Goal: Communication & Community: Answer question/provide support

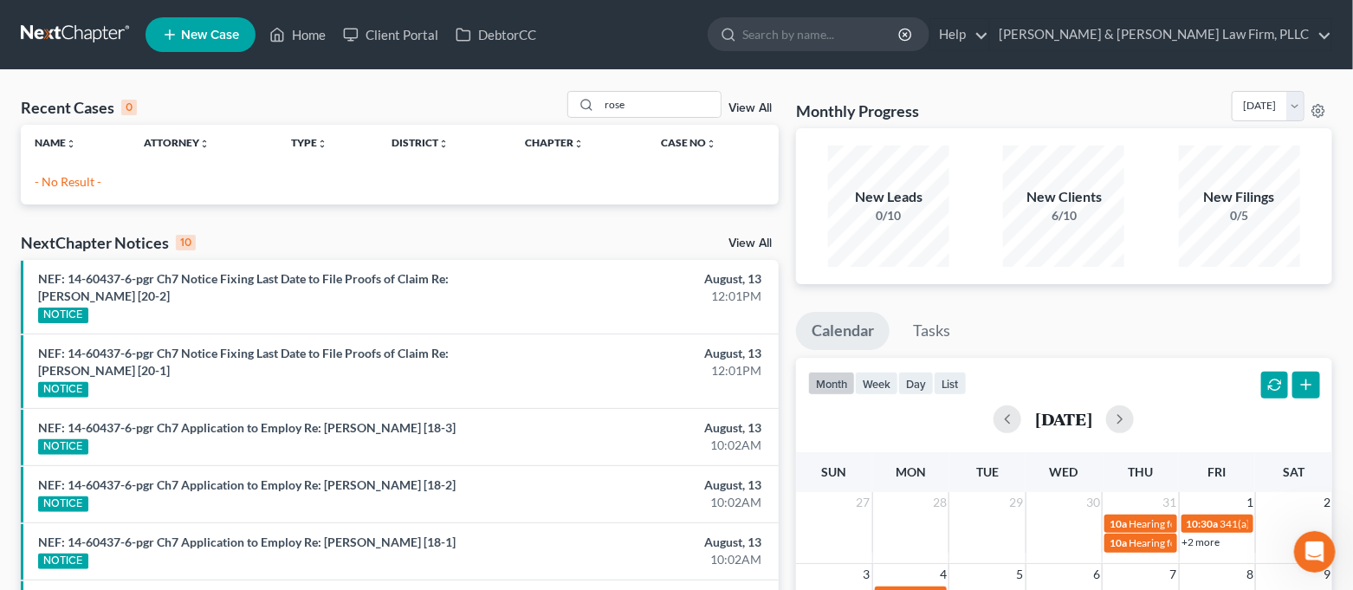
scroll to position [68, 0]
click at [296, 49] on link "Home" at bounding box center [298, 34] width 74 height 31
drag, startPoint x: 639, startPoint y: 110, endPoint x: 584, endPoint y: 115, distance: 55.7
click at [584, 115] on div "rose" at bounding box center [644, 104] width 154 height 27
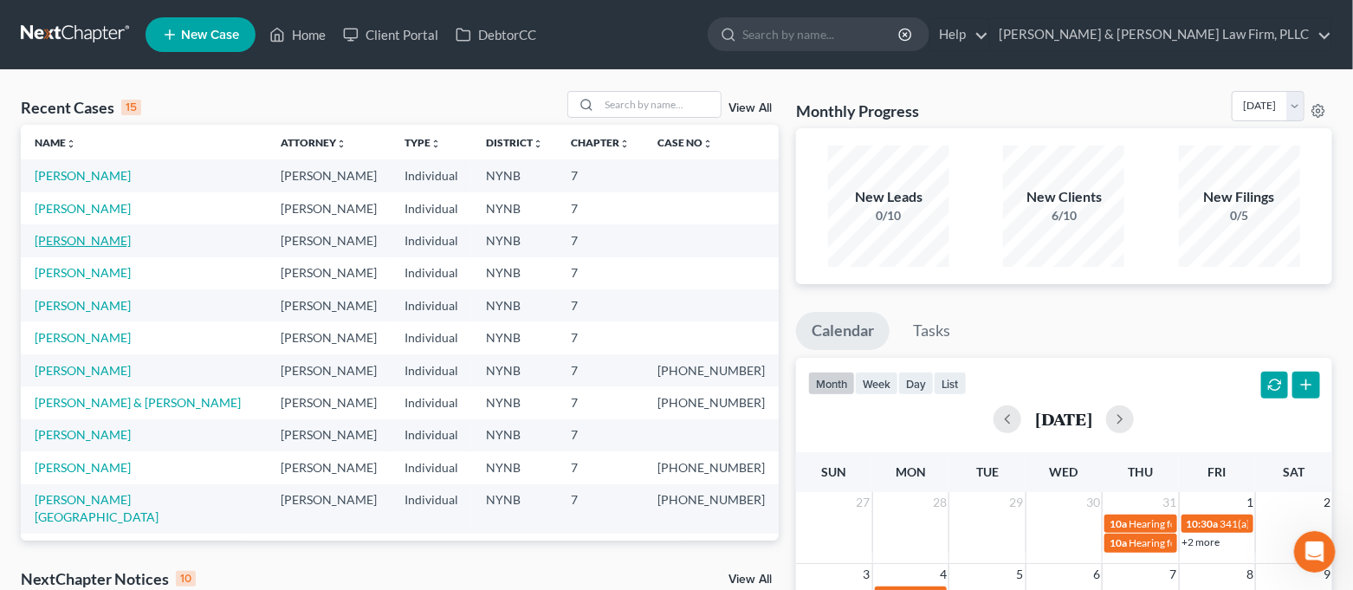
click at [123, 238] on link "[PERSON_NAME]" at bounding box center [83, 240] width 96 height 15
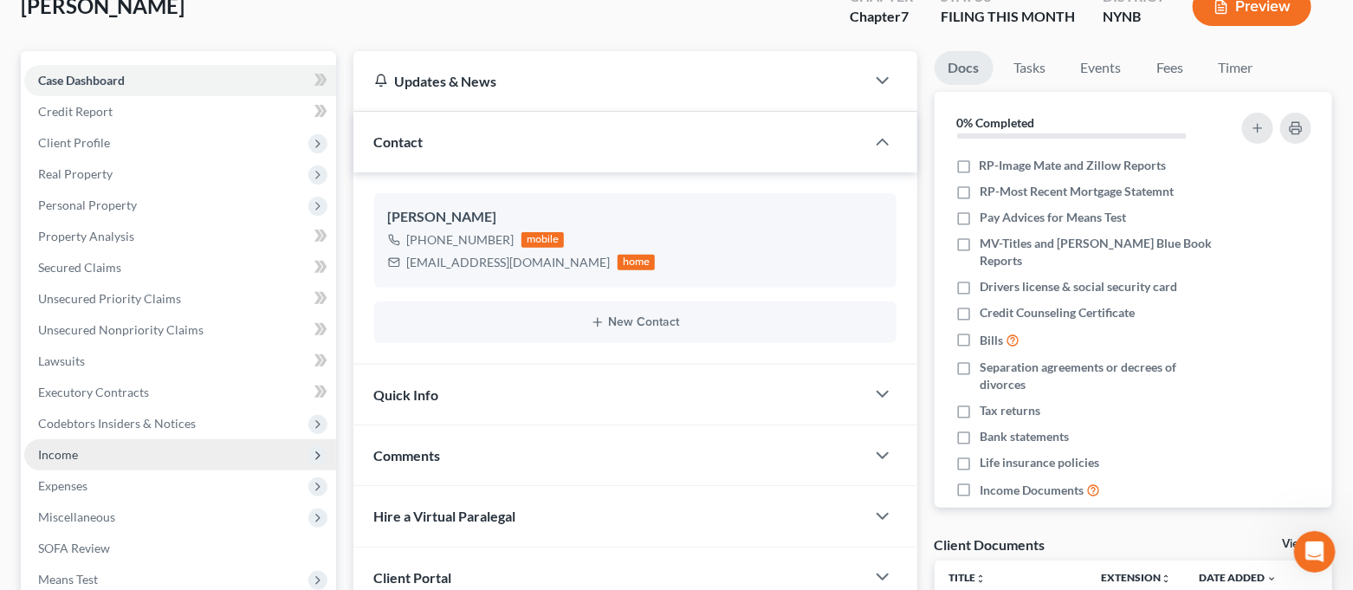
scroll to position [6180, 0]
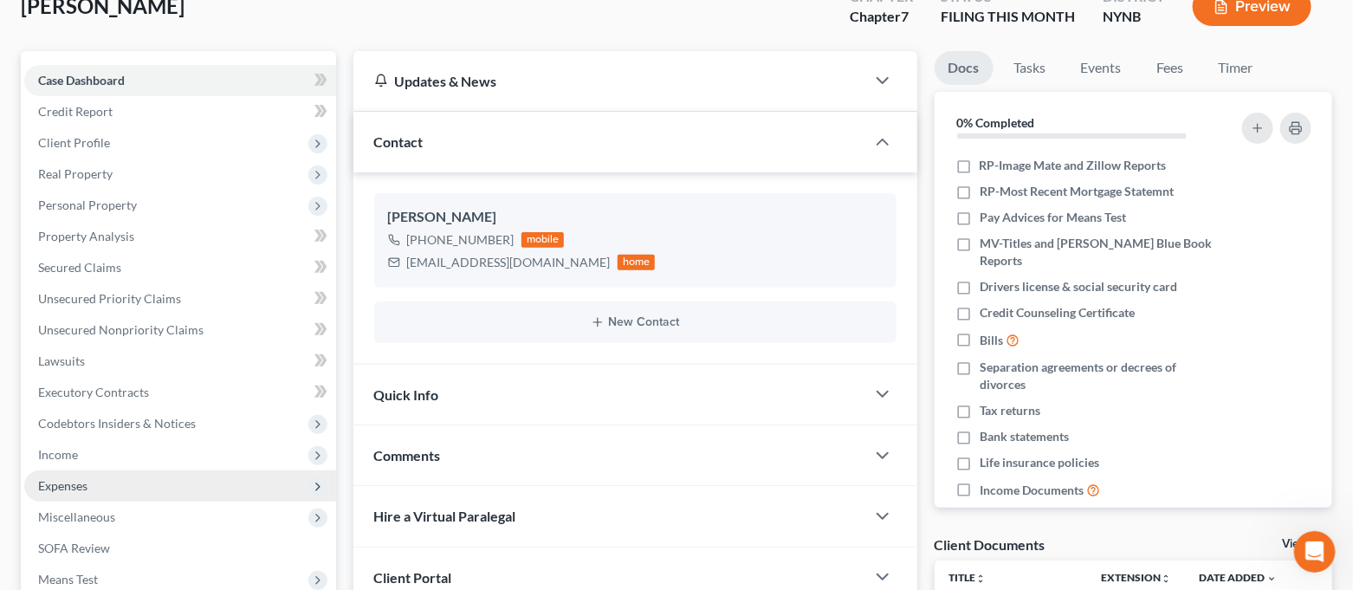
click at [94, 482] on span "Expenses" at bounding box center [180, 485] width 312 height 31
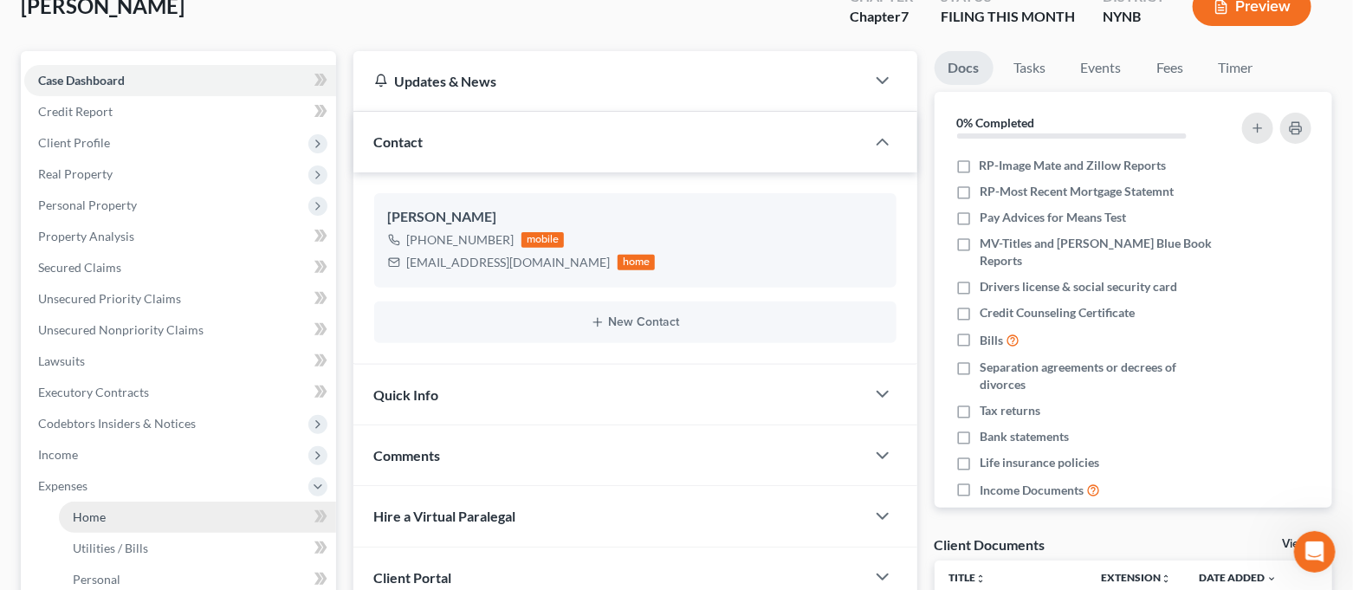
click at [105, 508] on link "Home" at bounding box center [197, 517] width 277 height 31
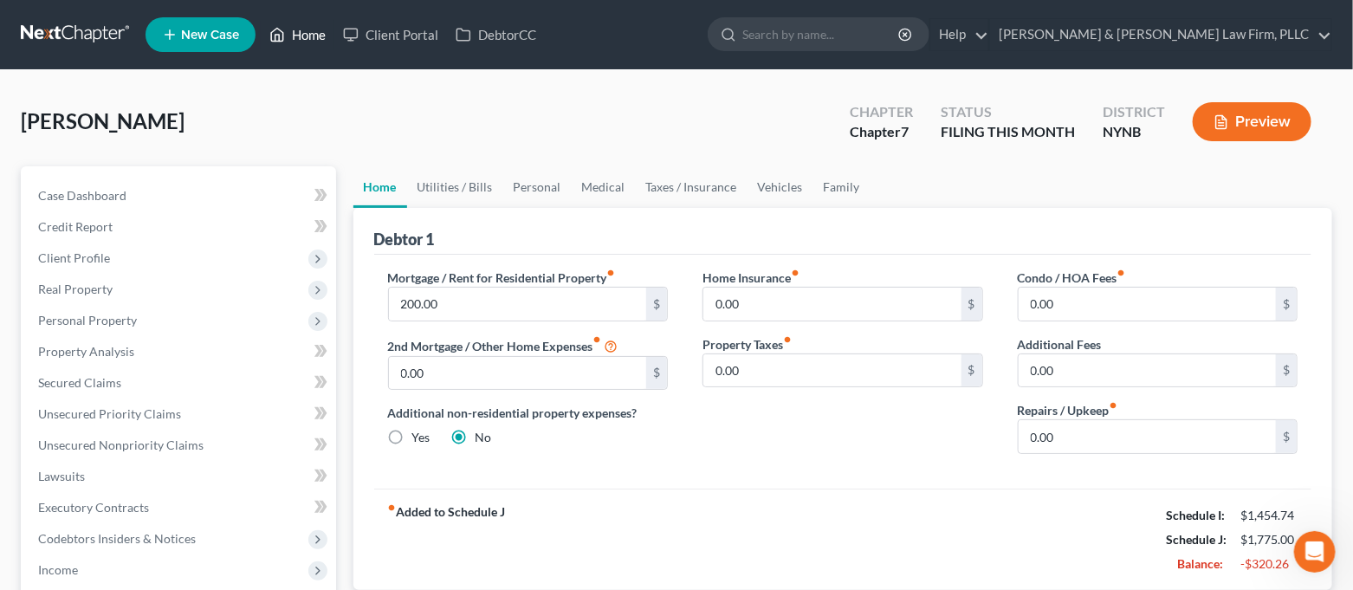
click at [274, 40] on icon at bounding box center [277, 34] width 16 height 21
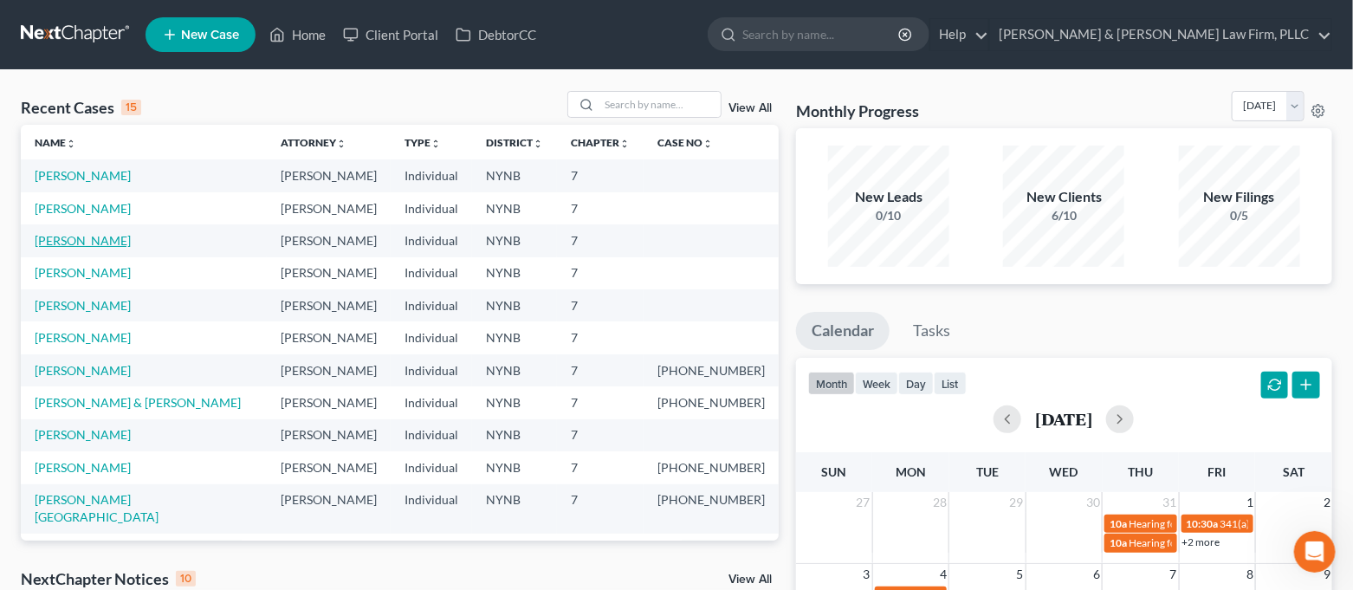
click at [87, 245] on link "[PERSON_NAME]" at bounding box center [83, 240] width 96 height 15
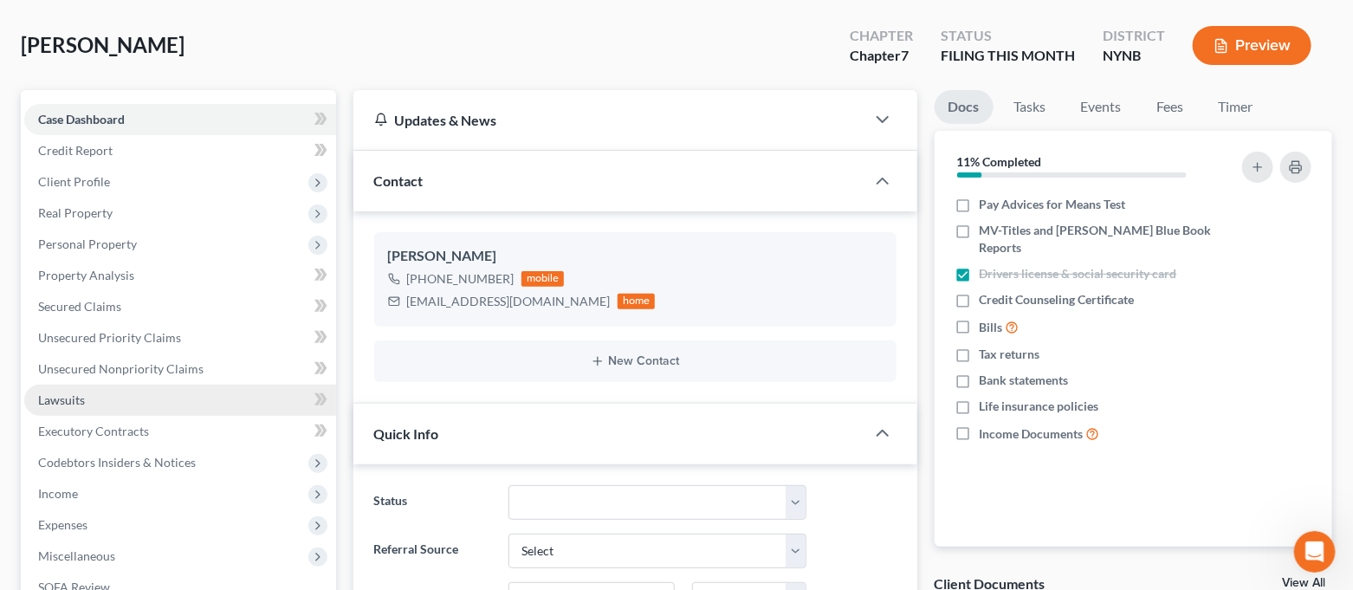
scroll to position [115, 0]
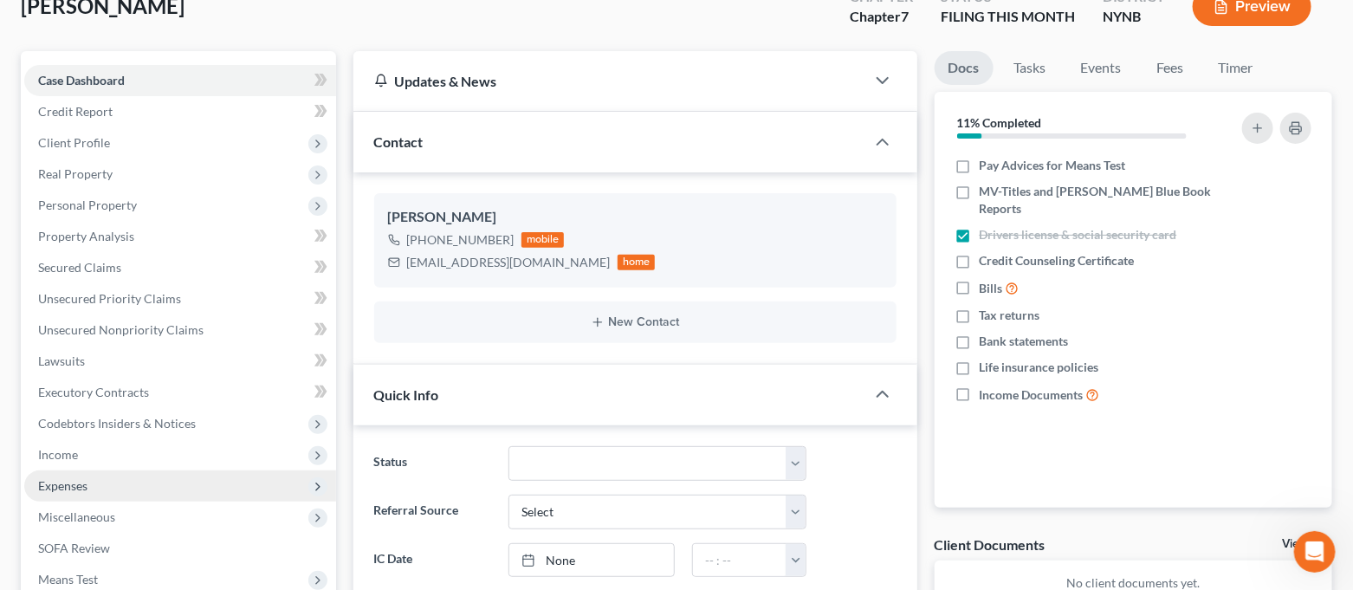
click at [120, 479] on span "Expenses" at bounding box center [180, 485] width 312 height 31
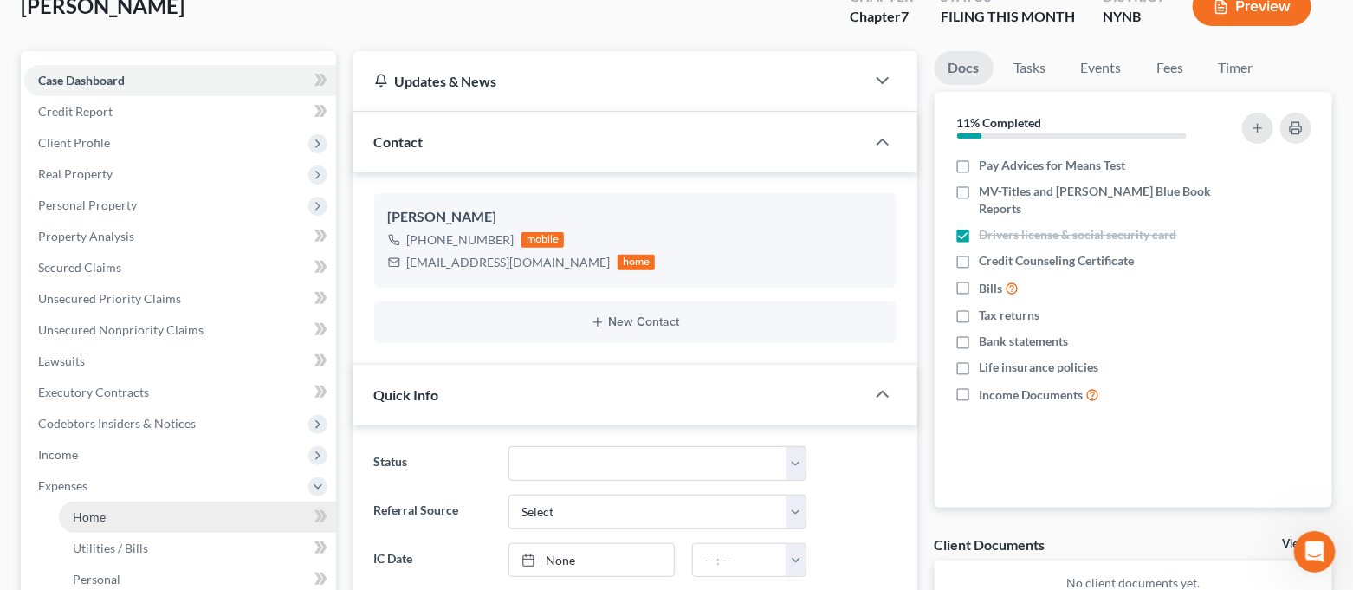
click at [119, 510] on link "Home" at bounding box center [197, 517] width 277 height 31
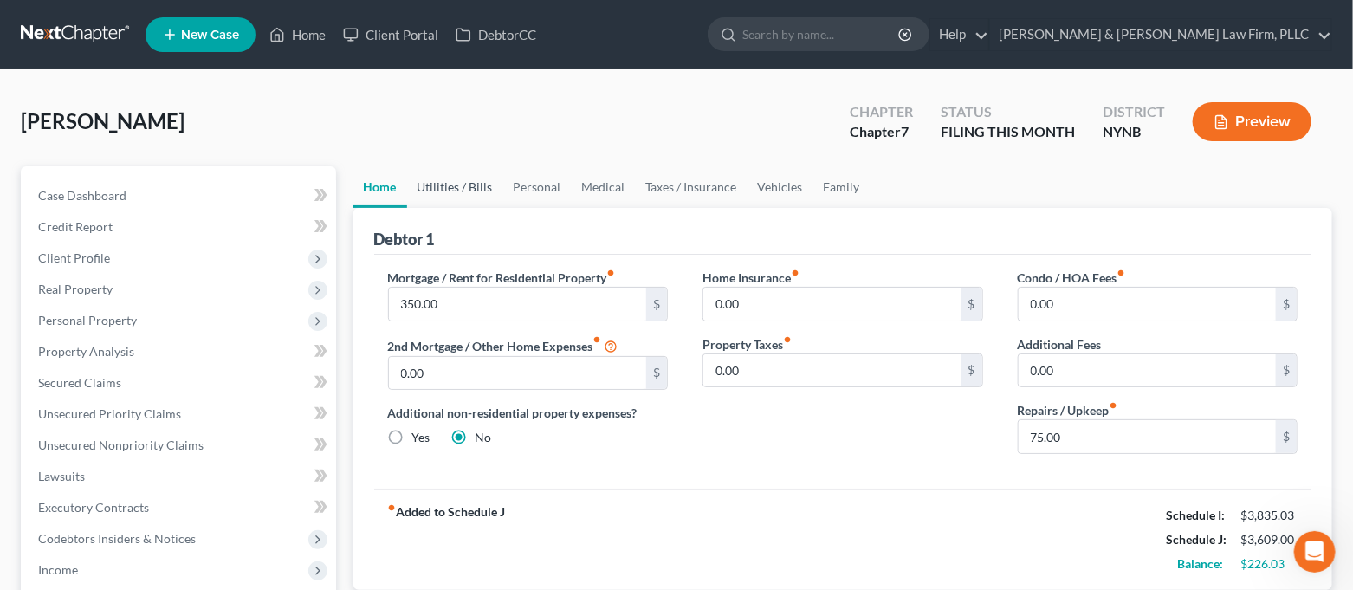
click at [477, 194] on link "Utilities / Bills" at bounding box center [455, 187] width 96 height 42
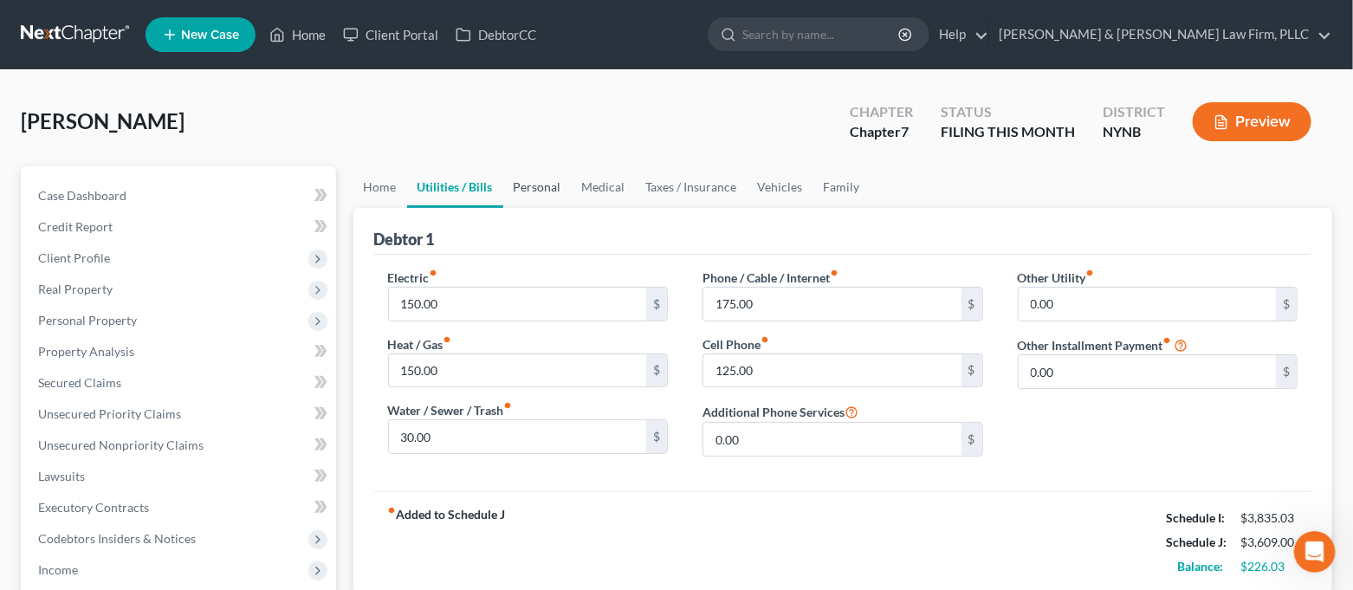
click at [520, 191] on link "Personal" at bounding box center [537, 187] width 68 height 42
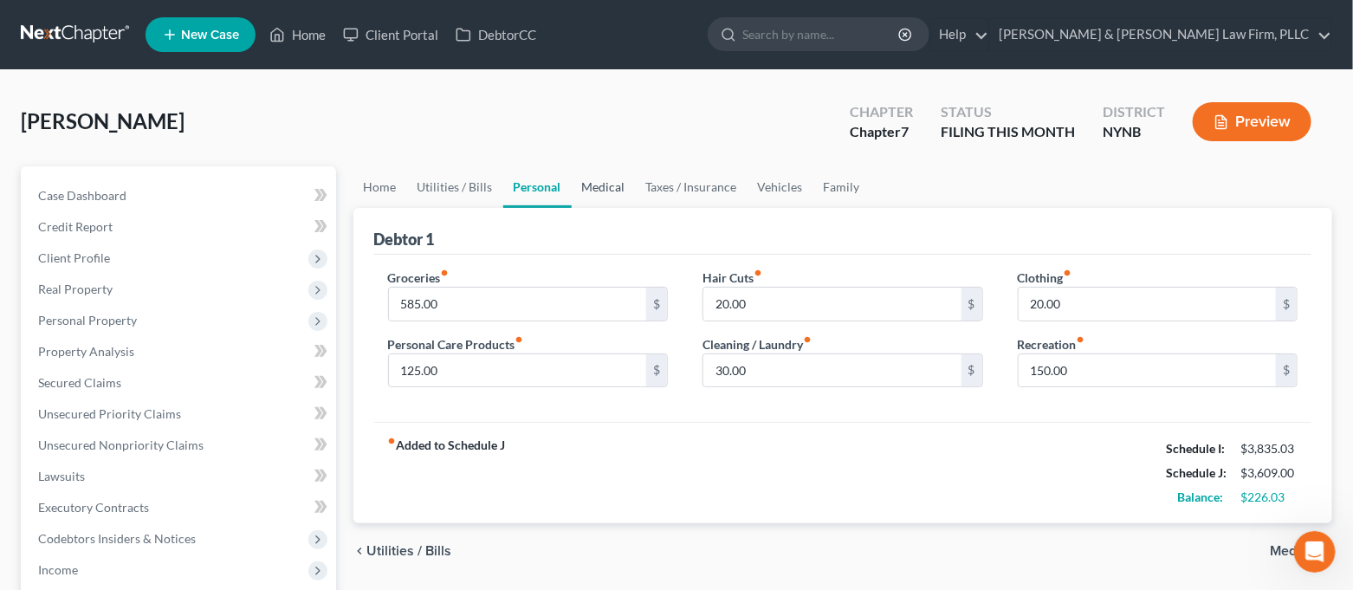
click at [595, 196] on link "Medical" at bounding box center [604, 187] width 64 height 42
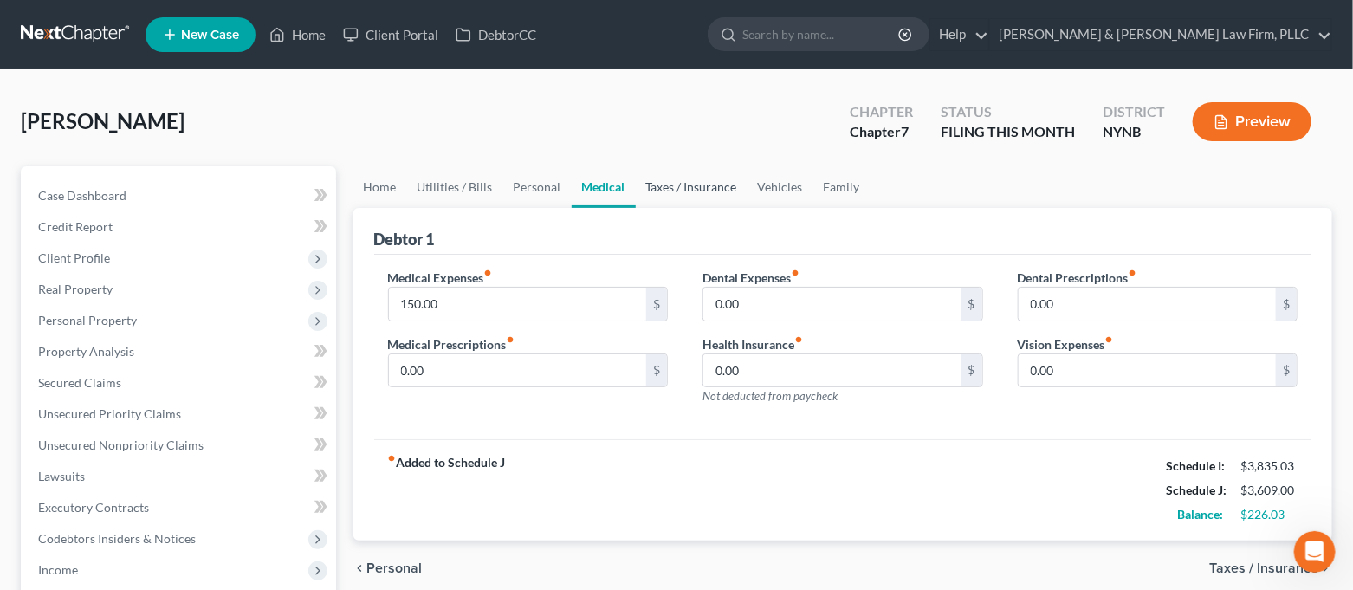
click at [670, 191] on link "Taxes / Insurance" at bounding box center [692, 187] width 112 height 42
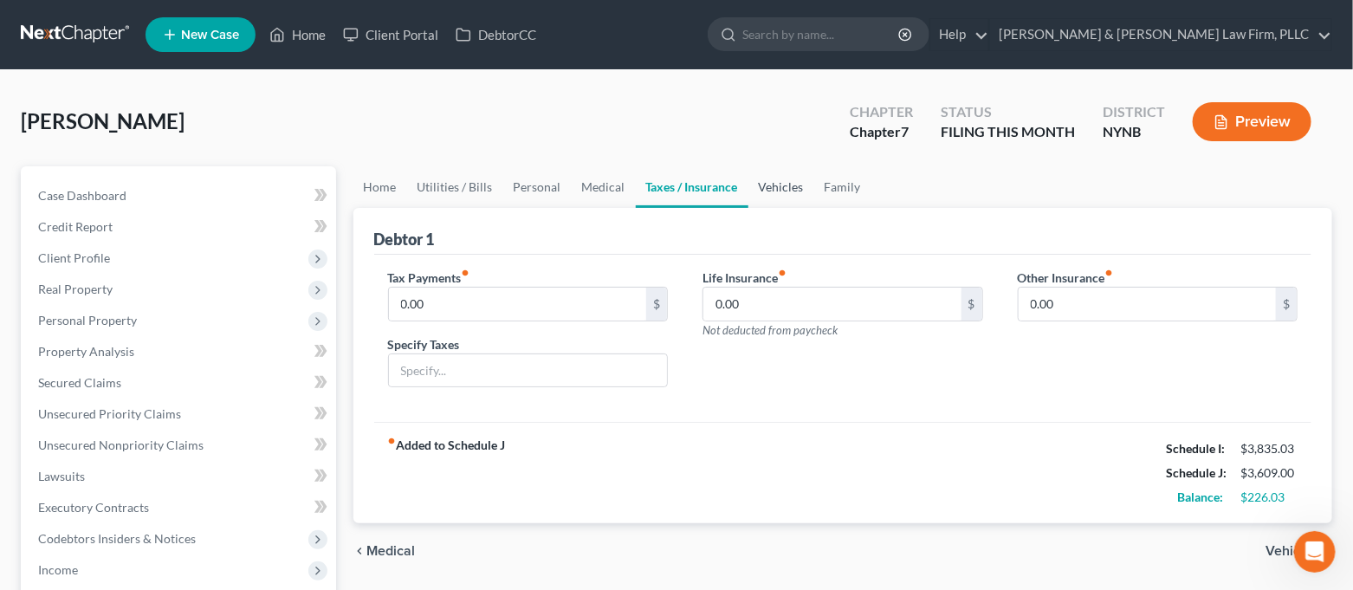
click at [783, 188] on link "Vehicles" at bounding box center [781, 187] width 66 height 42
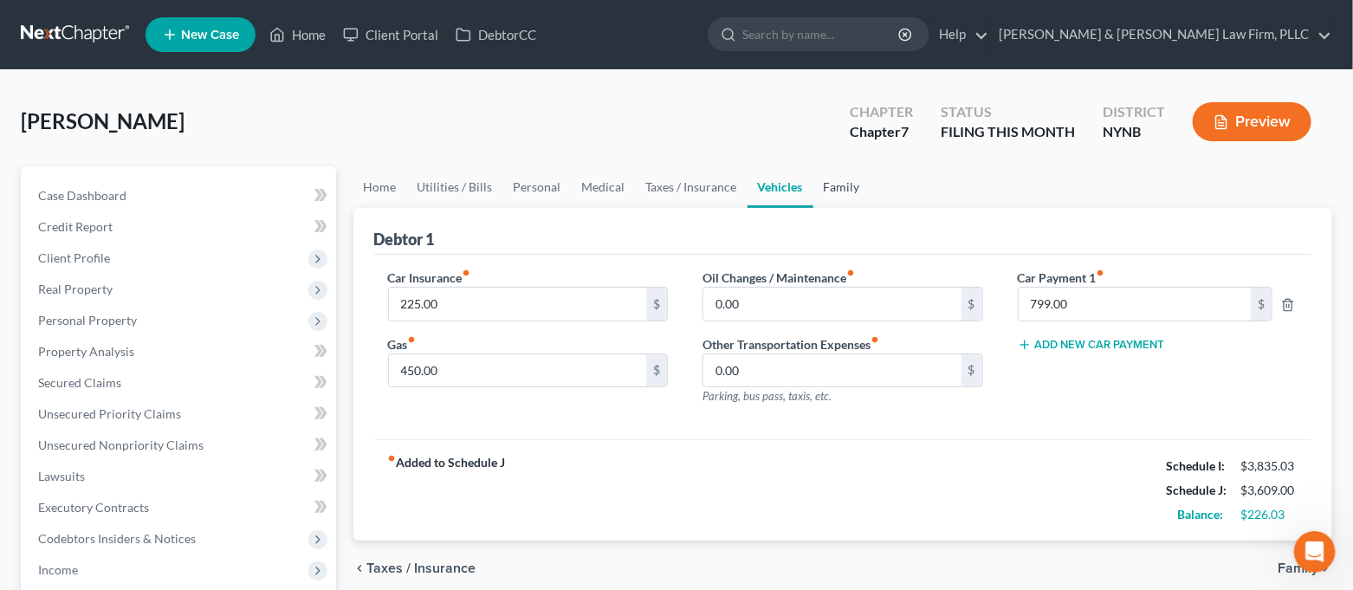
click at [833, 184] on link "Family" at bounding box center [841, 187] width 57 height 42
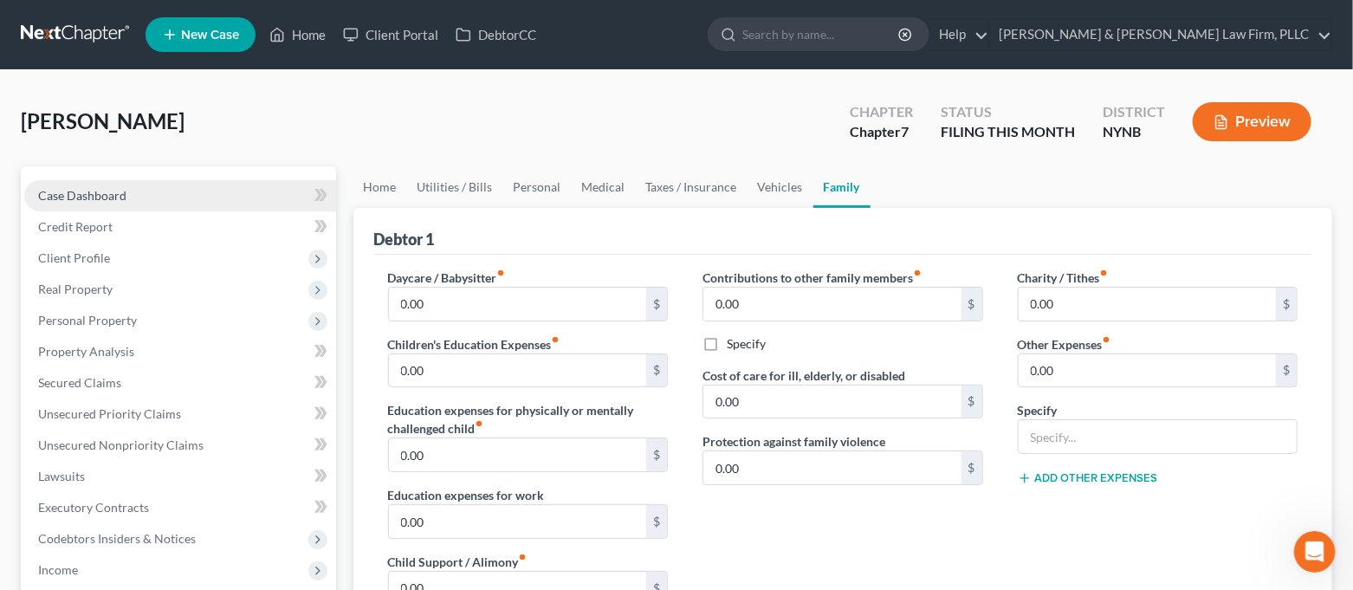
click at [230, 202] on link "Case Dashboard" at bounding box center [180, 195] width 312 height 31
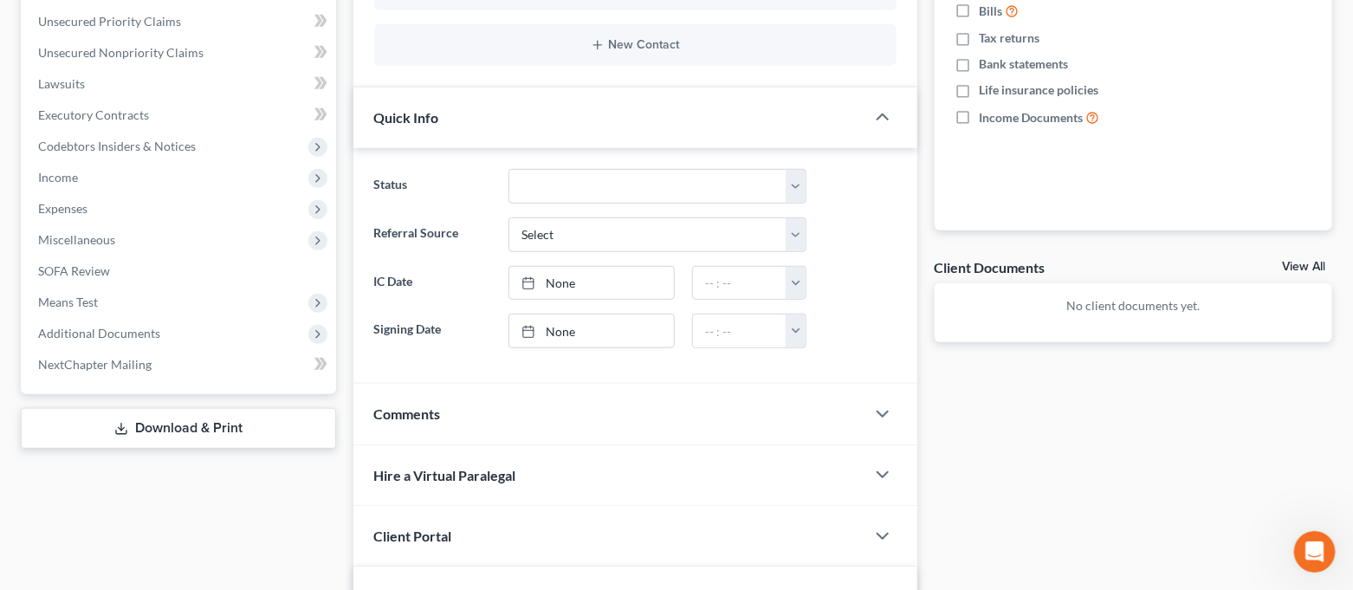
scroll to position [115, 0]
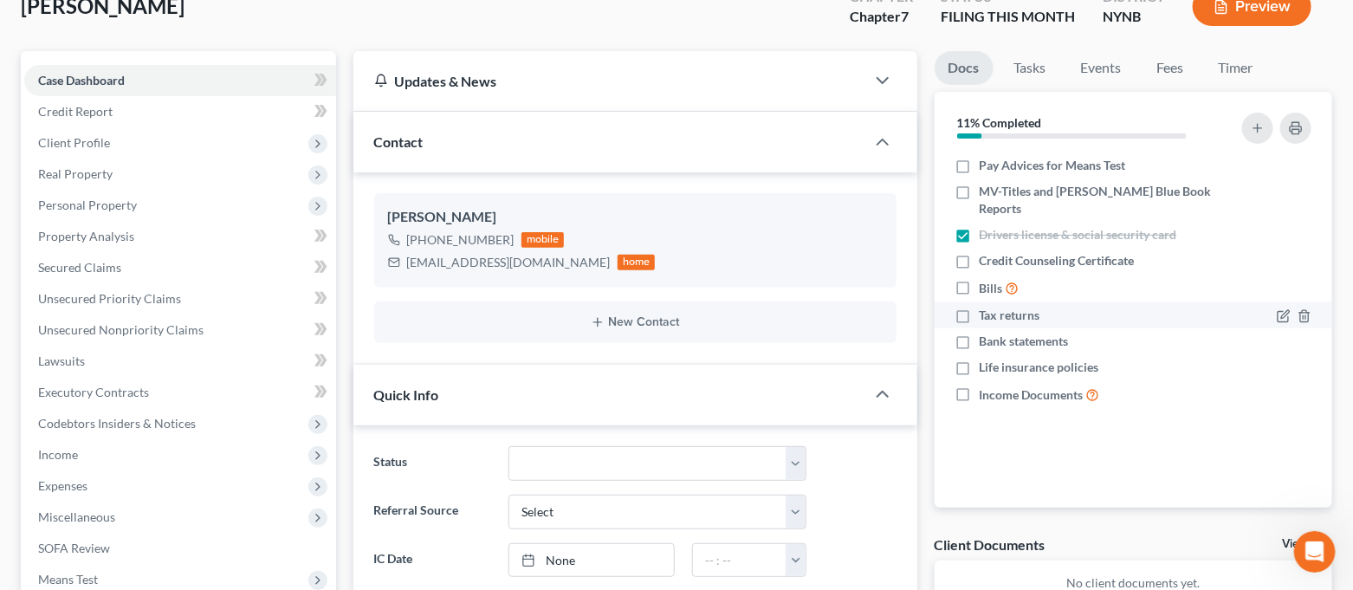
click at [980, 307] on label "Tax returns" at bounding box center [1010, 315] width 61 height 17
click at [987, 307] on input "Tax returns" at bounding box center [992, 312] width 11 height 11
checkbox input "true"
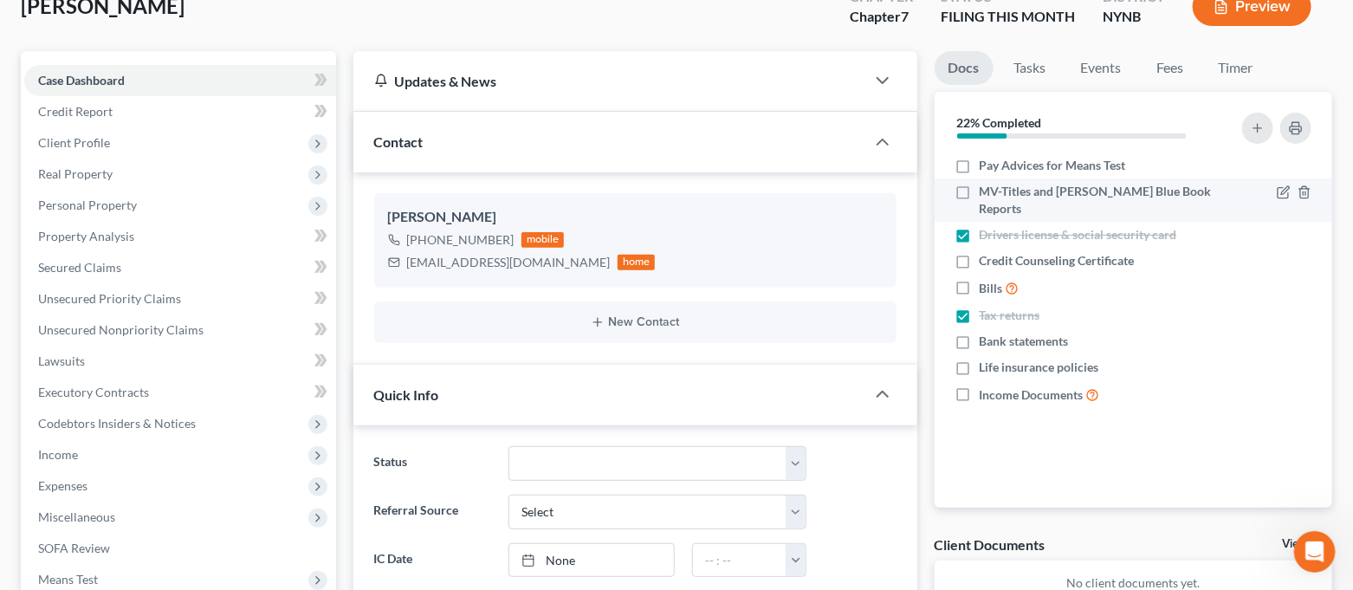
click at [980, 191] on label "MV-Titles and [PERSON_NAME] Blue Book Reports" at bounding box center [1099, 200] width 239 height 35
click at [987, 191] on input "MV-Titles and [PERSON_NAME] Blue Book Reports" at bounding box center [992, 188] width 11 height 11
checkbox input "true"
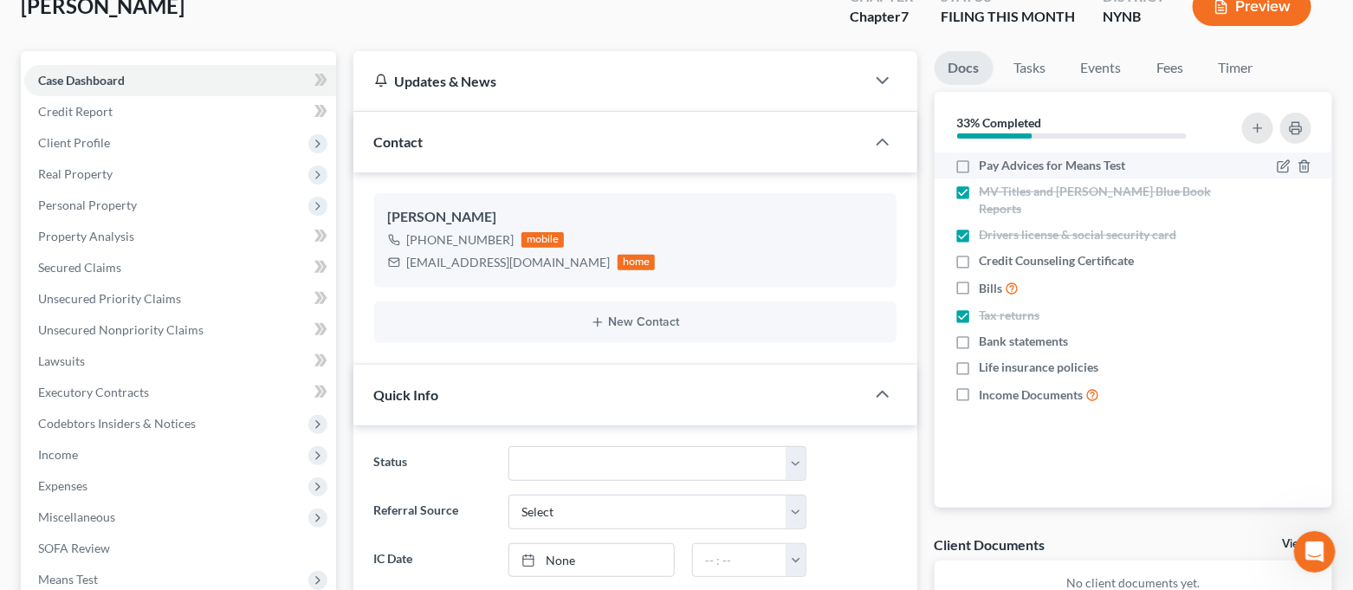
click at [980, 163] on label "Pay Advices for Means Test" at bounding box center [1053, 165] width 146 height 17
click at [987, 163] on input "Pay Advices for Means Test" at bounding box center [992, 162] width 11 height 11
checkbox input "true"
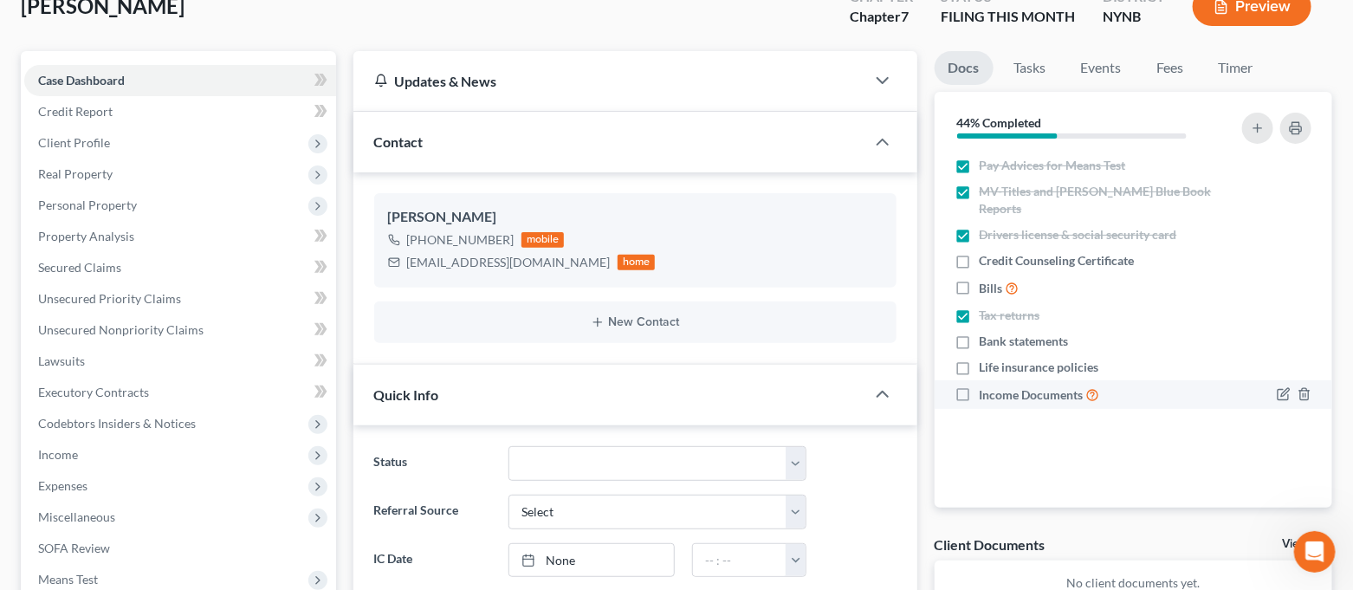
click at [980, 385] on label "Income Documents" at bounding box center [1040, 395] width 120 height 20
click at [987, 385] on input "Income Documents" at bounding box center [992, 390] width 11 height 11
checkbox input "true"
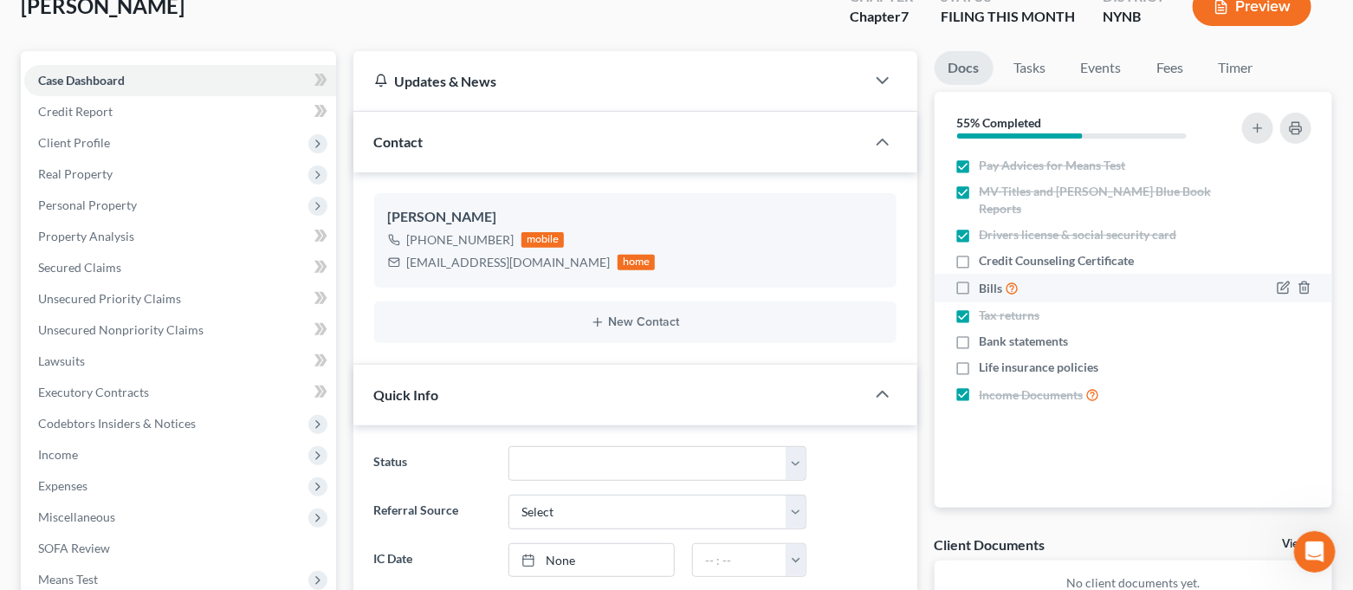
click at [980, 278] on label "Bills" at bounding box center [1000, 288] width 40 height 20
click at [987, 278] on input "Bills" at bounding box center [992, 283] width 11 height 11
checkbox input "true"
click at [1303, 361] on icon "button" at bounding box center [1305, 368] width 14 height 14
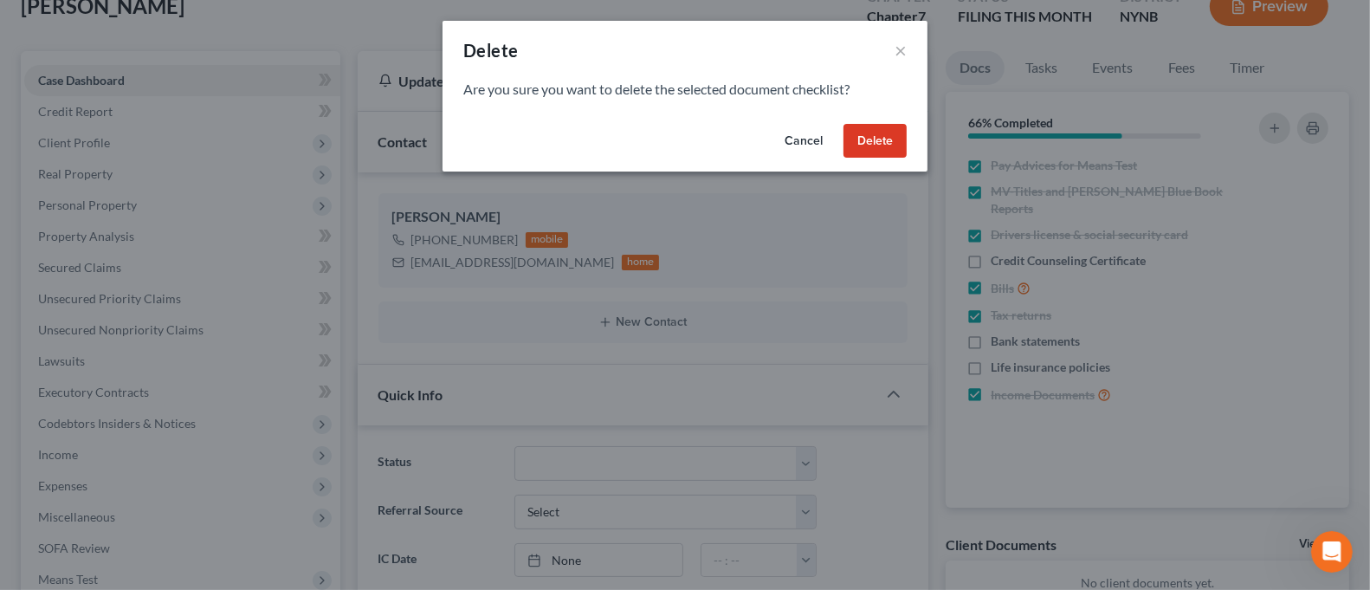
click at [870, 147] on button "Delete" at bounding box center [875, 141] width 63 height 35
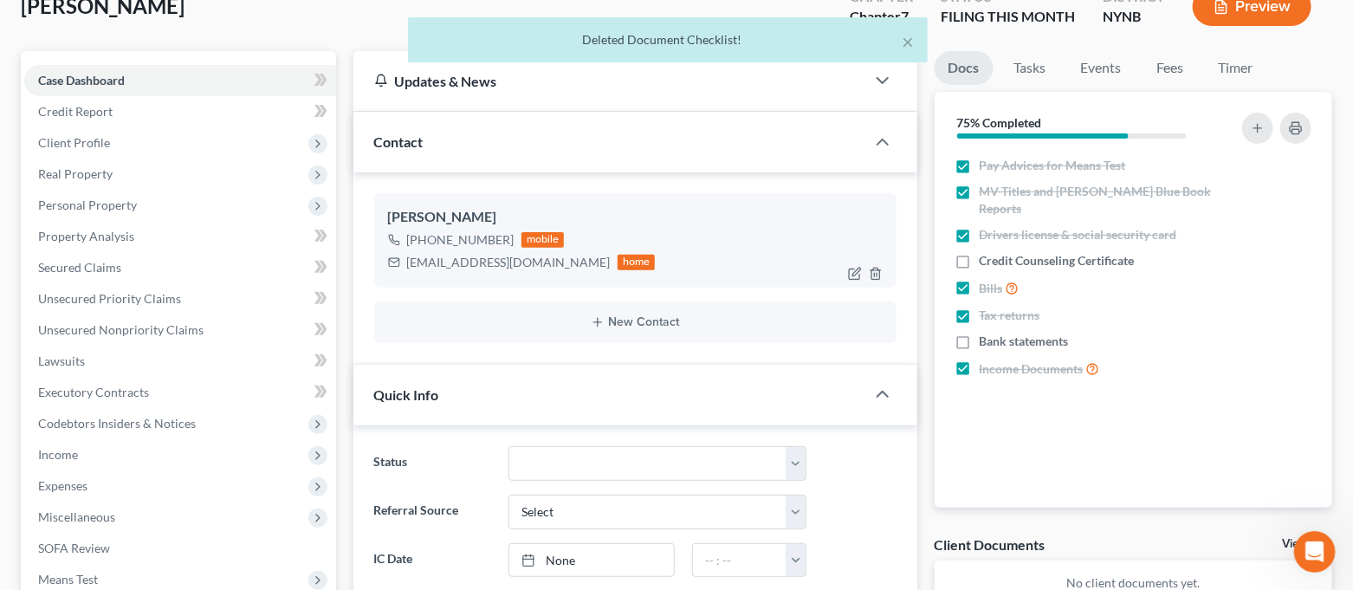
scroll to position [0, 0]
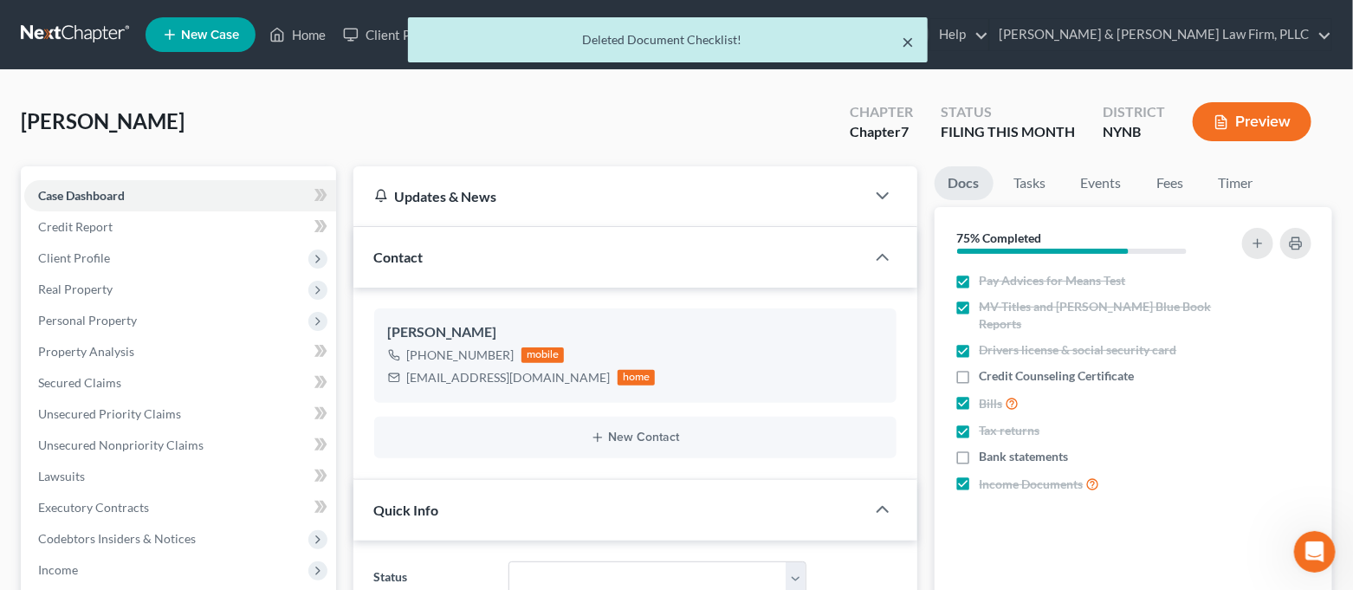
click at [906, 45] on button "×" at bounding box center [908, 41] width 12 height 21
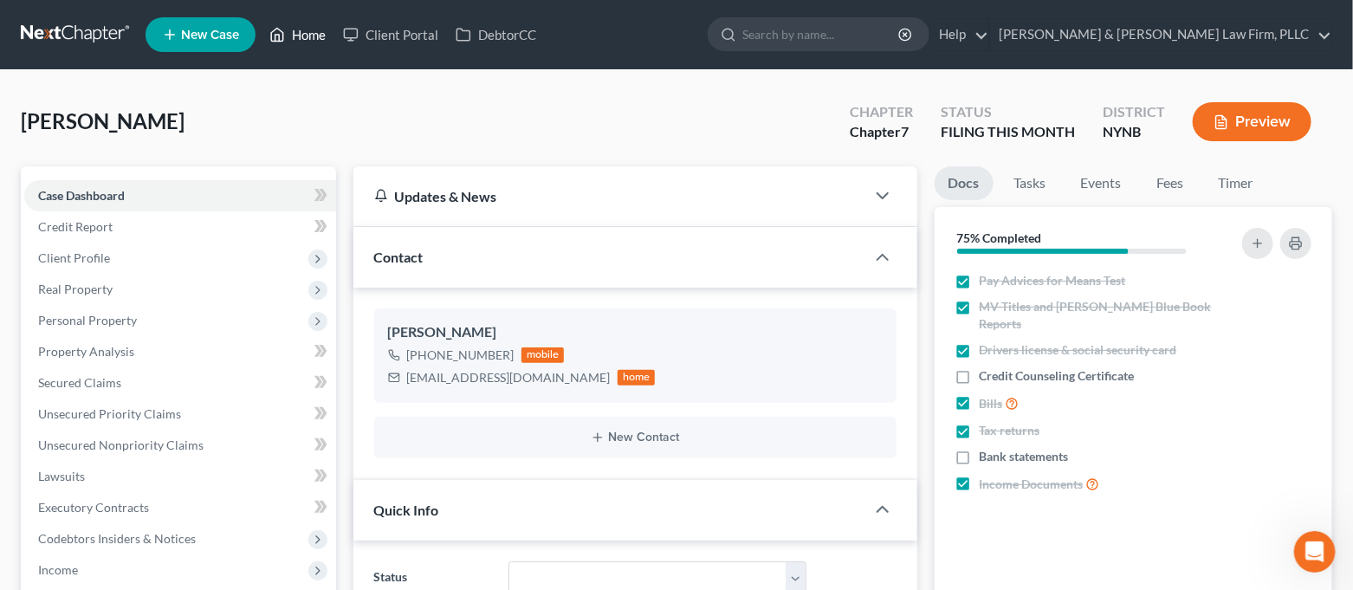
click at [282, 41] on icon at bounding box center [278, 35] width 12 height 13
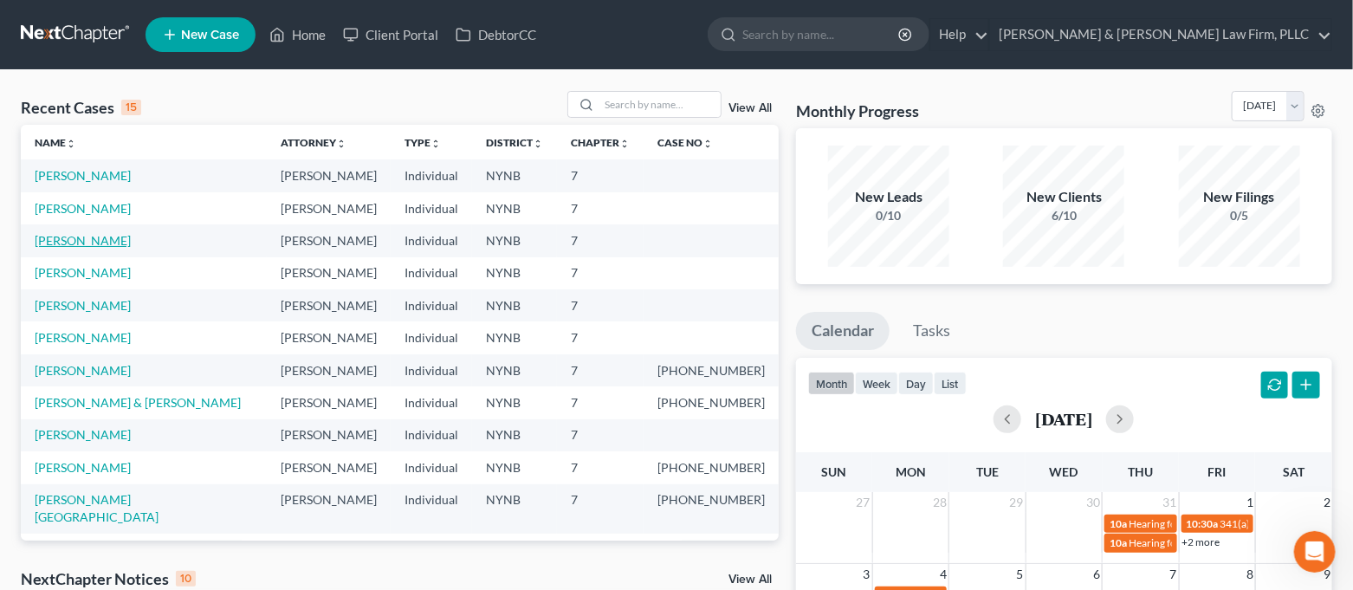
click at [81, 241] on link "[PERSON_NAME]" at bounding box center [83, 240] width 96 height 15
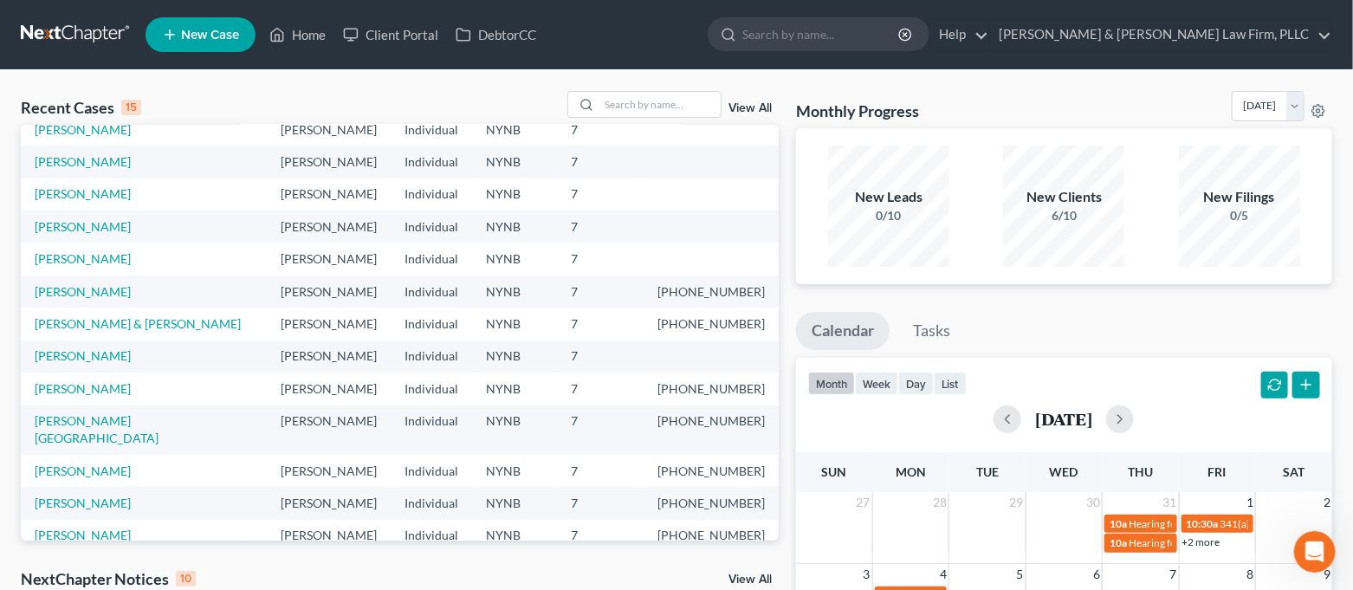
select select "4"
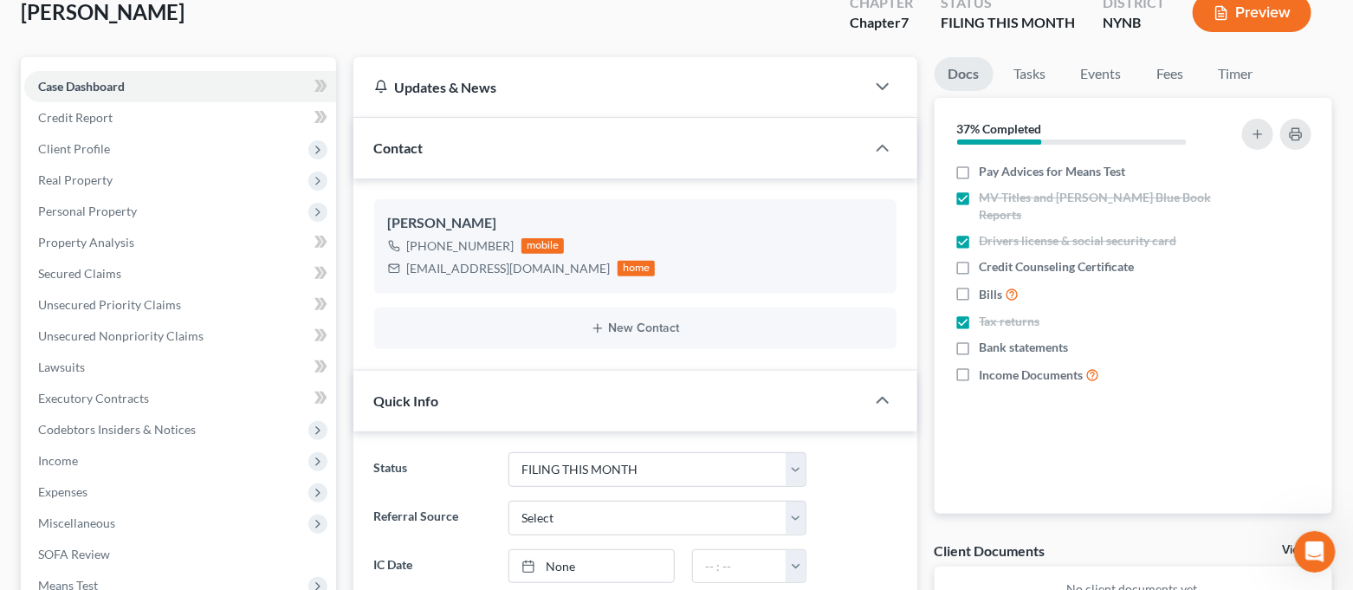
scroll to position [0, 0]
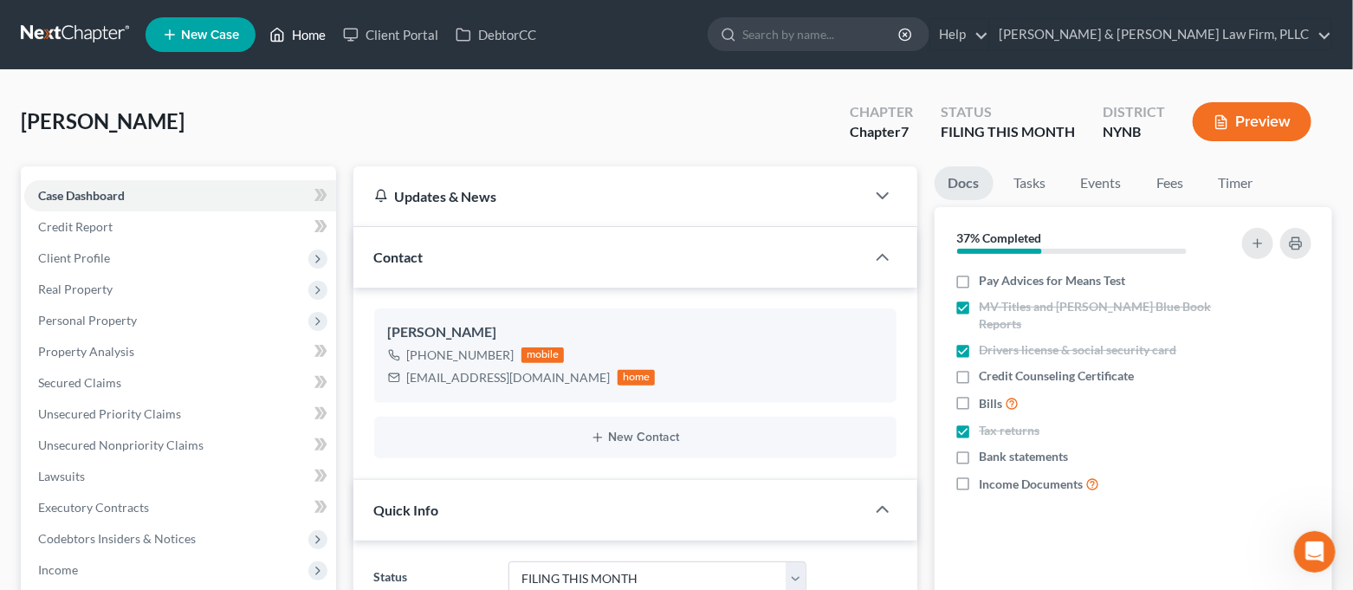
click at [278, 36] on icon at bounding box center [277, 34] width 16 height 21
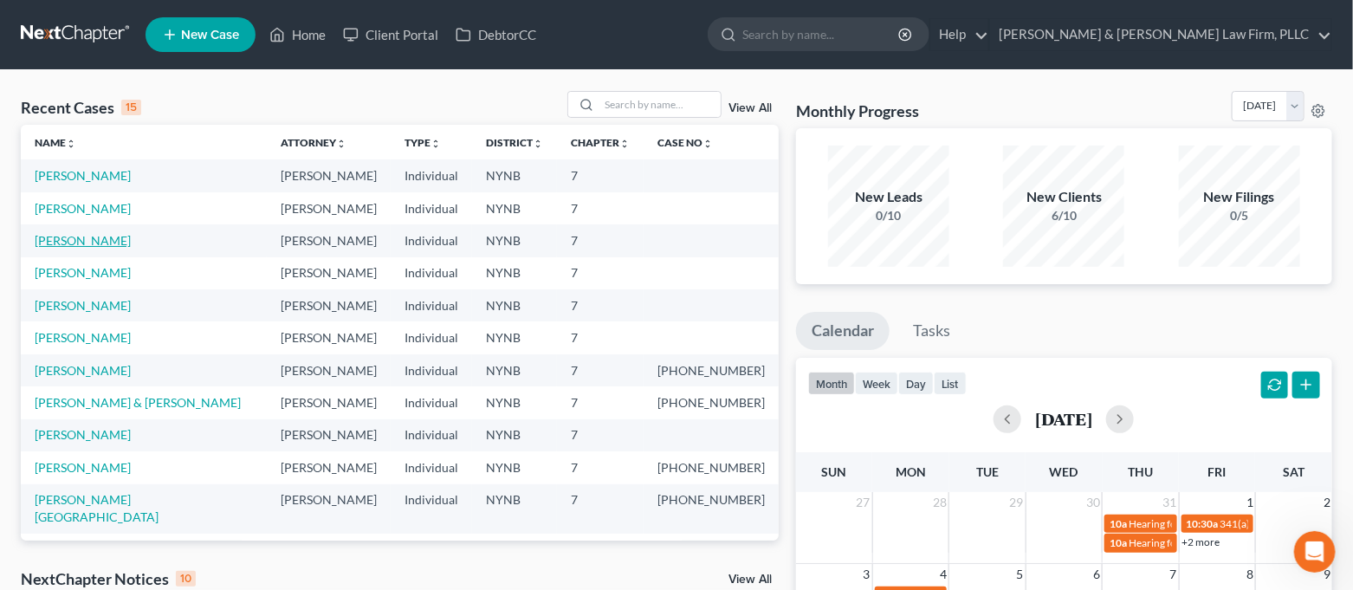
click at [81, 240] on link "[PERSON_NAME]" at bounding box center [83, 240] width 96 height 15
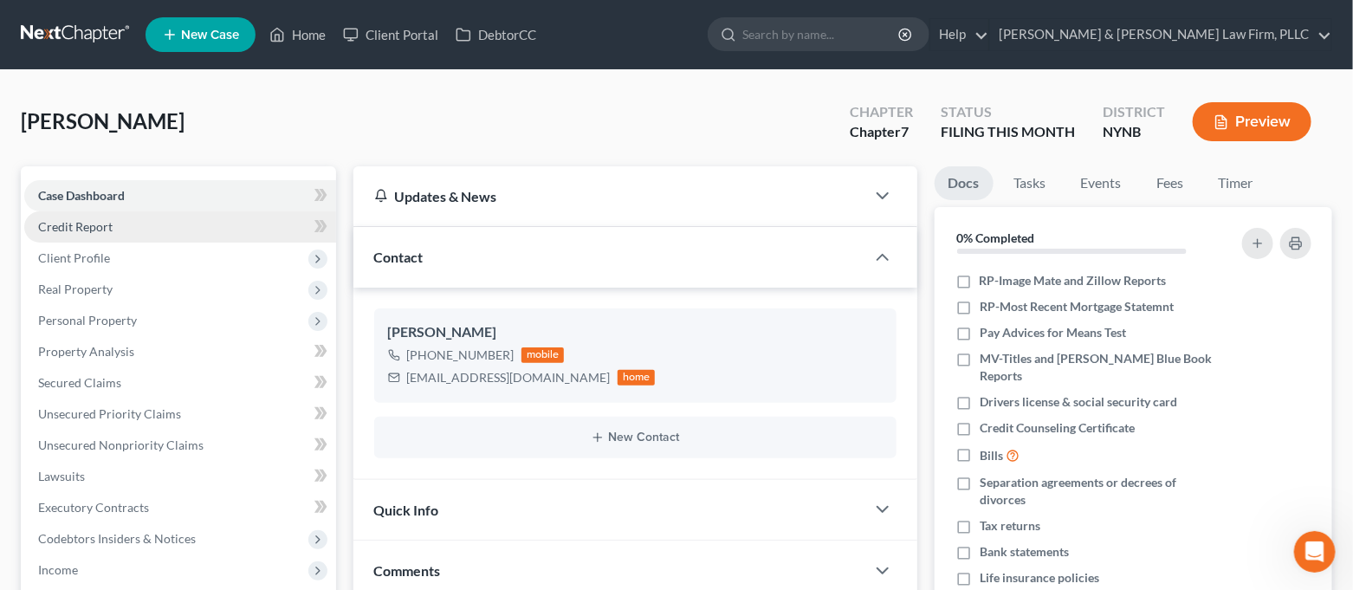
scroll to position [6180, 0]
click at [120, 229] on link "Credit Report" at bounding box center [180, 226] width 312 height 31
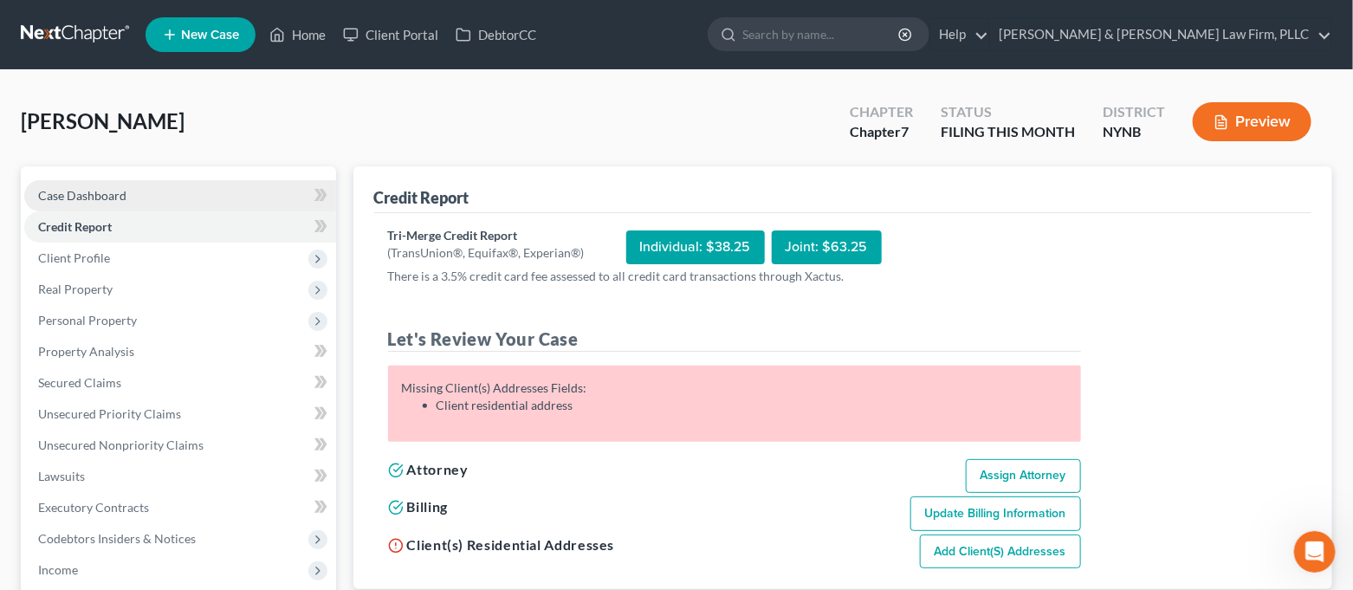
click at [125, 206] on link "Case Dashboard" at bounding box center [180, 195] width 312 height 31
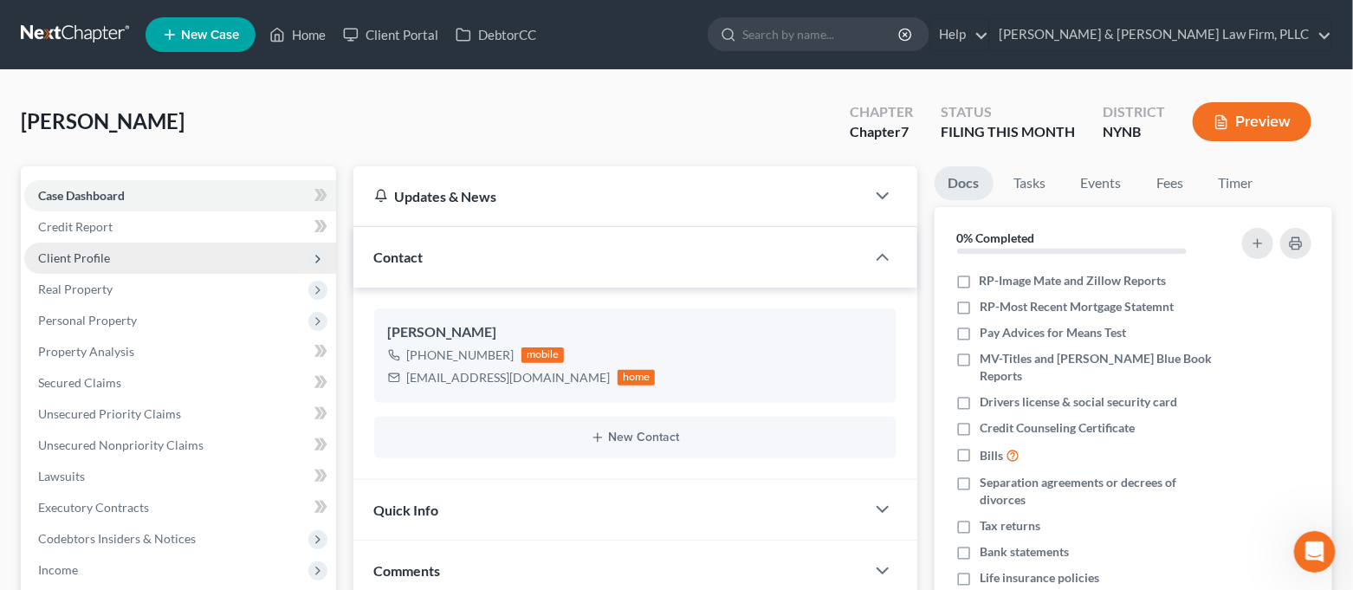
scroll to position [6180, 0]
click at [154, 256] on span "Client Profile" at bounding box center [180, 258] width 312 height 31
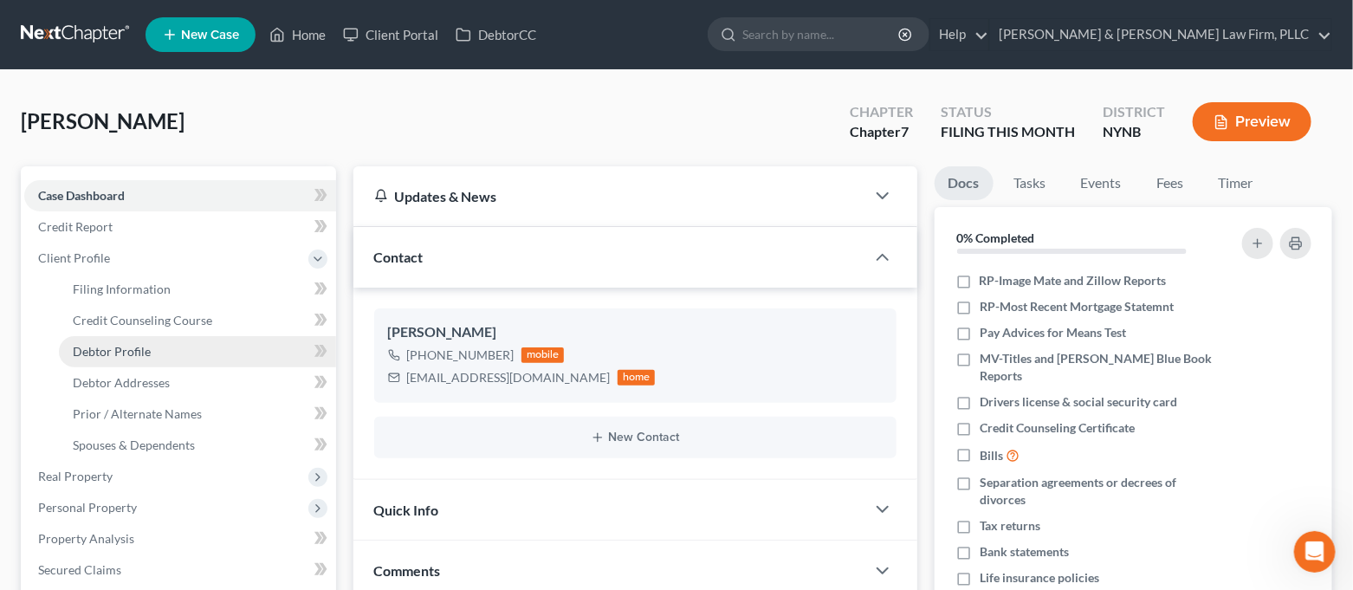
click at [174, 348] on link "Debtor Profile" at bounding box center [197, 351] width 277 height 31
select select "0"
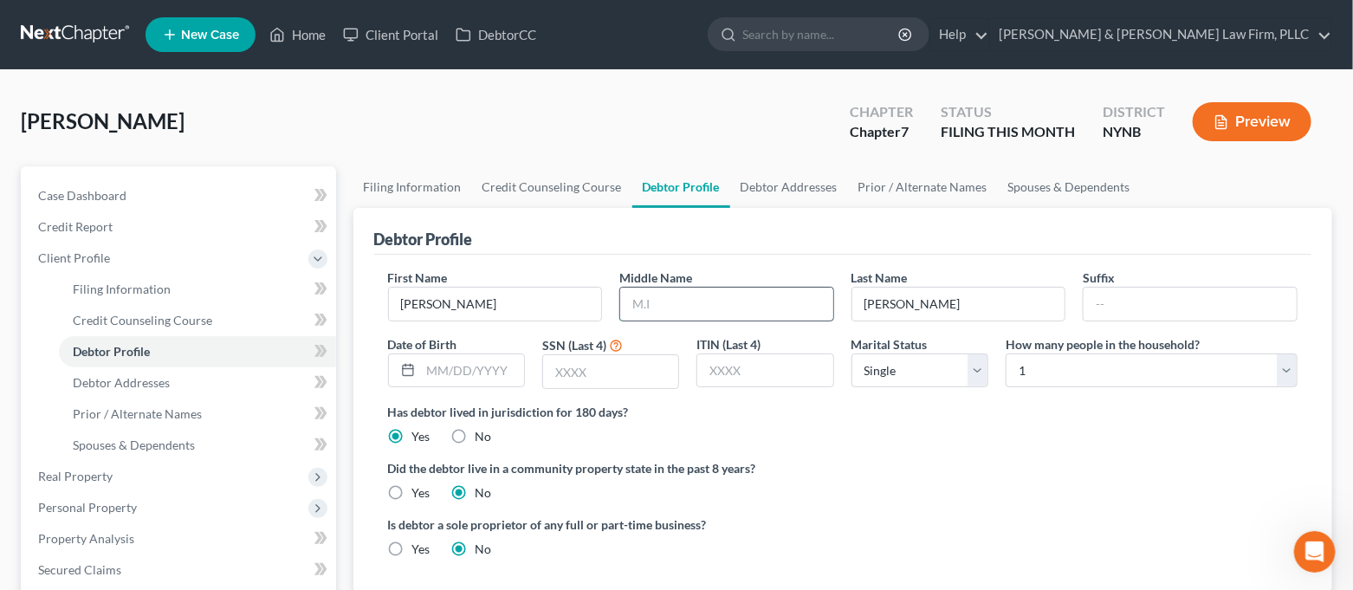
click at [695, 309] on input "text" at bounding box center [726, 304] width 213 height 33
type input "A."
click at [780, 234] on div "Debtor Profile" at bounding box center [843, 231] width 938 height 47
click at [780, 191] on link "Debtor Addresses" at bounding box center [789, 187] width 118 height 42
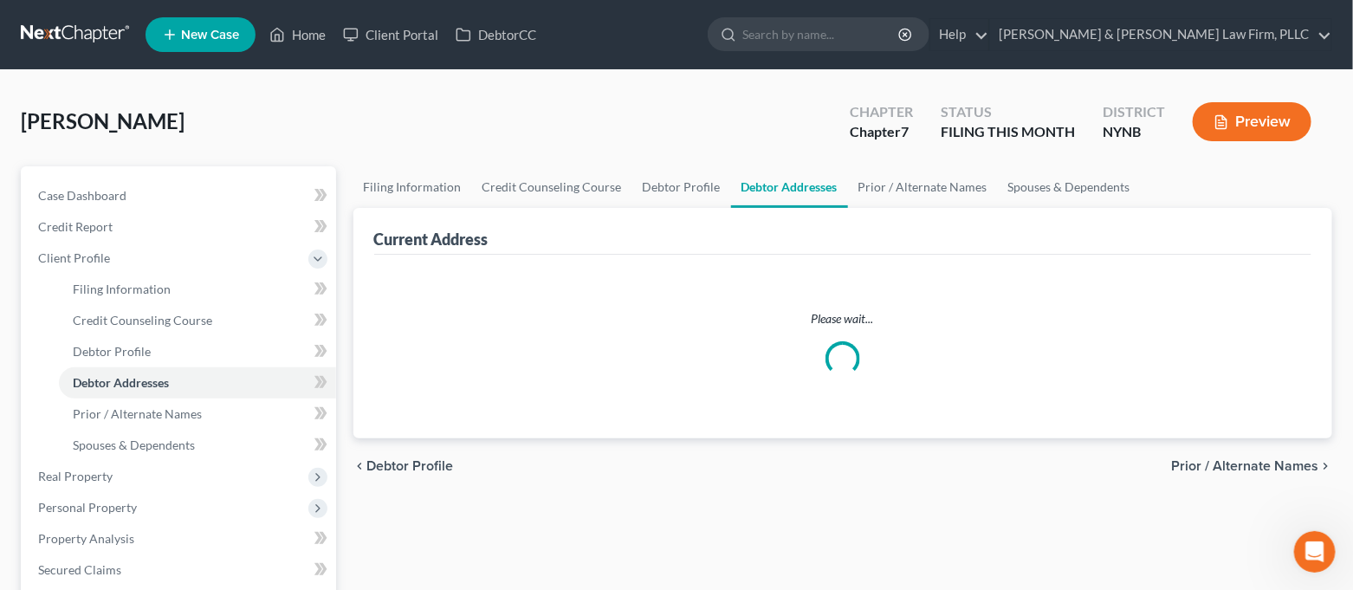
select select "0"
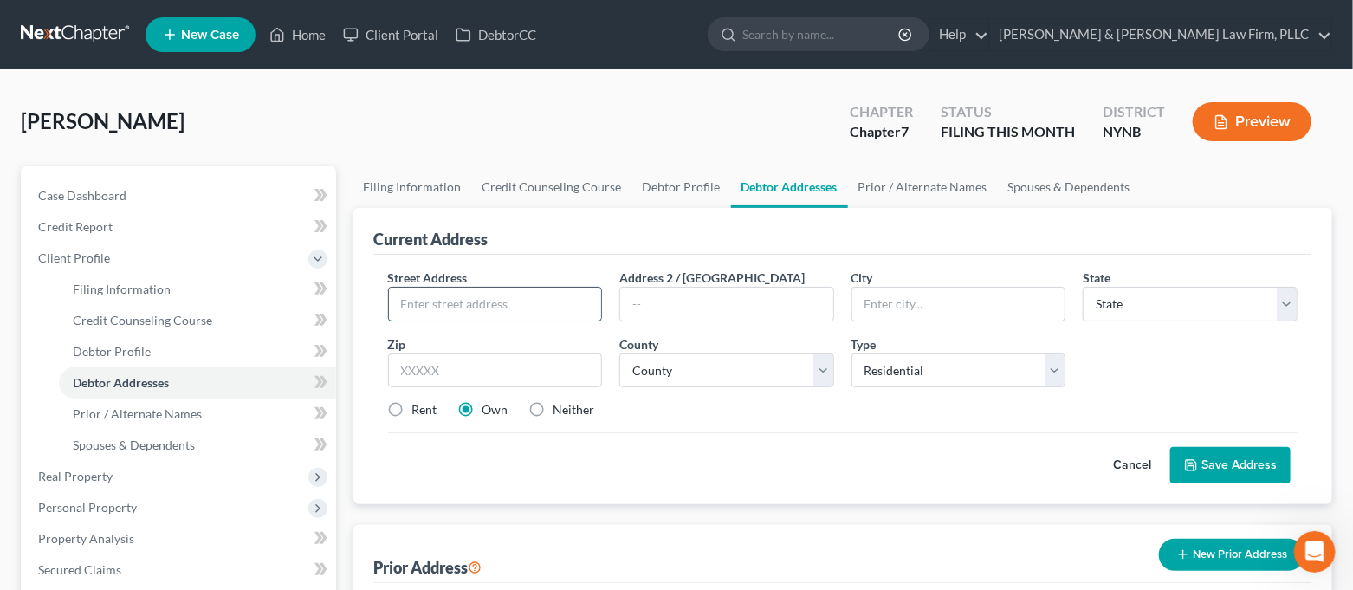
click at [539, 307] on input "text" at bounding box center [495, 304] width 213 height 33
type input "[STREET_ADDRESS]"
click at [547, 375] on input "text" at bounding box center [495, 370] width 215 height 35
type input "13027"
drag, startPoint x: 521, startPoint y: 456, endPoint x: 443, endPoint y: 430, distance: 82.2
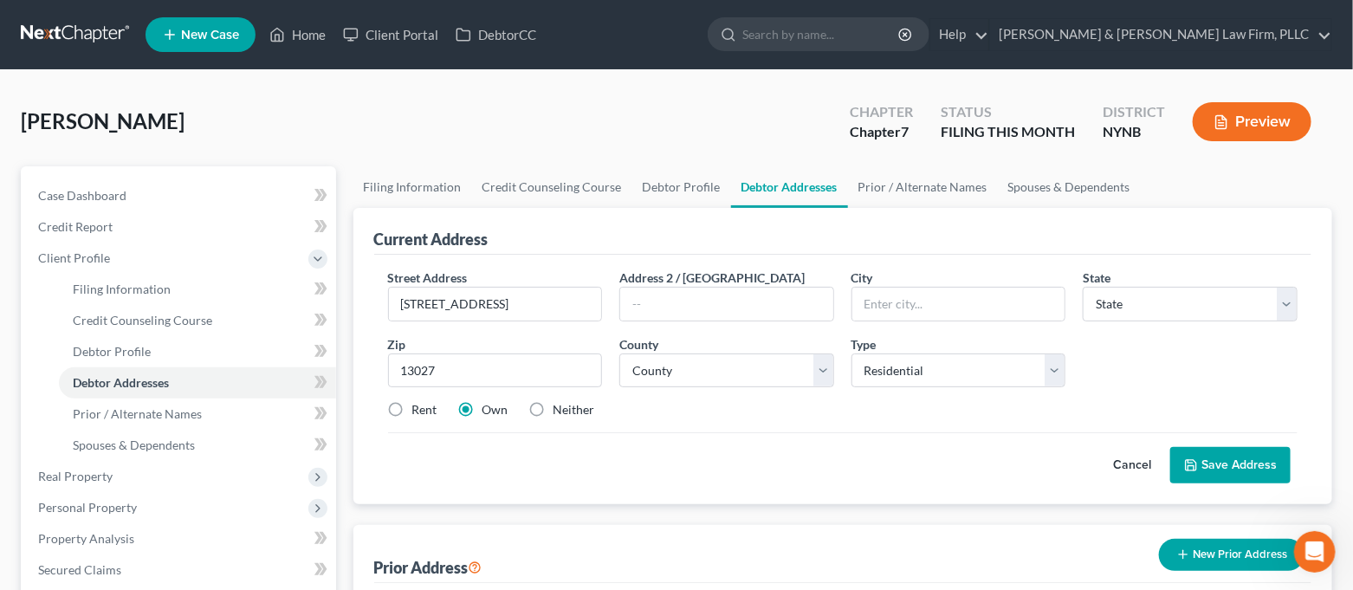
click at [521, 456] on div "Cancel Save Address" at bounding box center [843, 457] width 910 height 51
type input "[GEOGRAPHIC_DATA]"
select select "35"
click at [412, 411] on label "Rent" at bounding box center [424, 409] width 25 height 17
click at [419, 411] on input "Rent" at bounding box center [424, 406] width 11 height 11
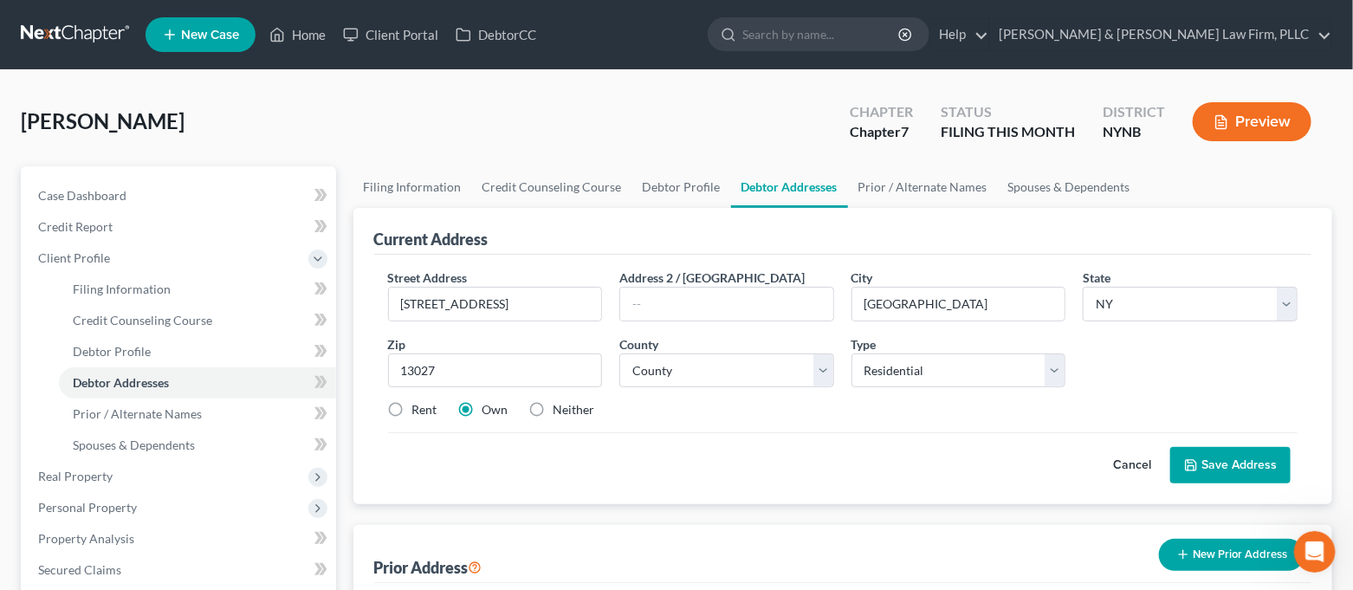
radio input "true"
click at [1213, 459] on button "Save Address" at bounding box center [1230, 465] width 120 height 36
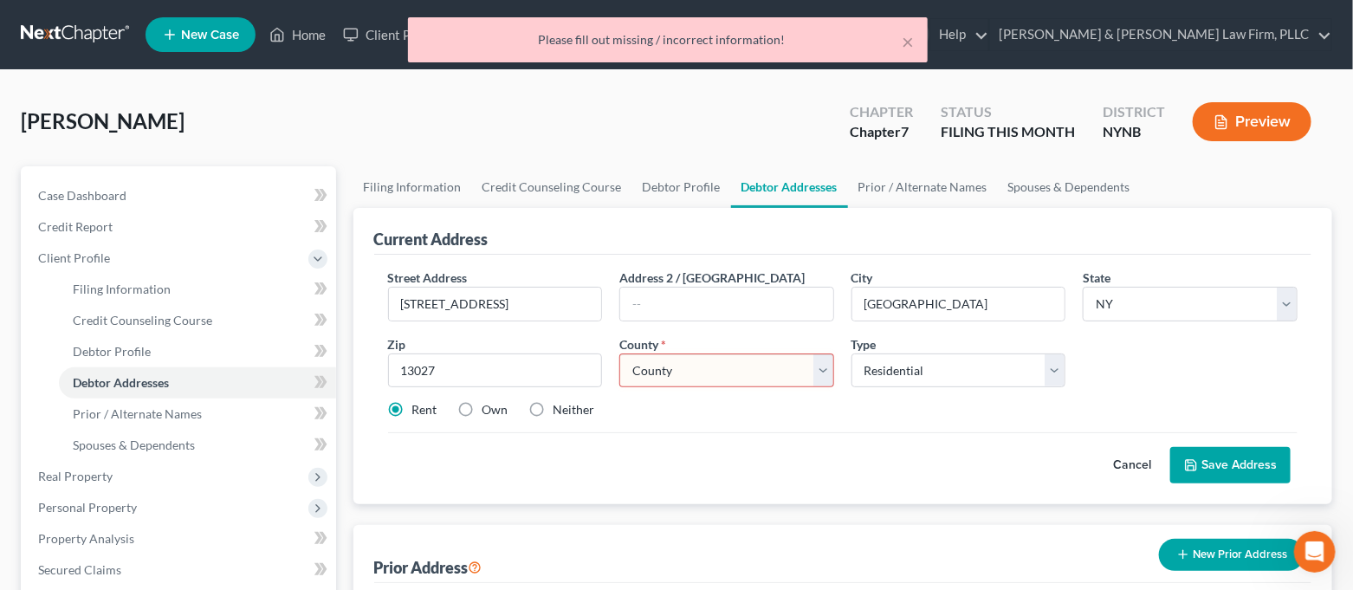
drag, startPoint x: 795, startPoint y: 373, endPoint x: 774, endPoint y: 375, distance: 20.9
click at [795, 373] on select "County [GEOGRAPHIC_DATA] [GEOGRAPHIC_DATA] [GEOGRAPHIC_DATA] [GEOGRAPHIC_DATA] …" at bounding box center [726, 370] width 215 height 35
select select "33"
click at [619, 353] on select "County [GEOGRAPHIC_DATA] [GEOGRAPHIC_DATA] [GEOGRAPHIC_DATA] [GEOGRAPHIC_DATA] …" at bounding box center [726, 370] width 215 height 35
click at [1202, 459] on button "Save Address" at bounding box center [1230, 465] width 120 height 36
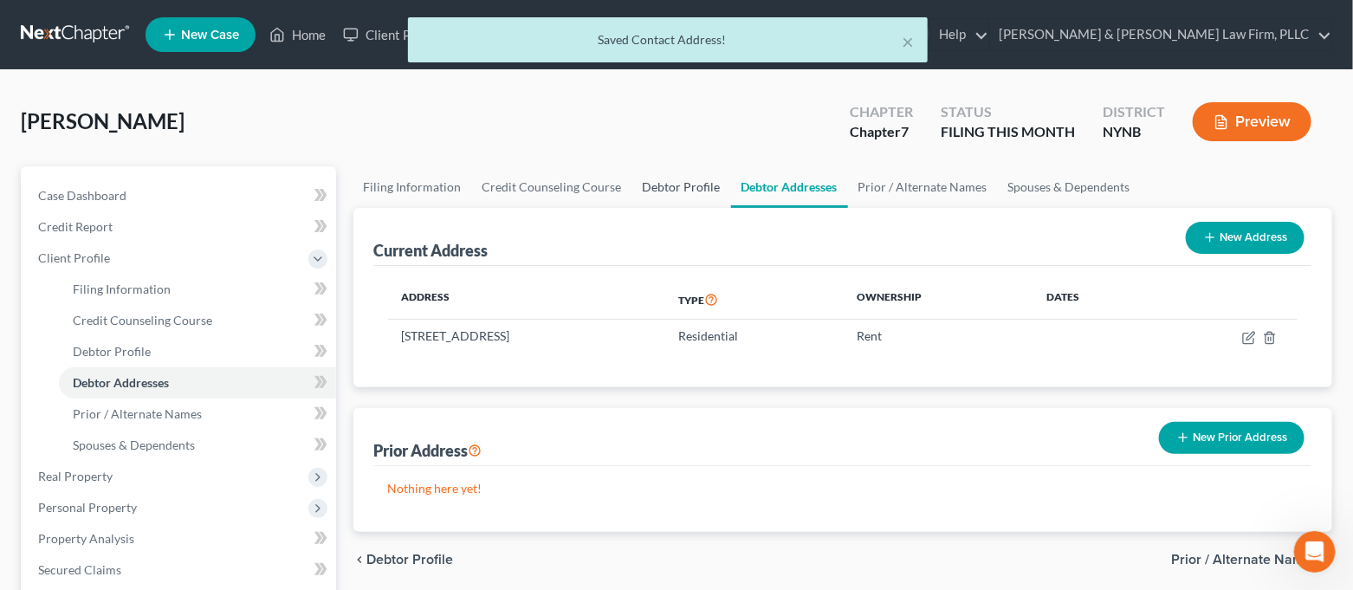
click at [673, 191] on link "Debtor Profile" at bounding box center [681, 187] width 99 height 42
select select "0"
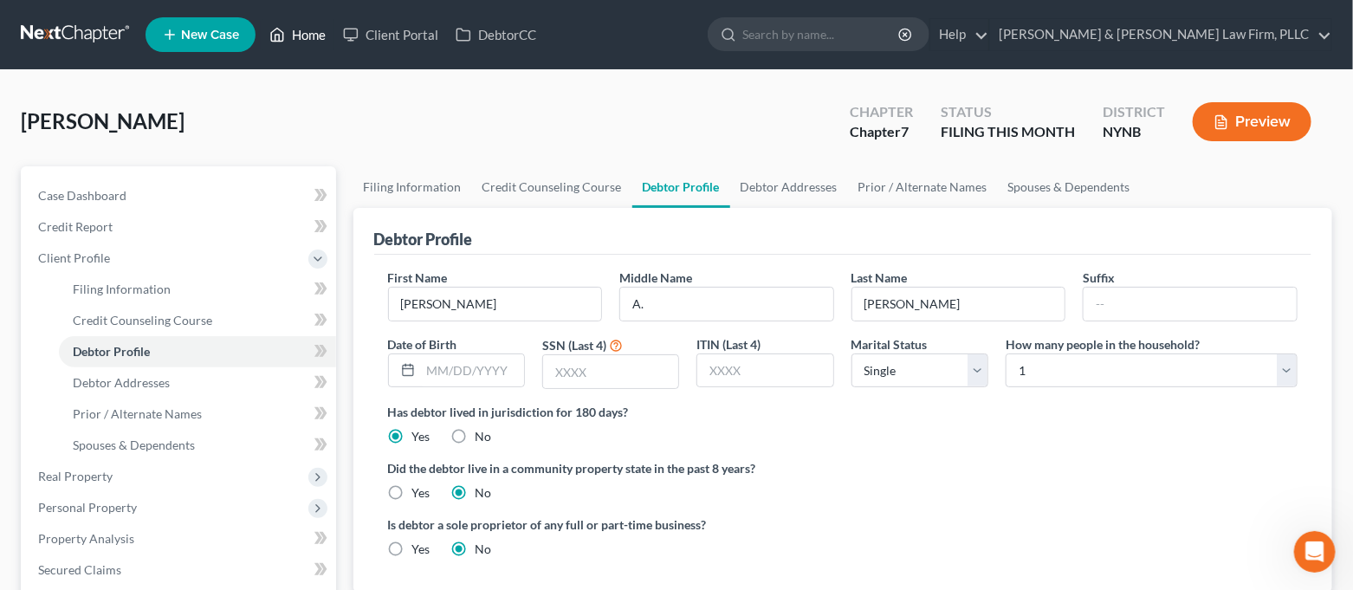
click at [304, 39] on link "Home" at bounding box center [298, 34] width 74 height 31
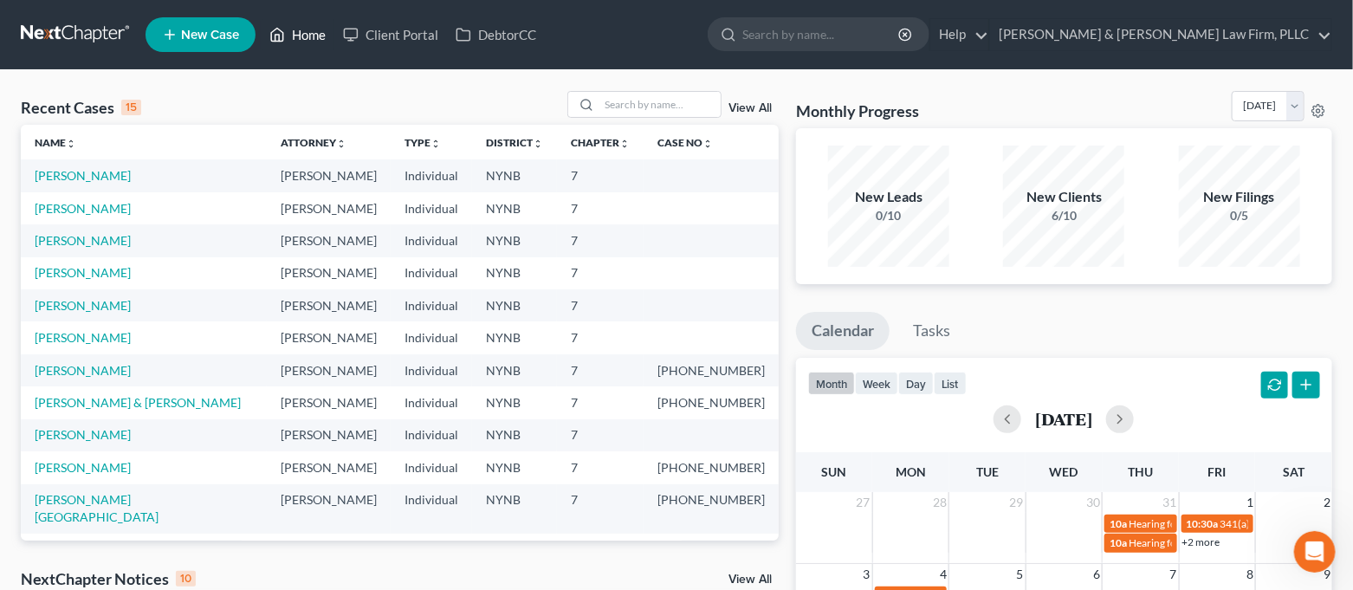
scroll to position [68, 0]
click at [86, 178] on link "[PERSON_NAME]" at bounding box center [83, 175] width 96 height 15
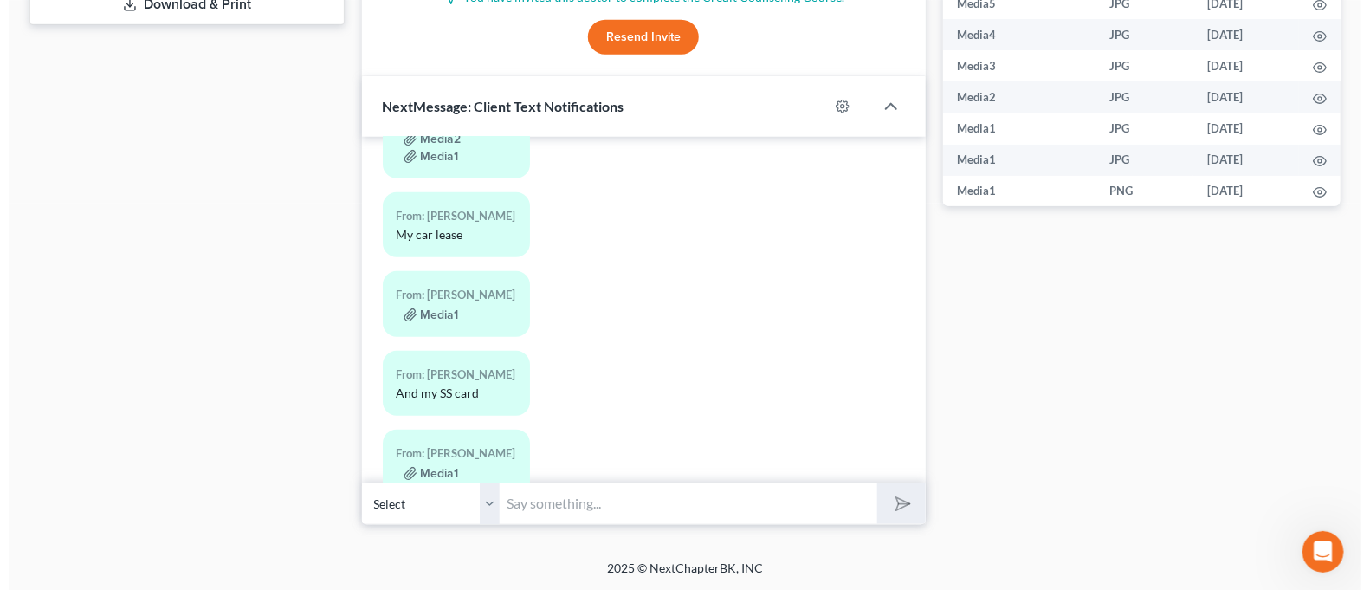
scroll to position [753, 0]
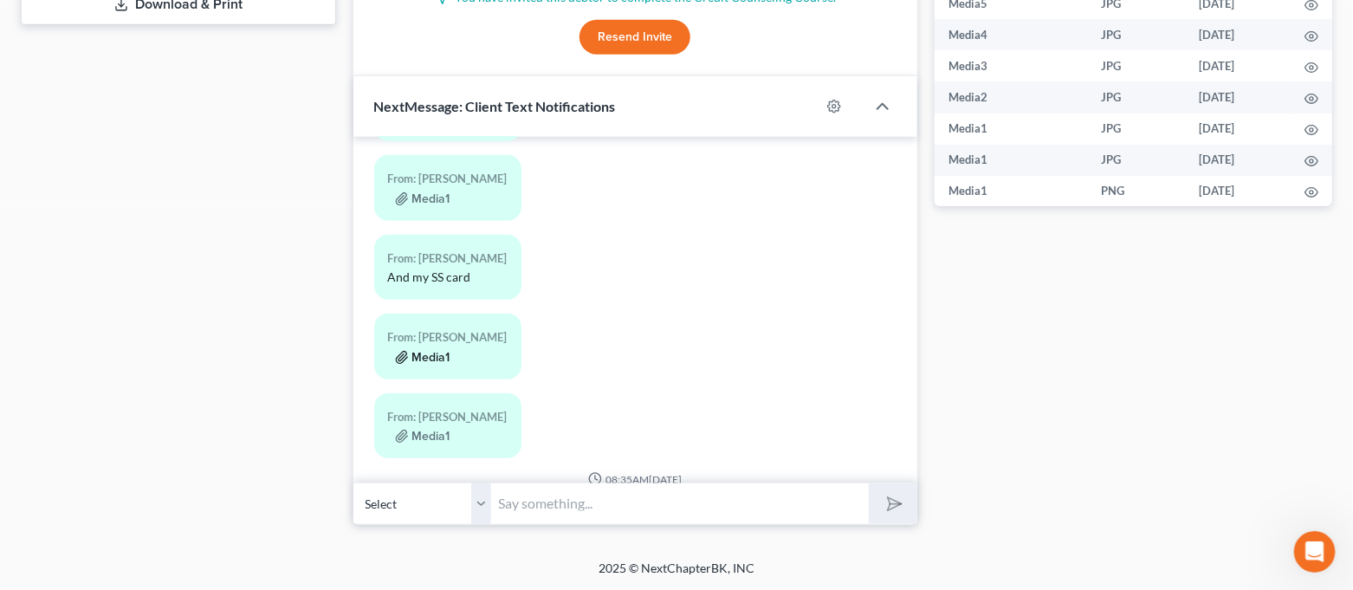
click at [437, 351] on button "Media1" at bounding box center [422, 358] width 55 height 14
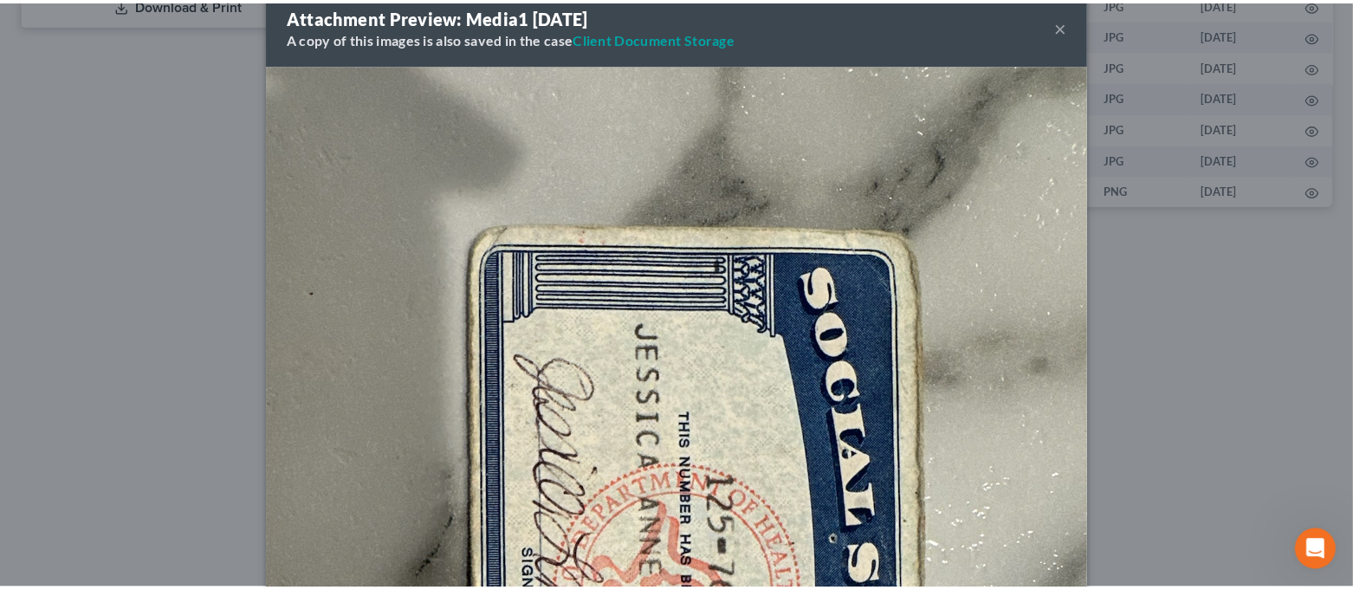
scroll to position [0, 0]
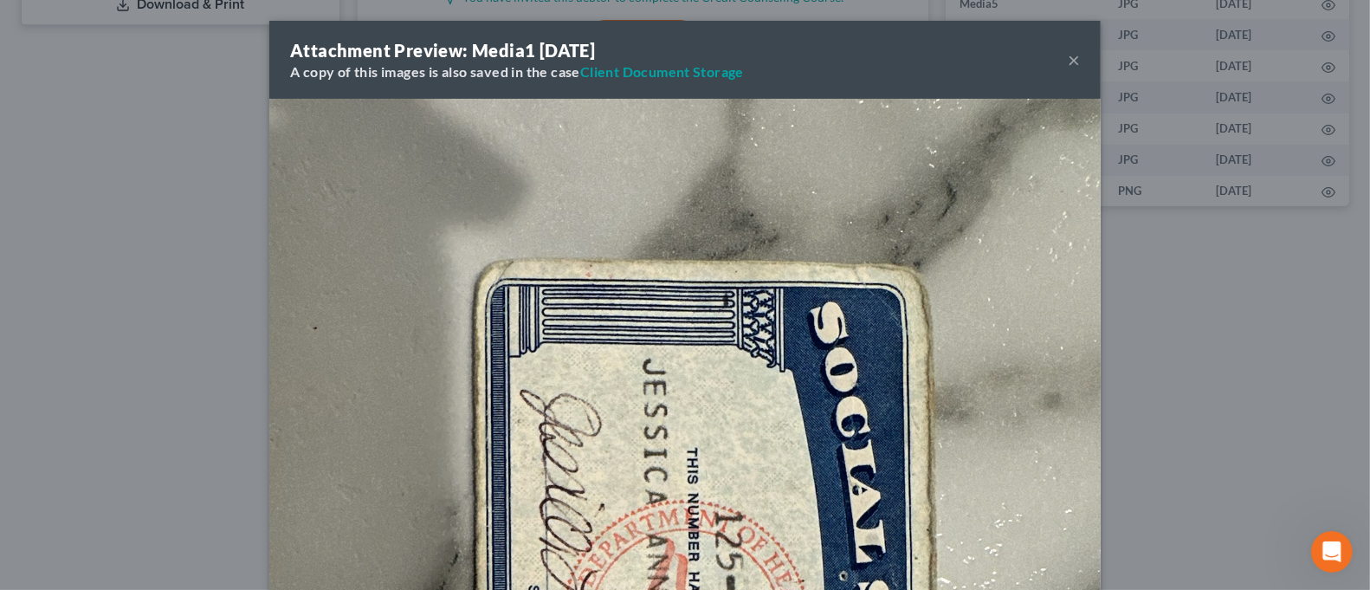
click at [1068, 55] on button "×" at bounding box center [1074, 59] width 12 height 21
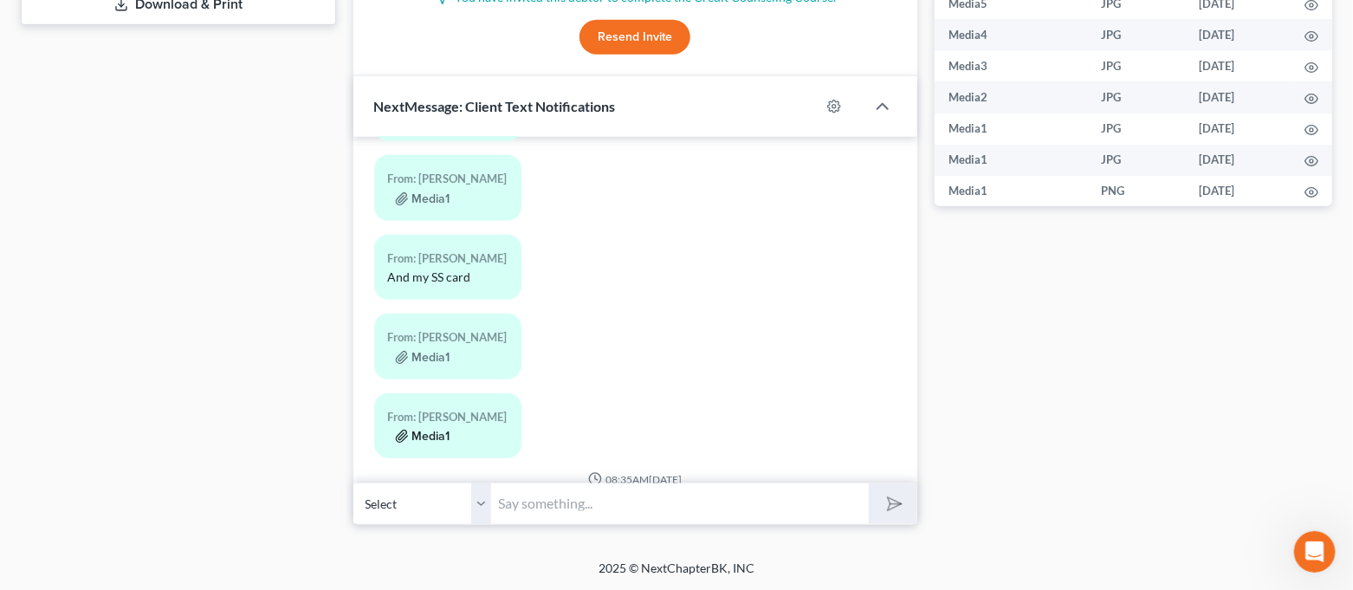
click at [434, 430] on button "Media1" at bounding box center [422, 437] width 55 height 14
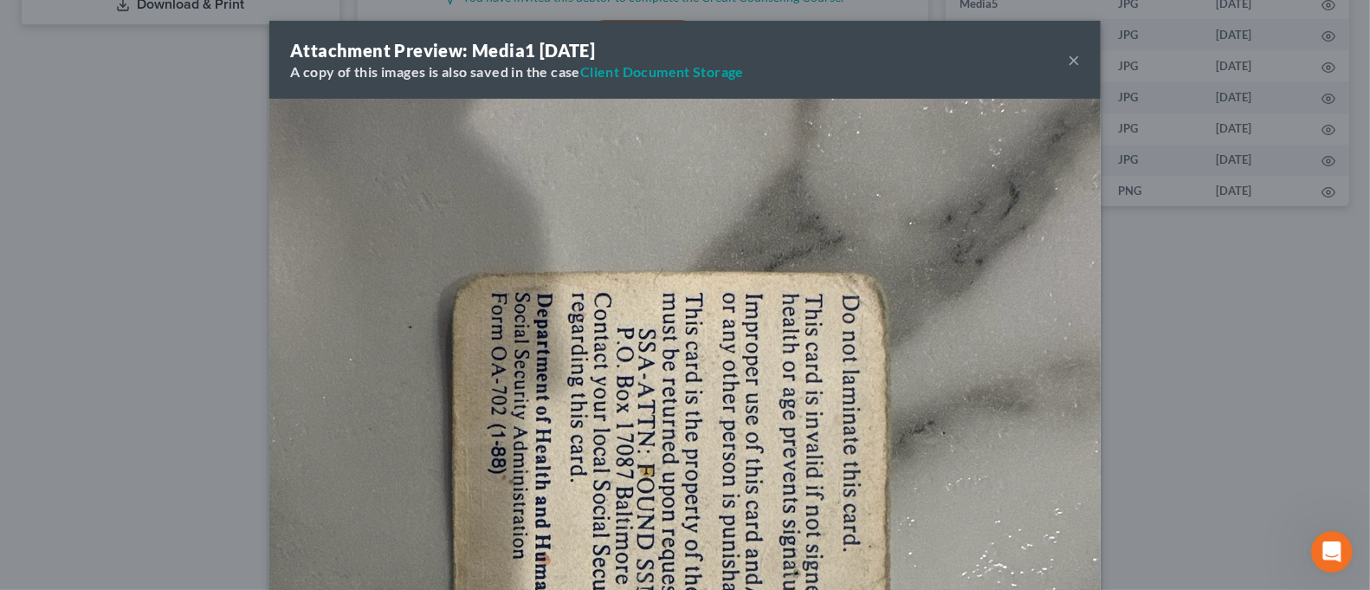
click at [1068, 58] on button "×" at bounding box center [1074, 59] width 12 height 21
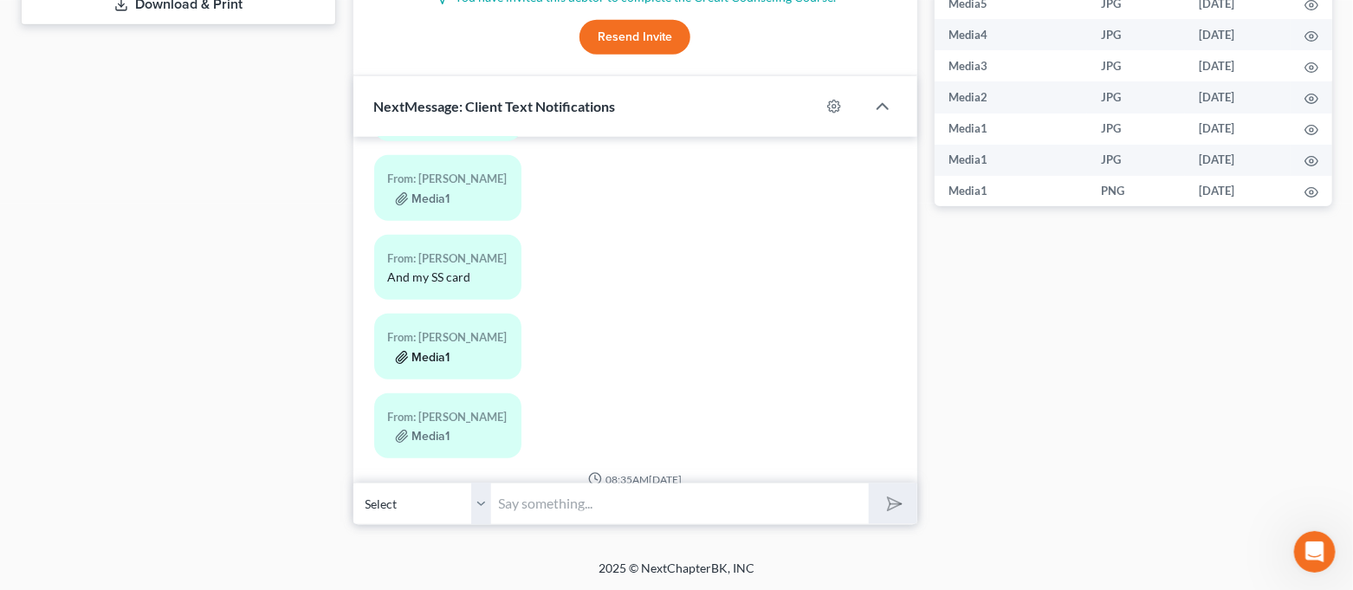
click at [441, 351] on button "Media1" at bounding box center [422, 358] width 55 height 14
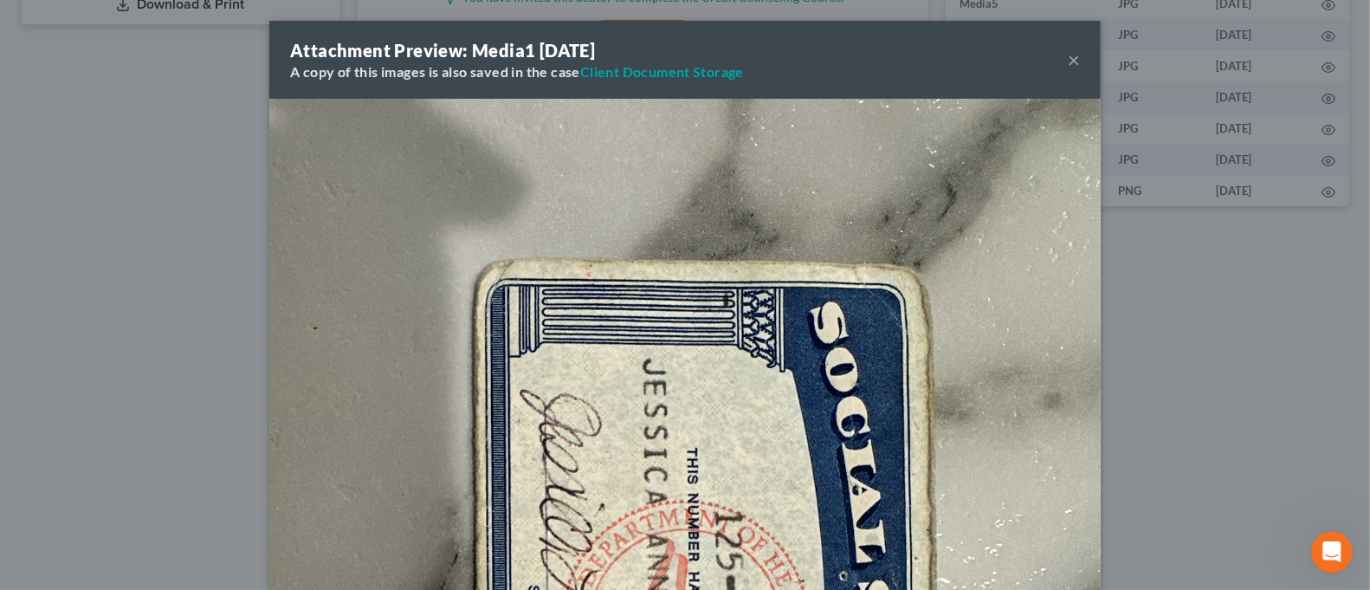
click at [1197, 262] on div "Attachment Preview: Media1 [DATE] A copy of this images is also saved in the ca…" at bounding box center [685, 295] width 1370 height 590
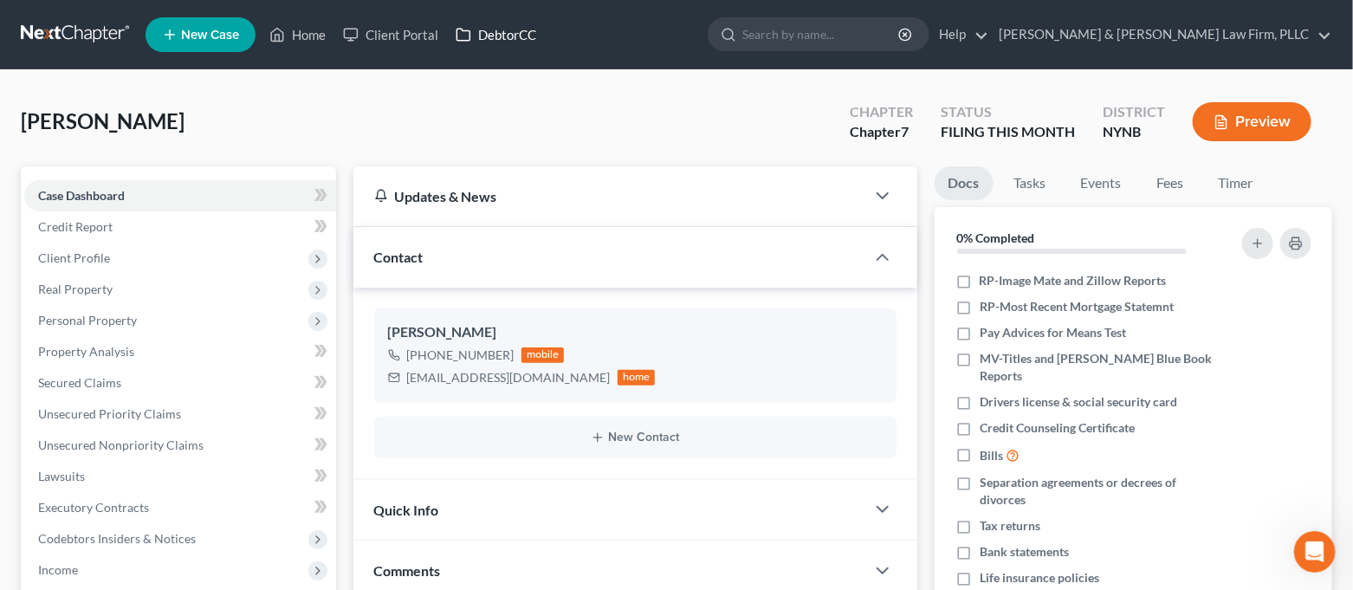
click at [494, 45] on link "DebtorCC" at bounding box center [496, 34] width 98 height 31
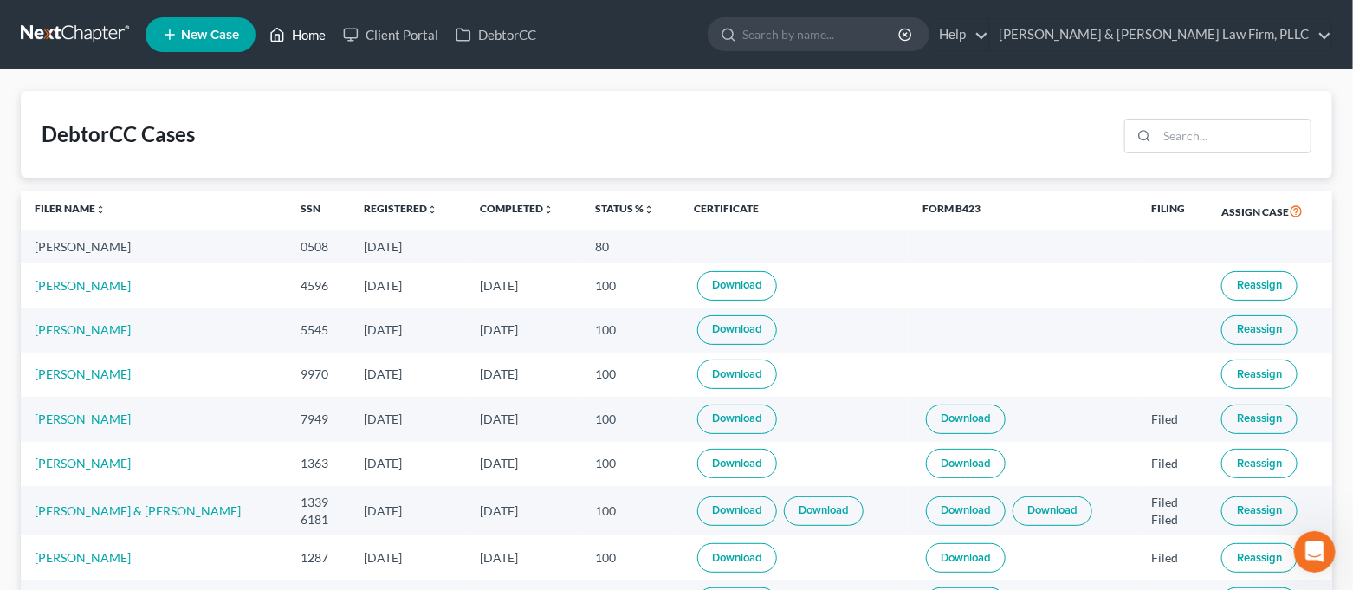
click at [320, 40] on link "Home" at bounding box center [298, 34] width 74 height 31
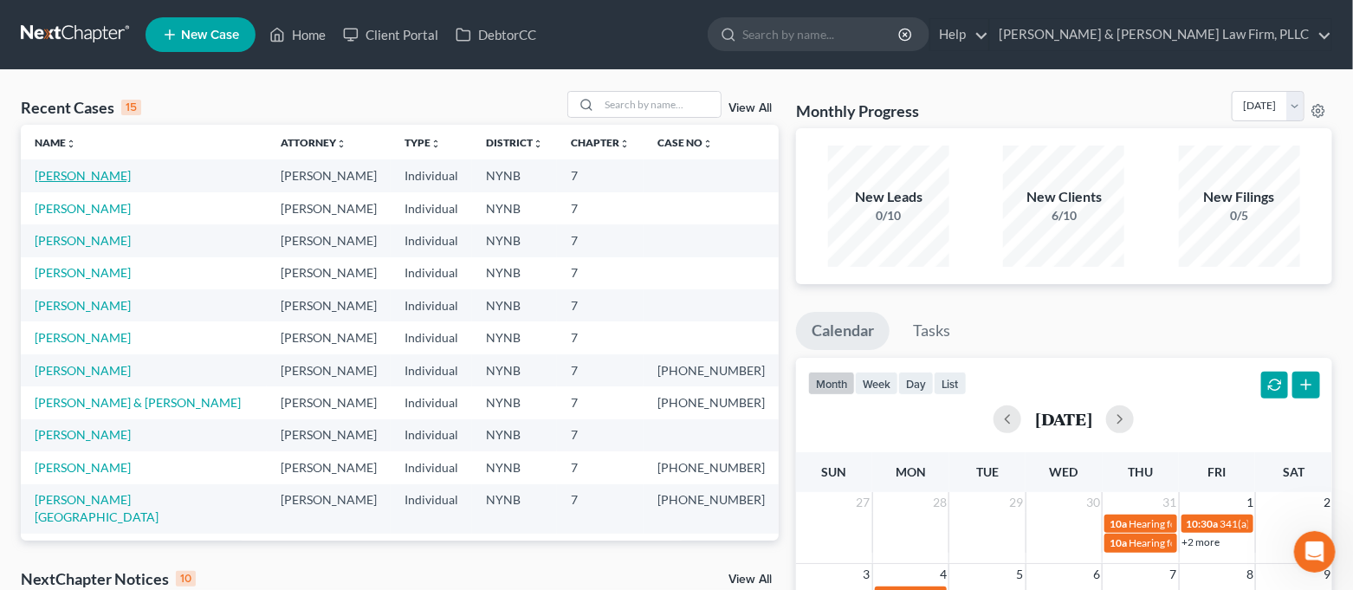
click at [79, 179] on link "[PERSON_NAME]" at bounding box center [83, 175] width 96 height 15
select select "4"
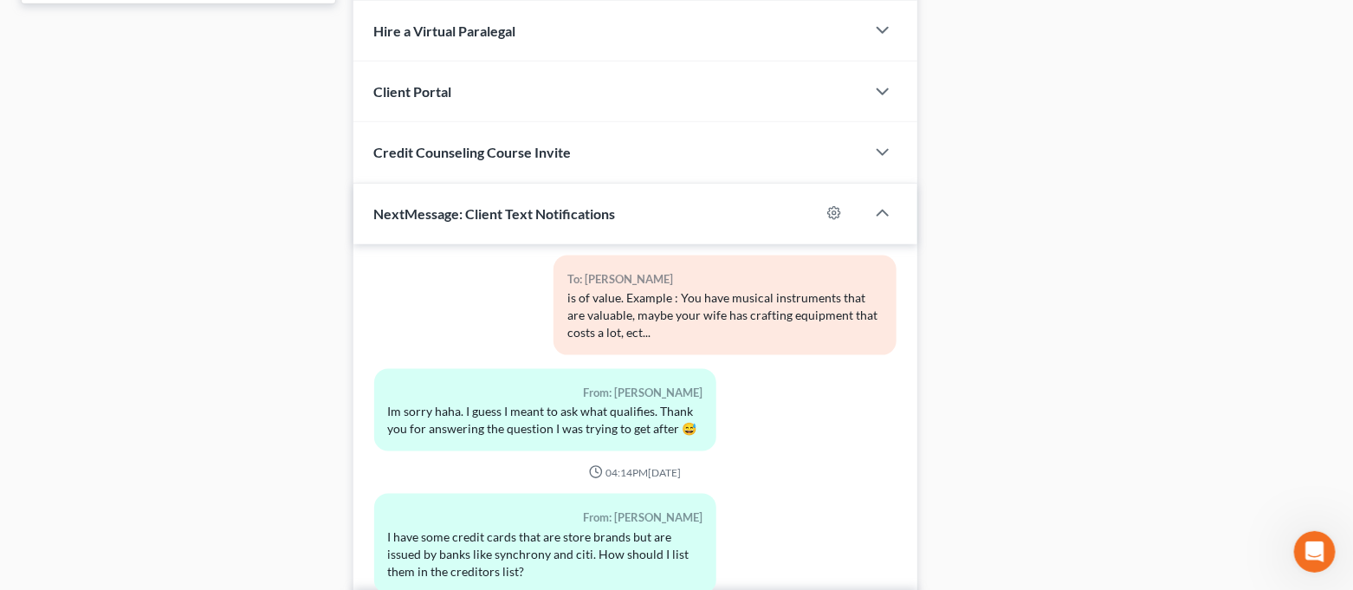
scroll to position [943, 0]
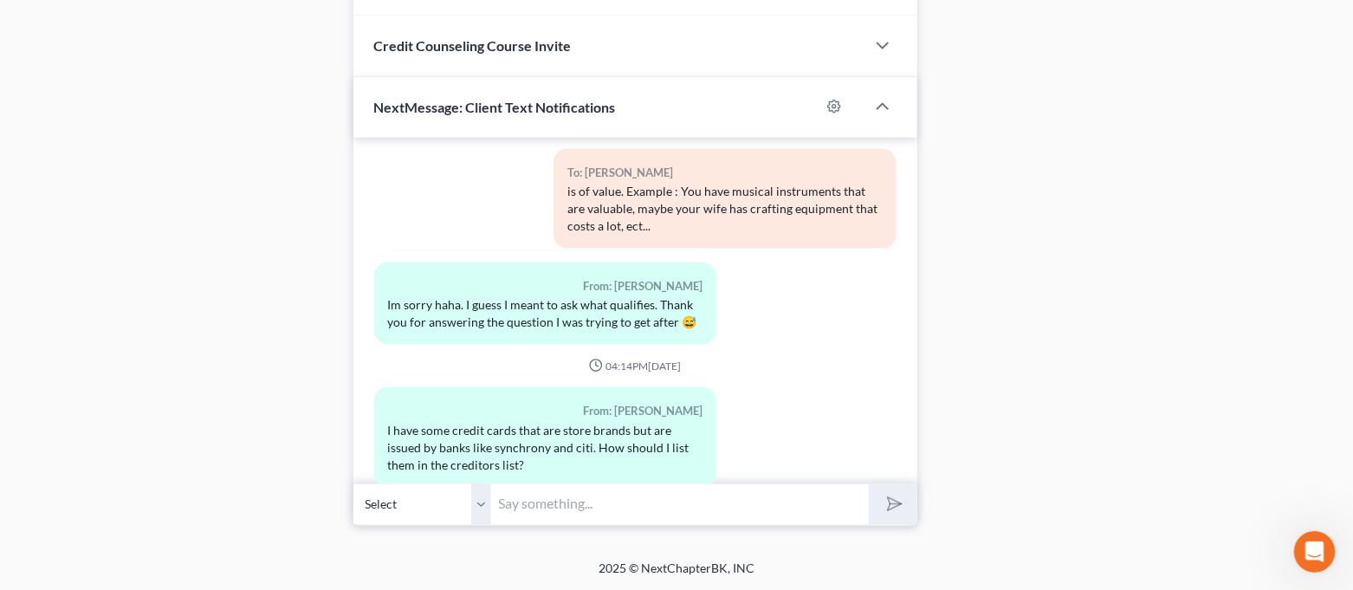
click at [651, 495] on input "text" at bounding box center [681, 504] width 378 height 42
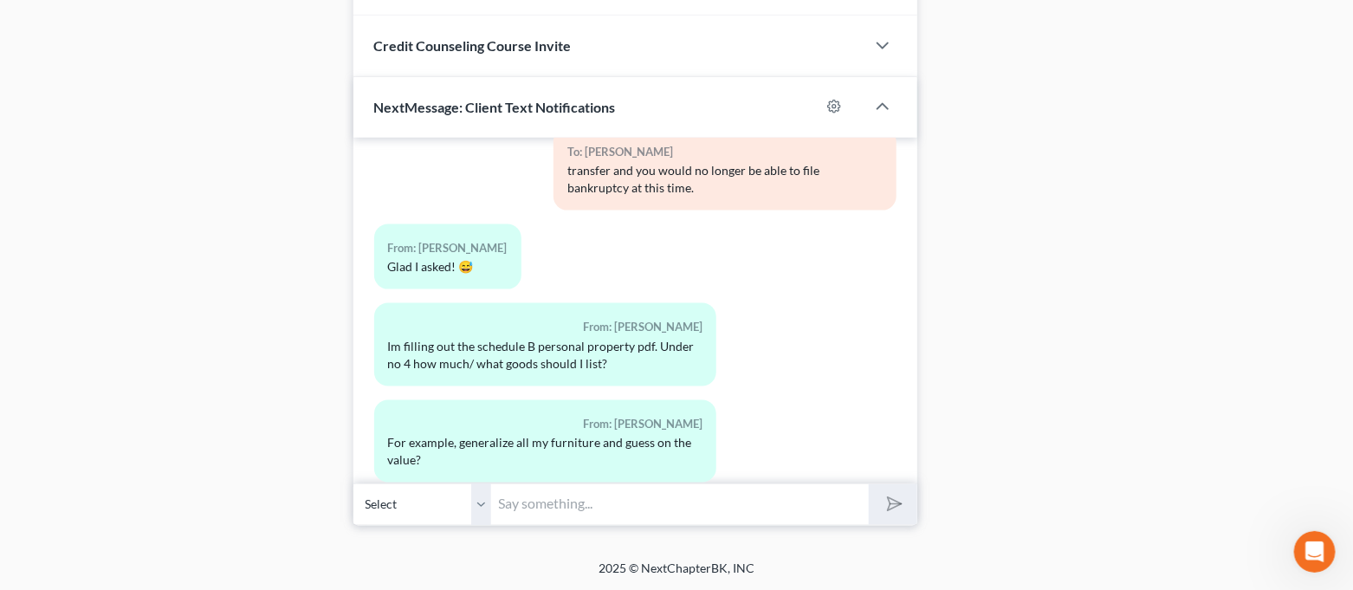
drag, startPoint x: 469, startPoint y: 448, endPoint x: 482, endPoint y: 420, distance: 30.3
click at [469, 496] on div "To: [PERSON_NAME] For basic stuff like home goods don't really worry about that…" at bounding box center [636, 552] width 540 height 113
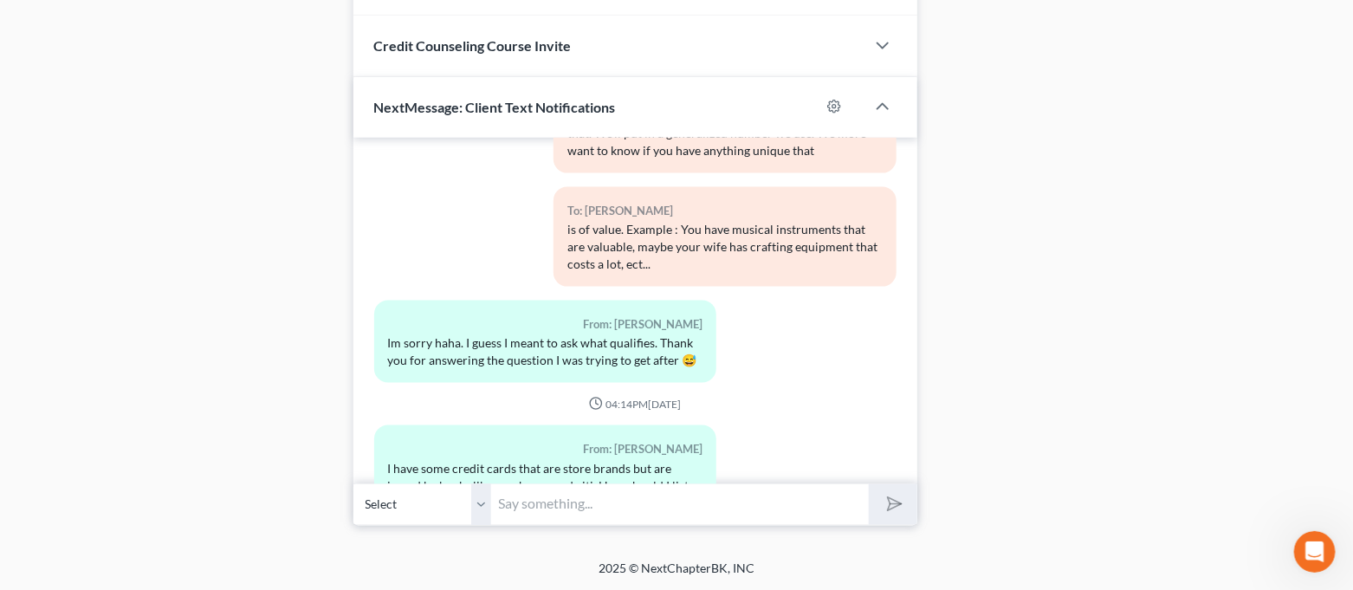
scroll to position [3479, 0]
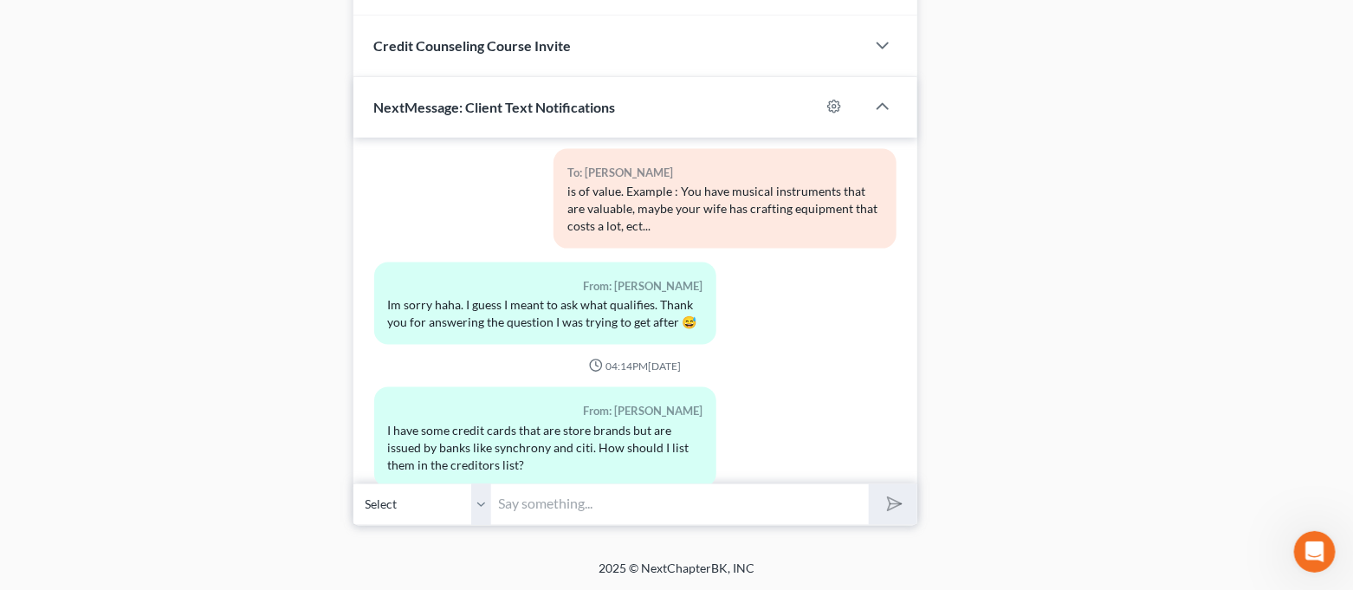
click at [758, 517] on input "text" at bounding box center [681, 504] width 378 height 42
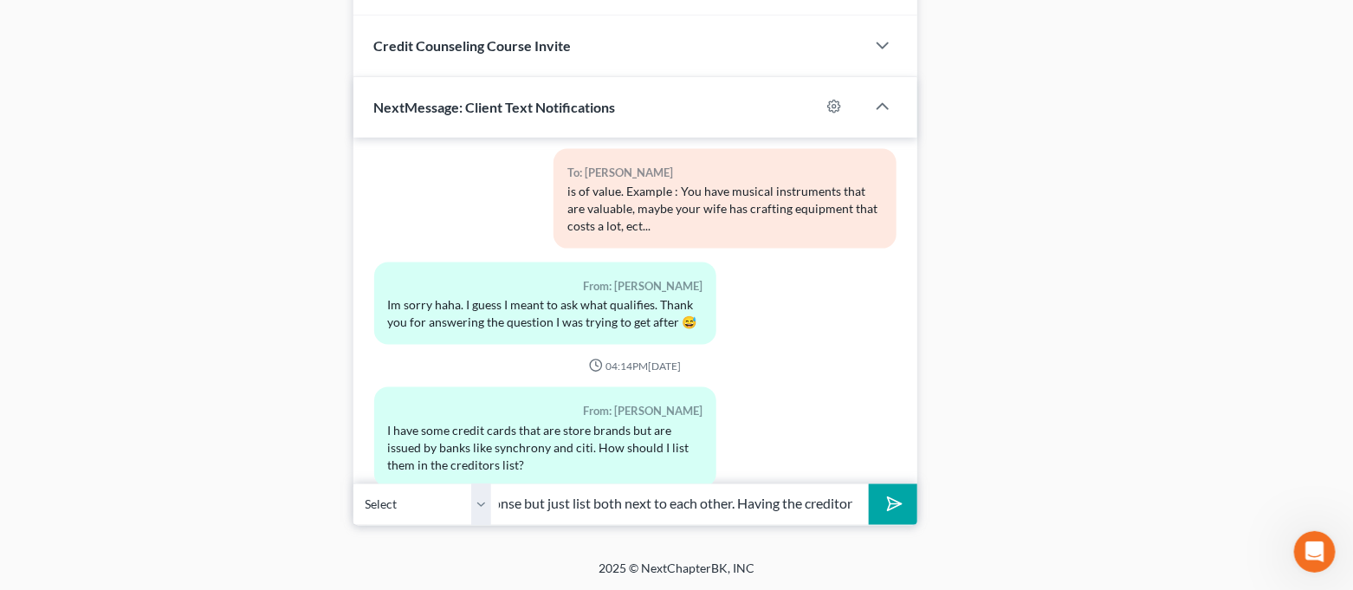
scroll to position [0, 548]
type input "Hi [PERSON_NAME]! Not sure how I never saw your last message so apologizes for …"
click at [1304, 553] on icon "Open Intercom Messenger" at bounding box center [1314, 551] width 29 height 29
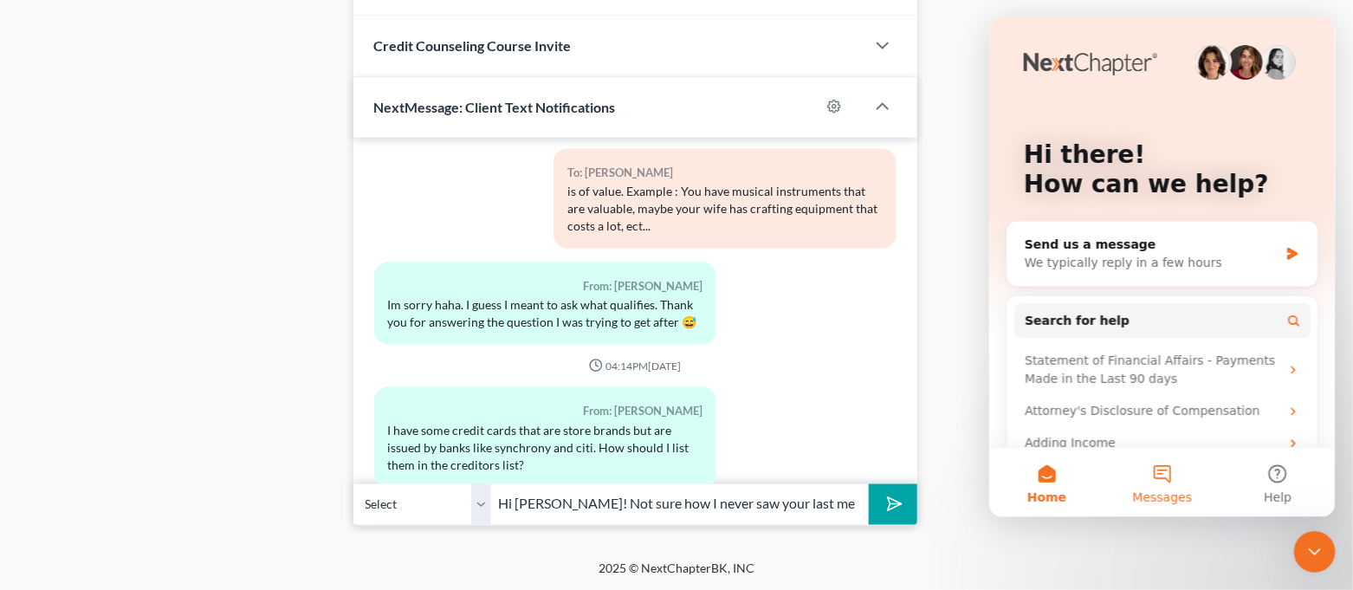
click at [1174, 486] on button "Messages" at bounding box center [1161, 482] width 115 height 69
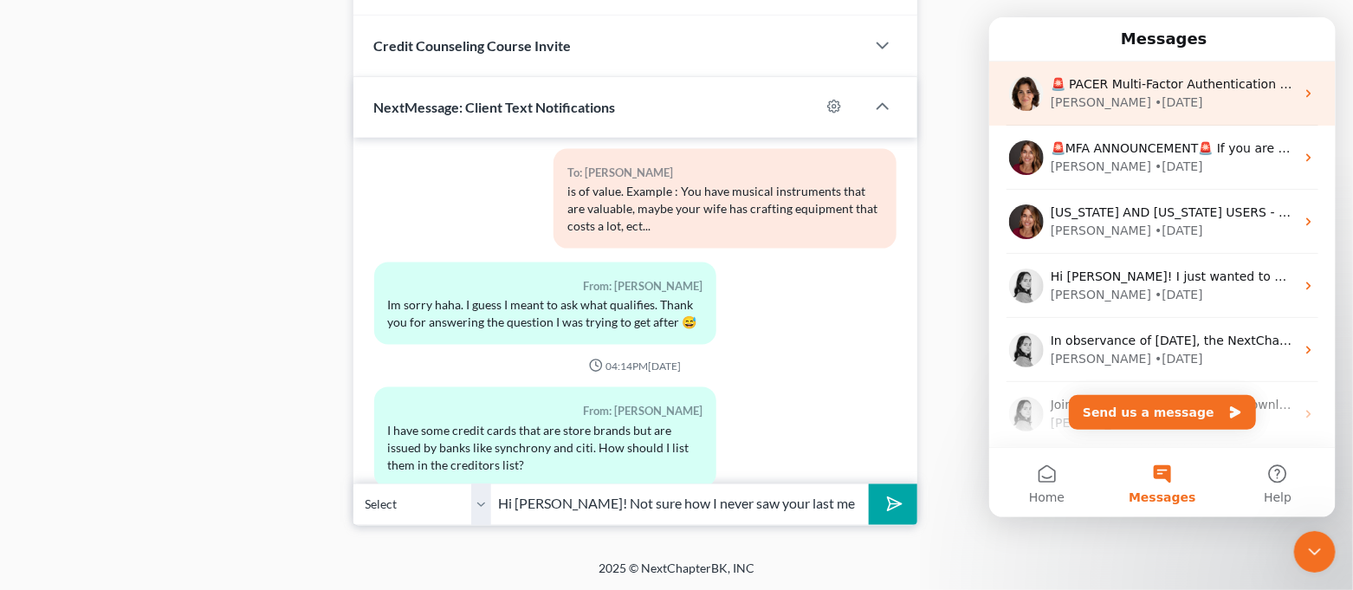
click at [1142, 109] on div "[PERSON_NAME] • [DATE]" at bounding box center [1172, 103] width 244 height 18
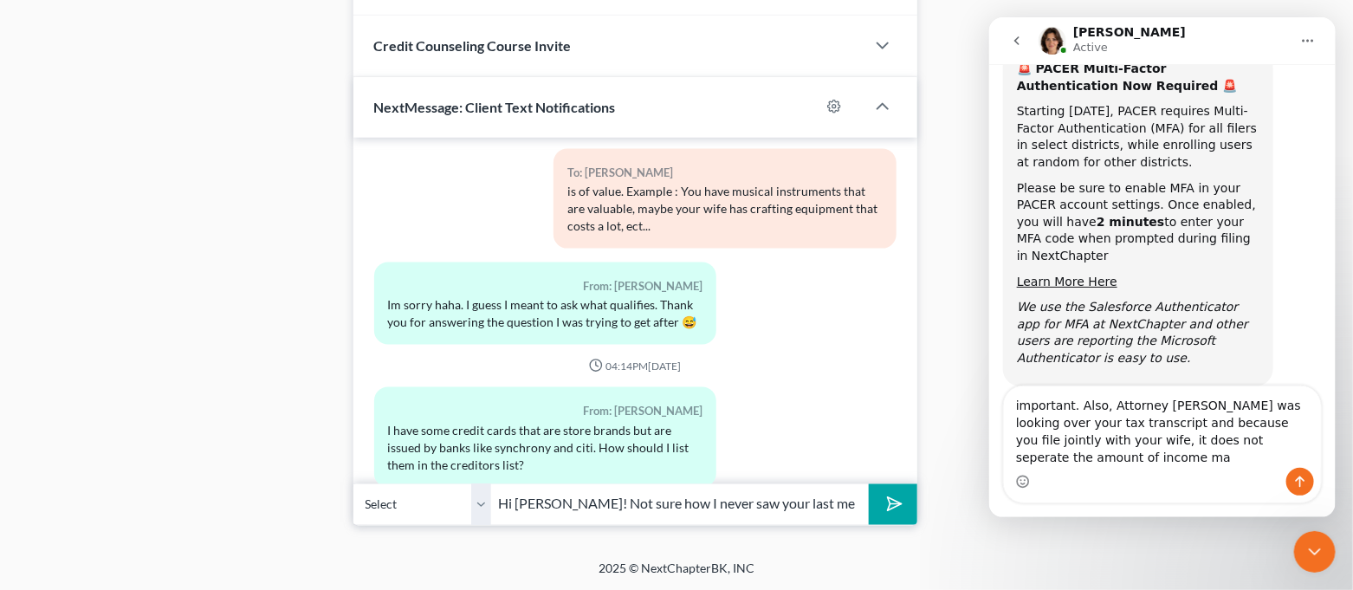
scroll to position [120, 0]
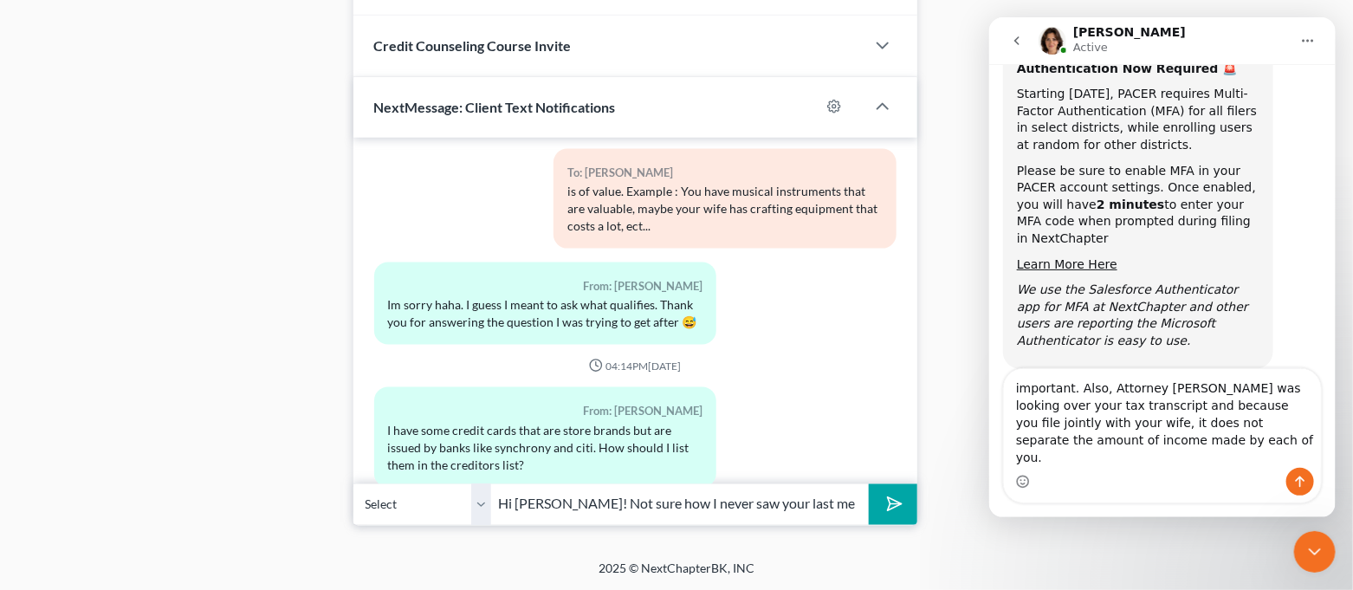
click at [1156, 454] on textarea "important. Also, Attorney [PERSON_NAME] was looking over your tax transcript an…" at bounding box center [1161, 418] width 317 height 99
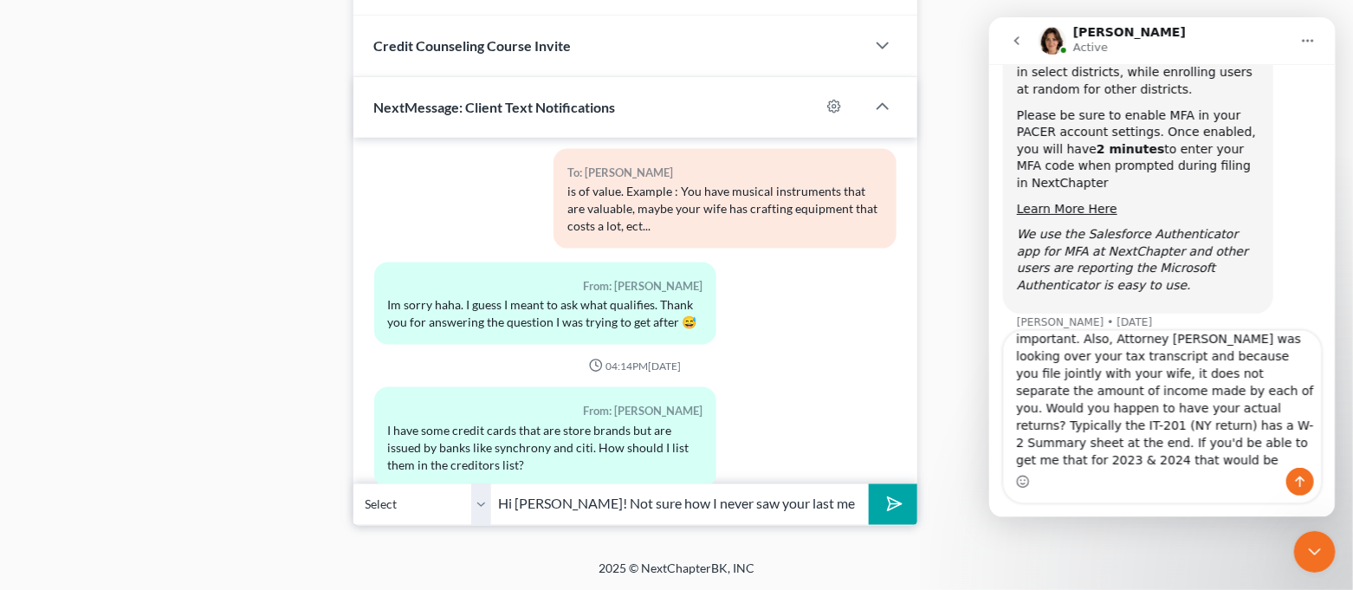
scroll to position [0, 0]
drag, startPoint x: 1013, startPoint y: 340, endPoint x: 1173, endPoint y: 404, distance: 171.8
click at [1173, 404] on textarea "important. Also, Attorney [PERSON_NAME] was looking over your tax transcript an…" at bounding box center [1161, 399] width 317 height 137
type textarea "important. Also, Attorney [PERSON_NAME] was looking over your tax transcript an…"
click at [877, 499] on button "submit" at bounding box center [893, 504] width 48 height 41
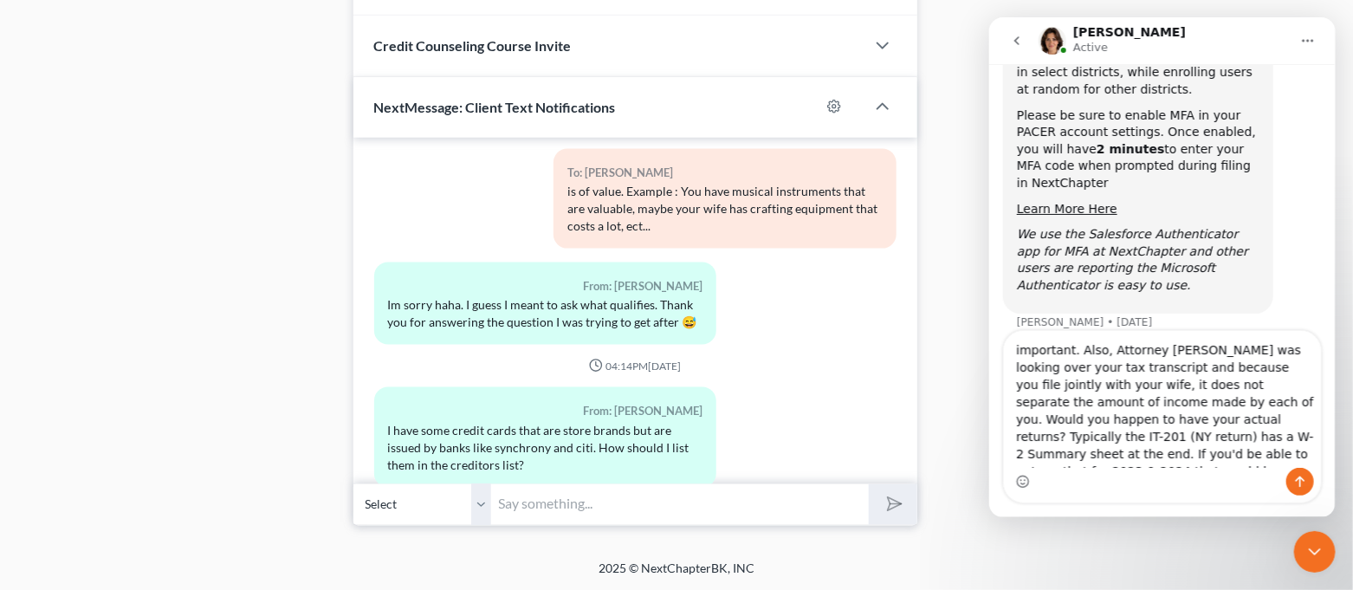
scroll to position [3622, 0]
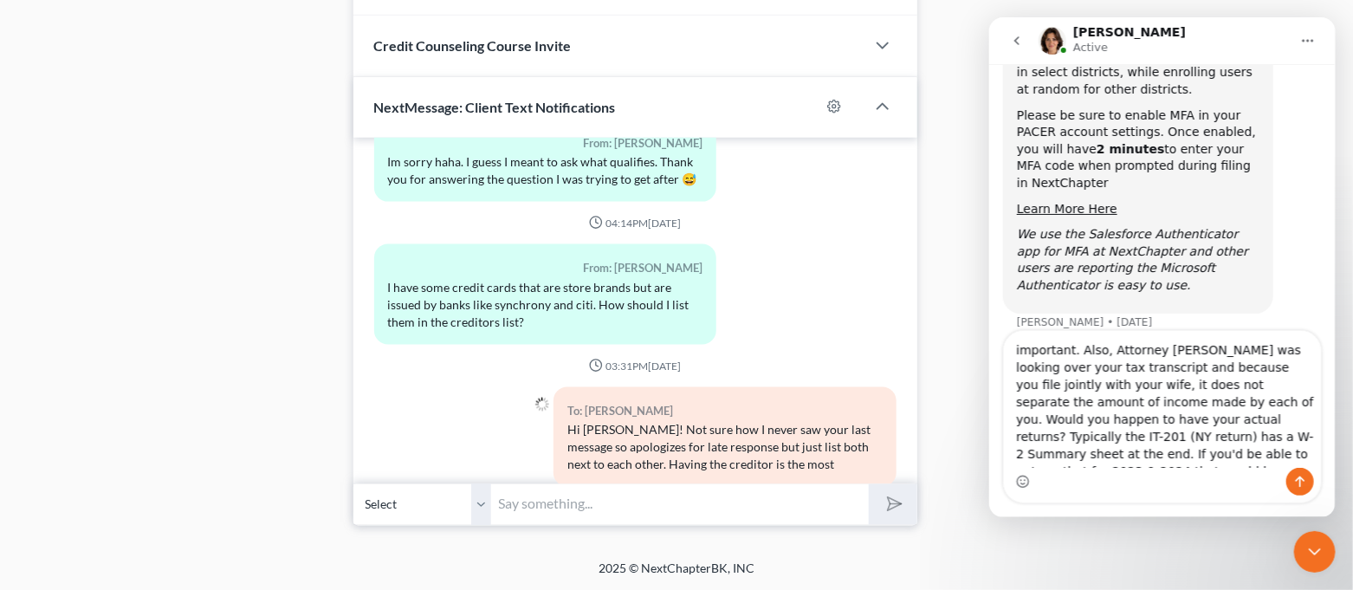
paste input "important. Also, Attorney [PERSON_NAME] was looking over your tax transcript an…"
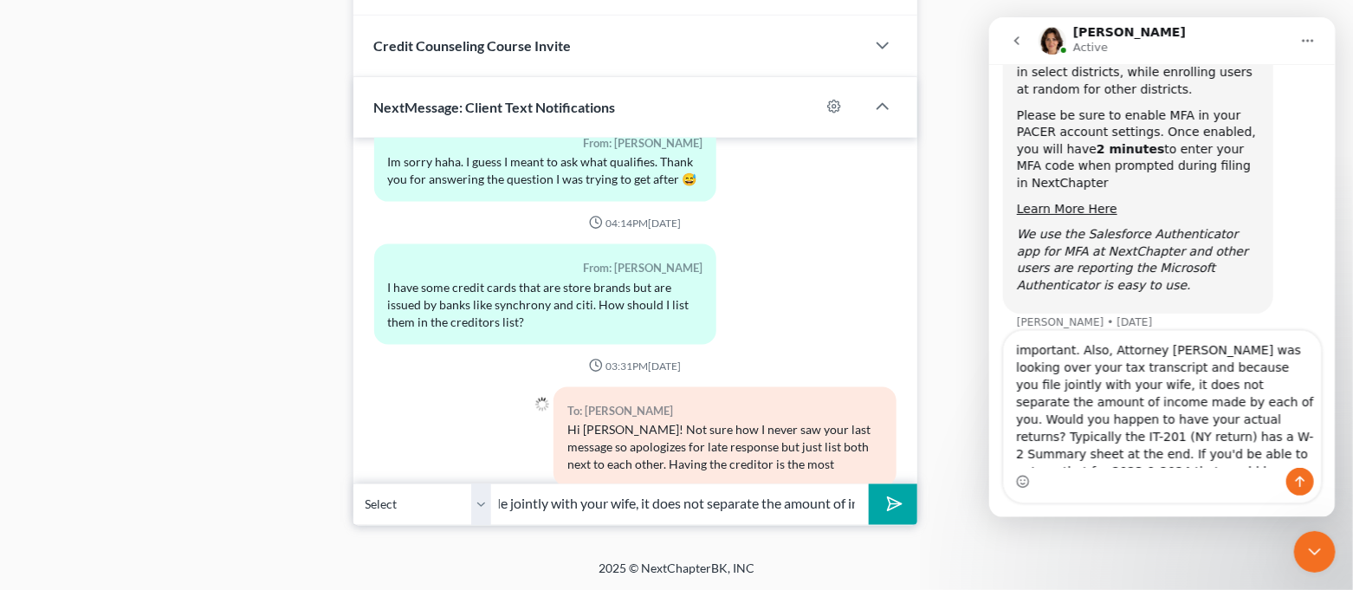
type input "important. Also, Attorney [PERSON_NAME] was looking over your tax transcript an…"
click at [885, 501] on icon "submit" at bounding box center [891, 504] width 24 height 24
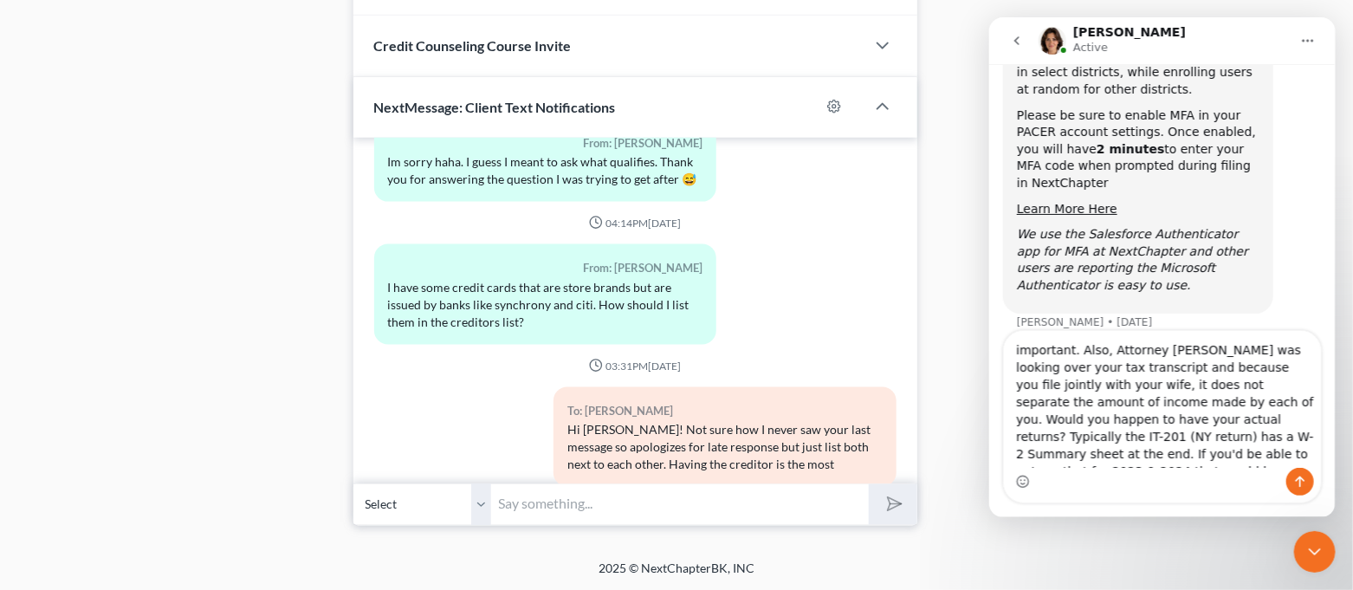
scroll to position [3737, 0]
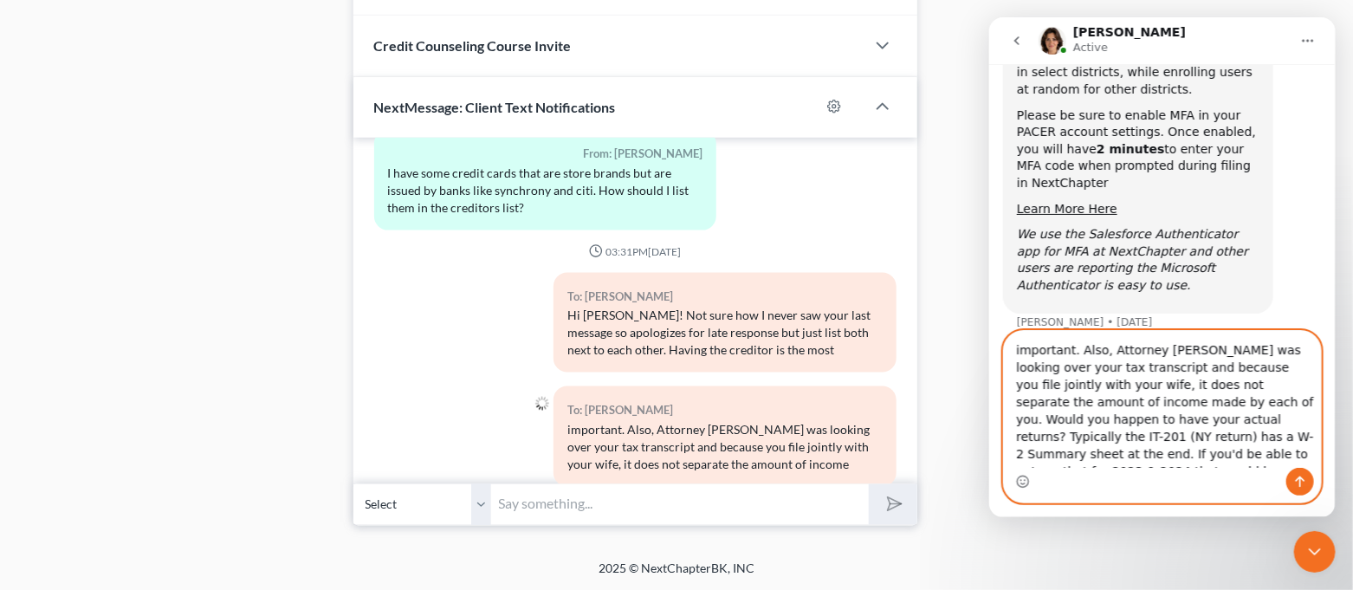
click at [1080, 403] on textarea "important. Also, Attorney [PERSON_NAME] was looking over your tax transcript an…" at bounding box center [1161, 399] width 317 height 137
click at [1069, 405] on textarea "important. Also, Attorney [PERSON_NAME] was looking over your tax transcript an…" at bounding box center [1161, 399] width 317 height 137
click at [1070, 454] on textarea "important. Also, Attorney [PERSON_NAME] was looking over your tax transcript an…" at bounding box center [1161, 399] width 317 height 137
drag, startPoint x: 1058, startPoint y: 403, endPoint x: 1072, endPoint y: 441, distance: 40.6
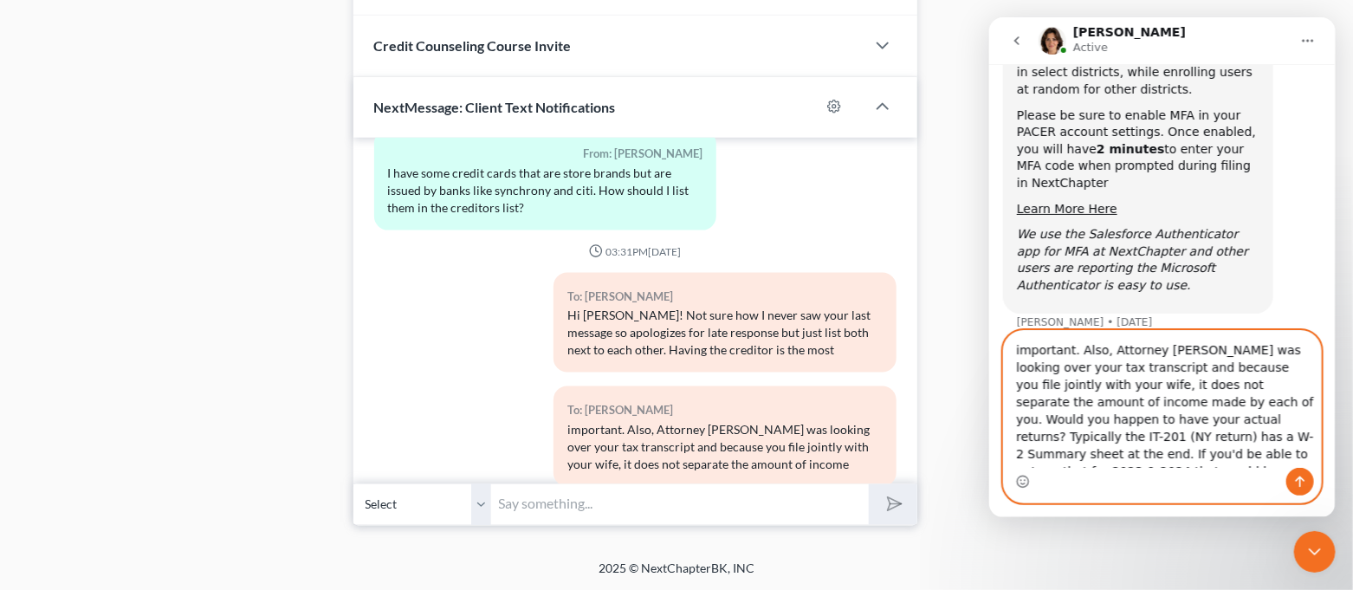
click at [1072, 441] on textarea "important. Also, Attorney [PERSON_NAME] was looking over your tax transcript an…" at bounding box center [1161, 399] width 317 height 137
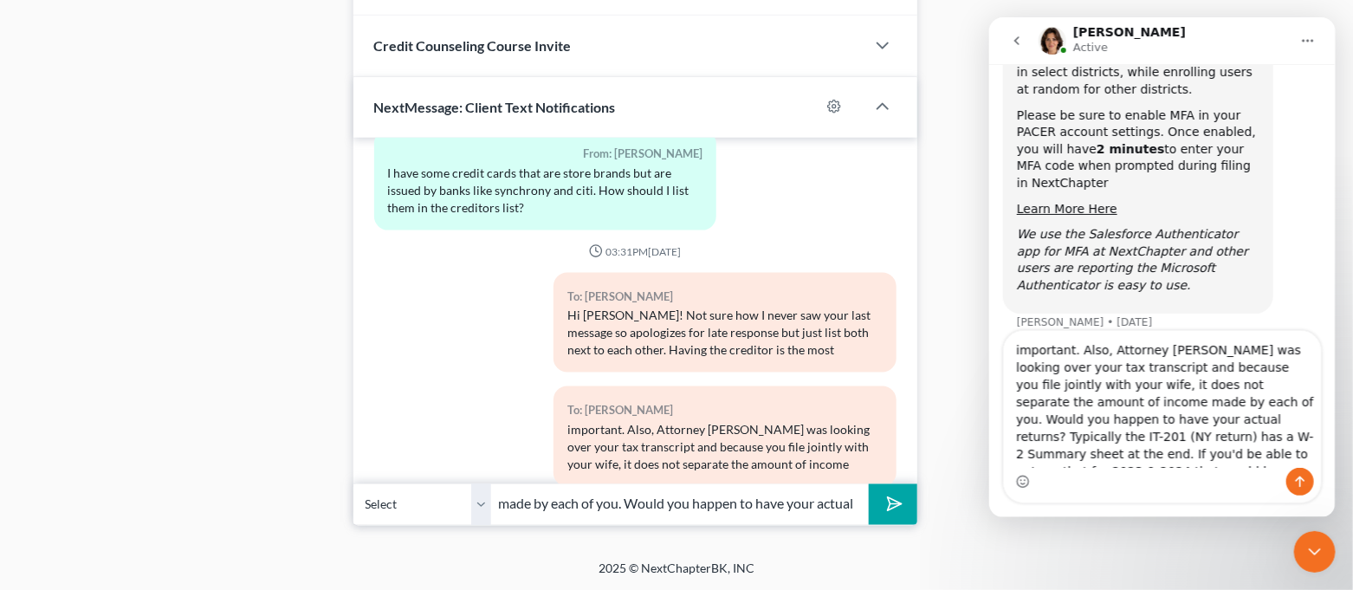
scroll to position [0, 271]
type input "made by each of you. Would you happen to have your actual returns? Typically th…"
click at [896, 497] on icon "submit" at bounding box center [891, 504] width 24 height 24
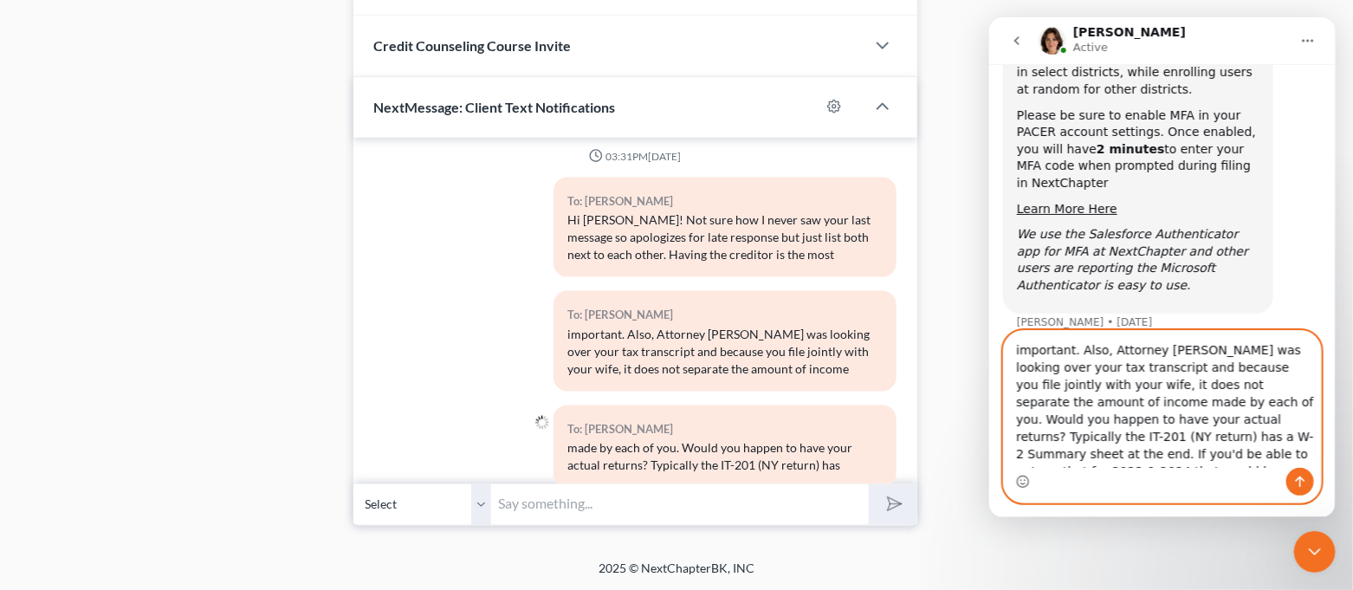
scroll to position [13, 0]
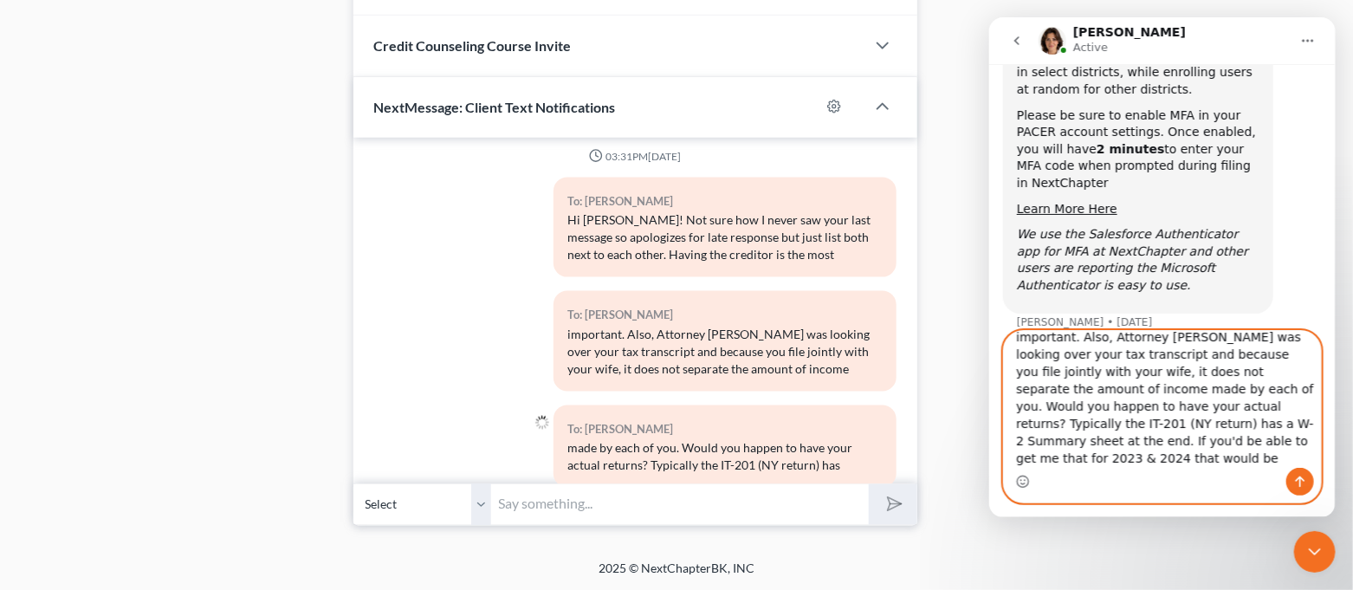
drag, startPoint x: 1076, startPoint y: 439, endPoint x: 1270, endPoint y: 478, distance: 197.9
click at [1270, 478] on div "important. Also, Attorney [PERSON_NAME] was looking over your tax transcript an…" at bounding box center [1161, 417] width 317 height 172
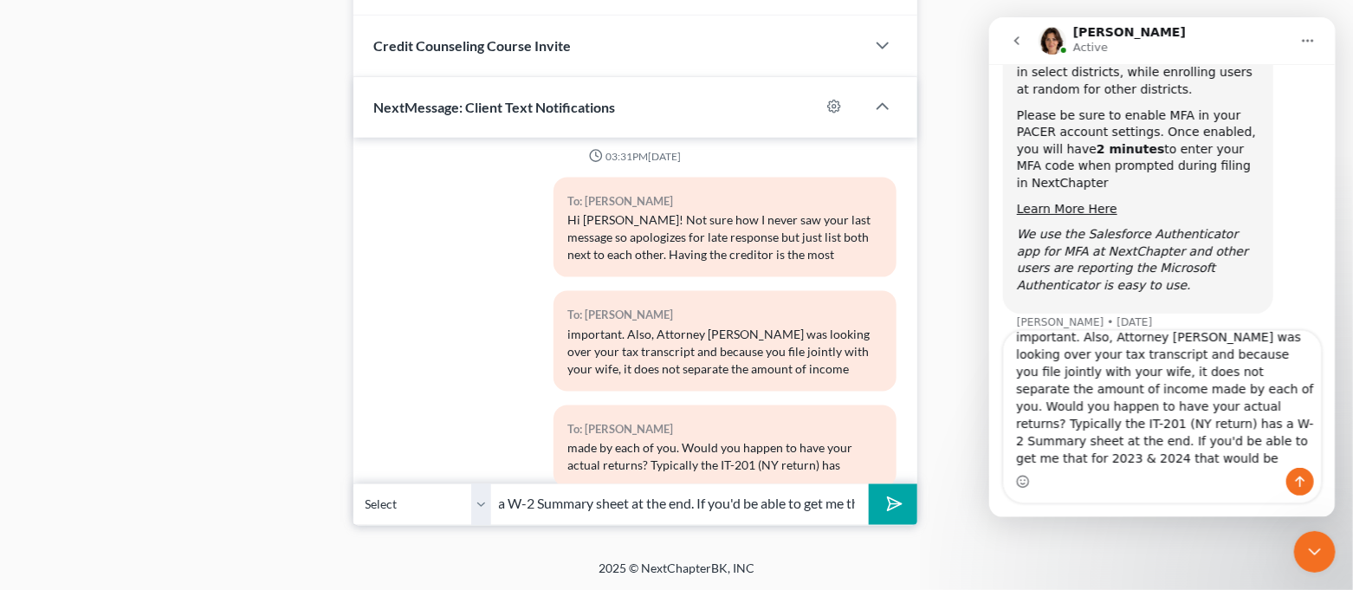
scroll to position [0, 347]
type input "a W-2 Summary sheet at the end. If you'd be able to get me that for 2023 & 2024…"
click at [892, 499] on polygon "submit" at bounding box center [892, 505] width 21 height 21
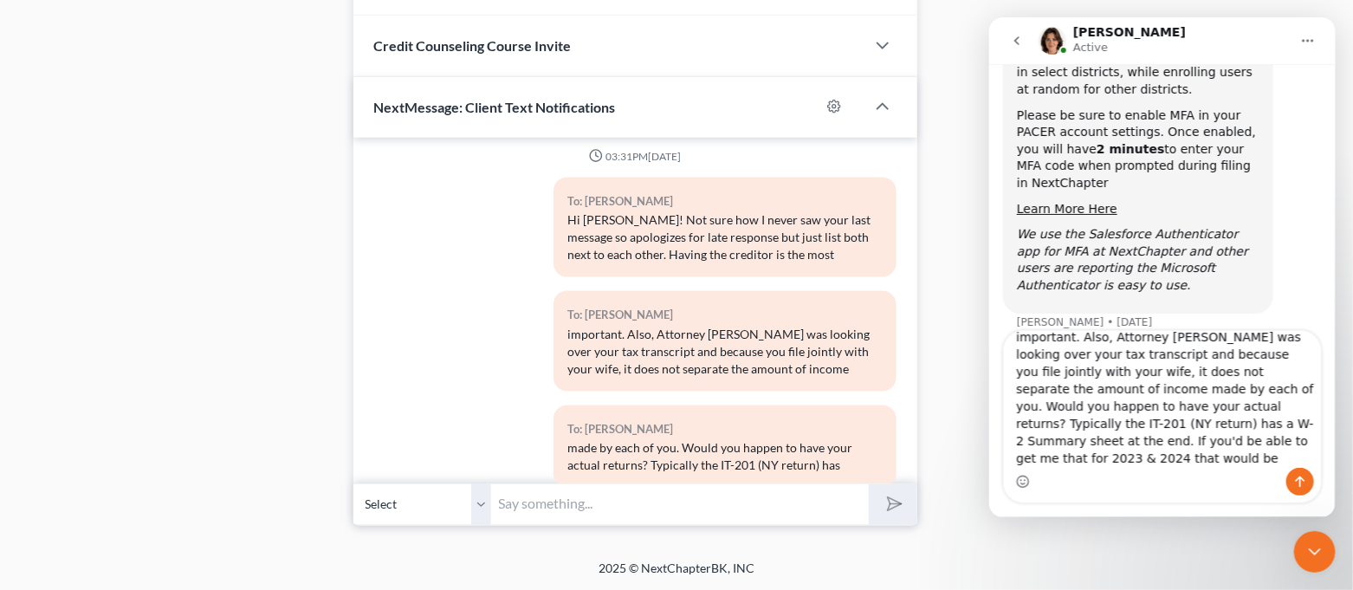
scroll to position [3946, 0]
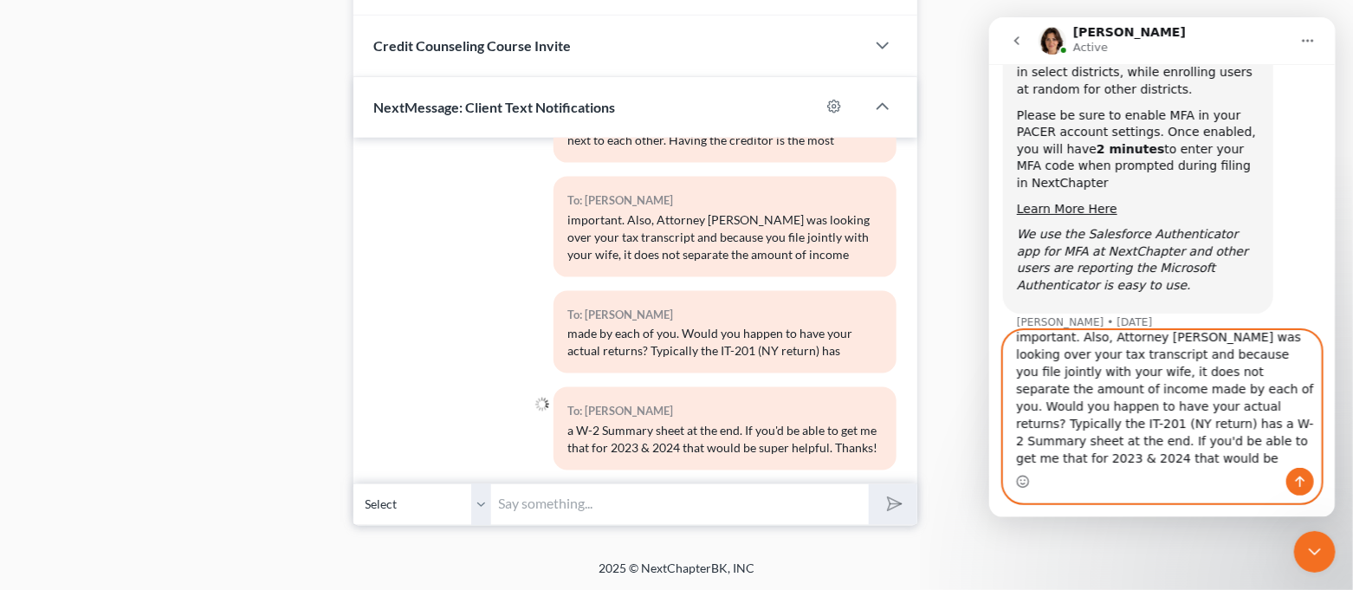
click at [1185, 459] on textarea "important. Also, Attorney [PERSON_NAME] was looking over your tax transcript an…" at bounding box center [1161, 399] width 317 height 137
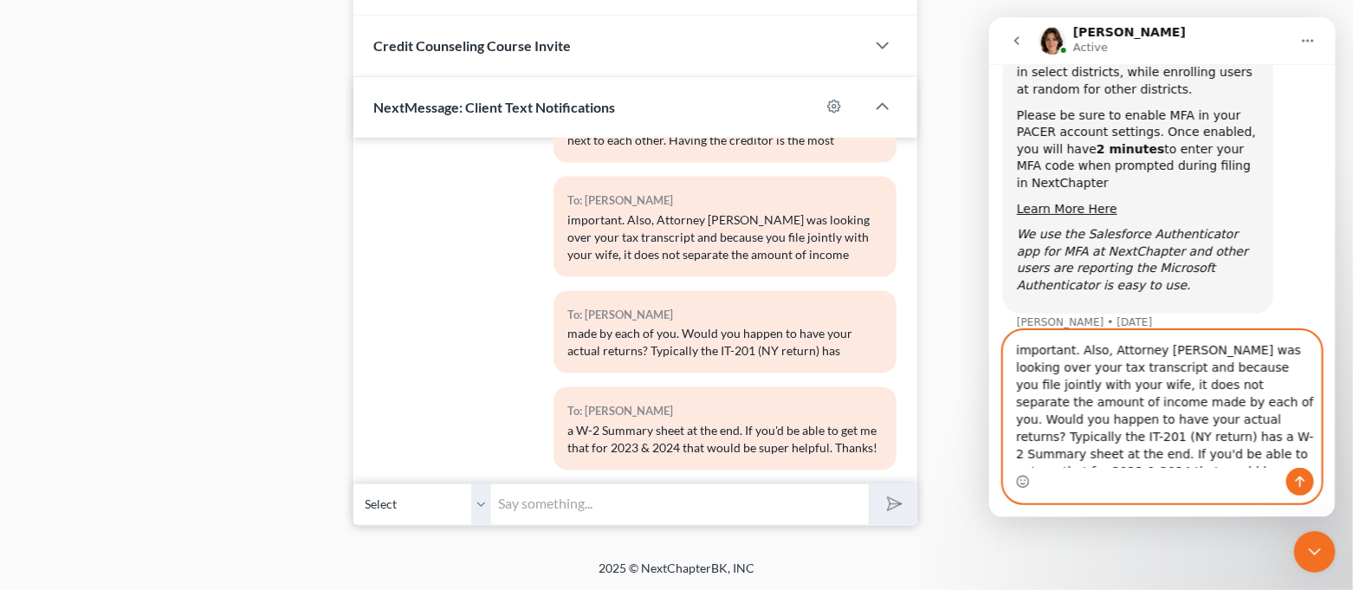
drag, startPoint x: 1185, startPoint y: 459, endPoint x: 1001, endPoint y: 333, distance: 223.0
click at [1001, 333] on div "important. Also, Attorney [PERSON_NAME] was looking over your tax transcript an…" at bounding box center [1161, 416] width 346 height 173
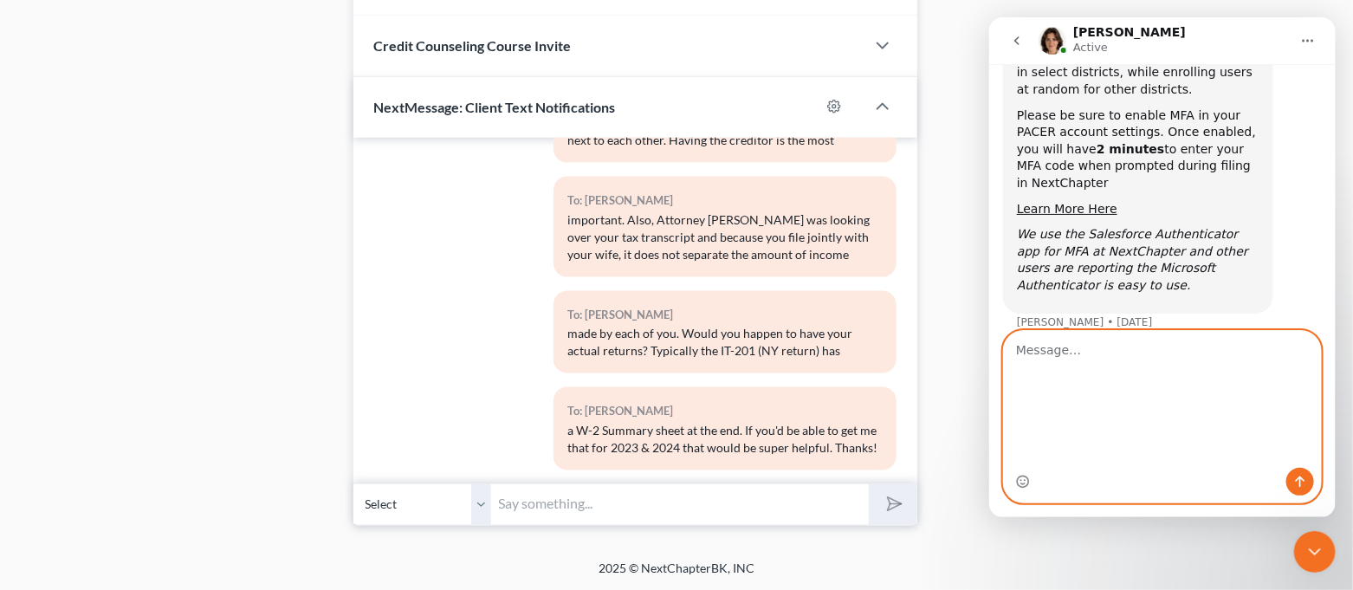
scroll to position [68, 0]
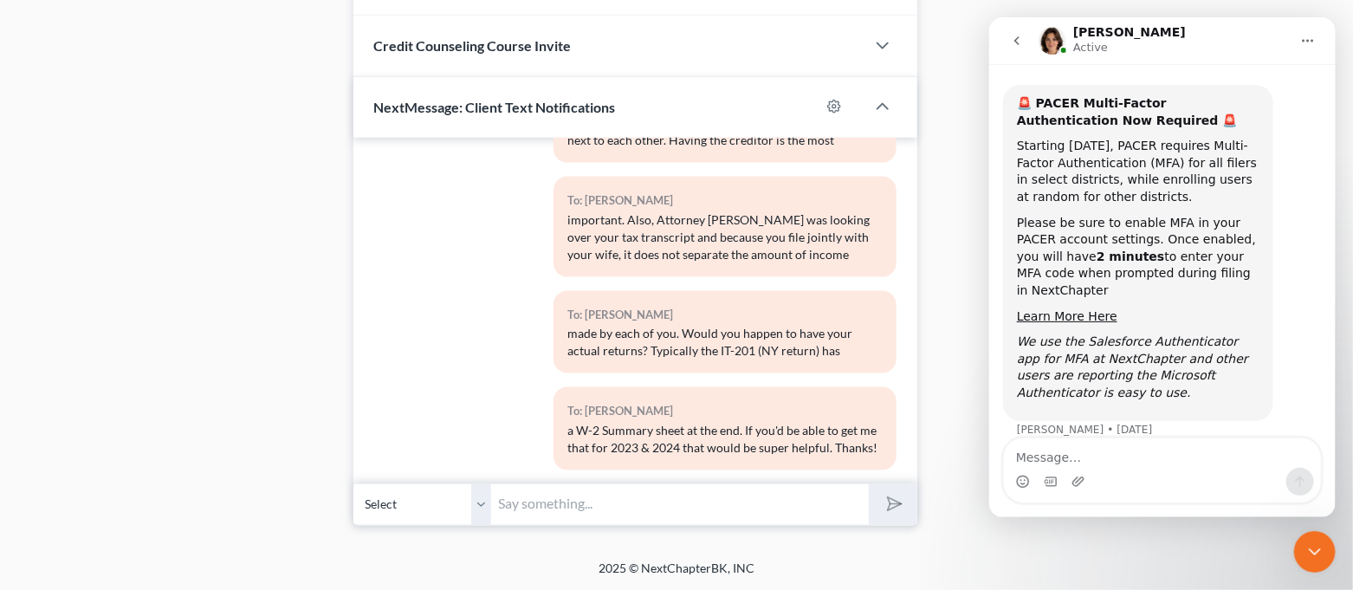
click at [1324, 563] on div "Close Intercom Messenger" at bounding box center [1314, 551] width 42 height 42
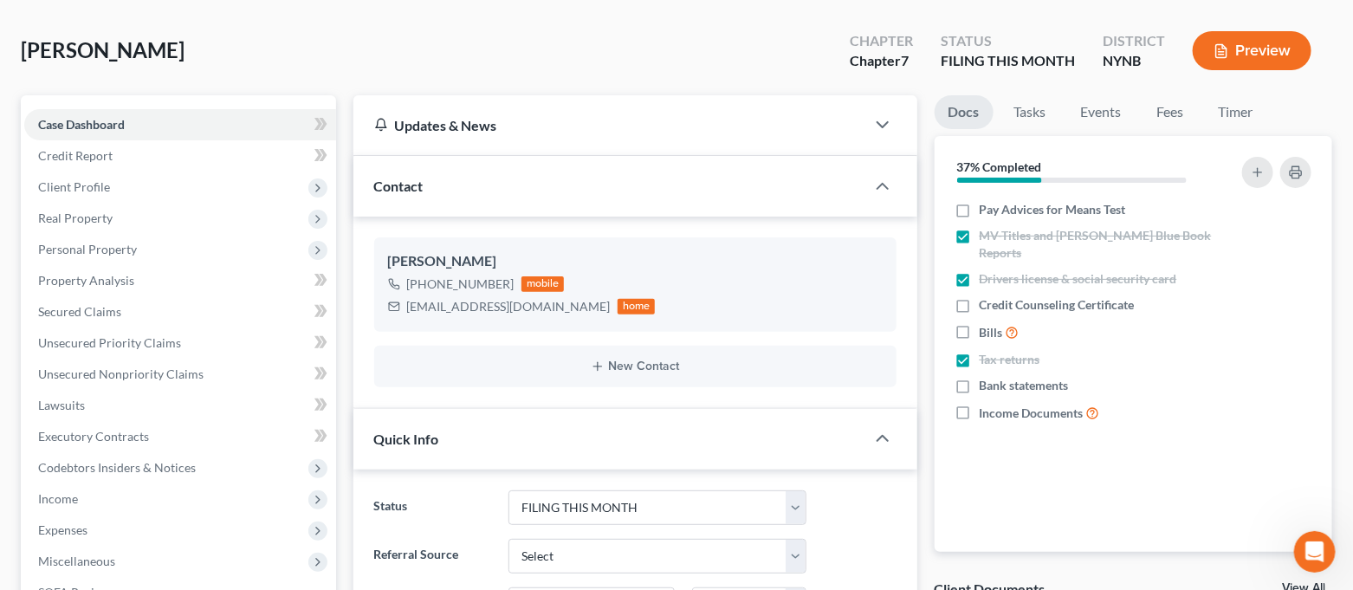
scroll to position [0, 0]
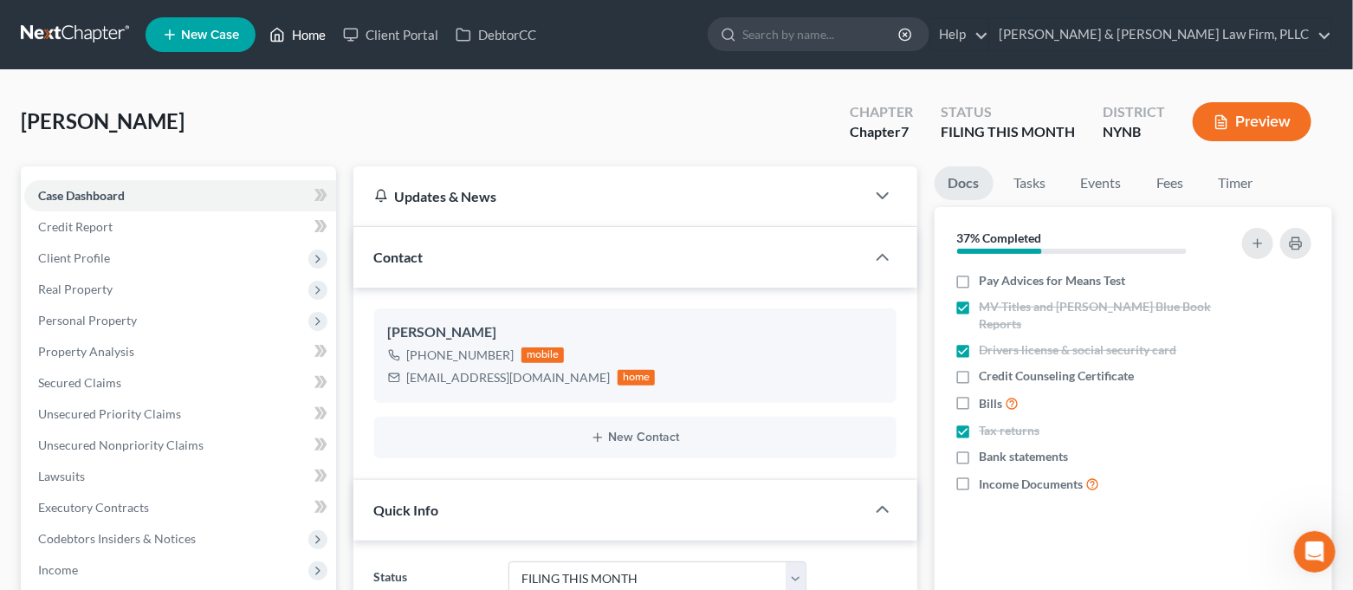
click at [294, 43] on link "Home" at bounding box center [298, 34] width 74 height 31
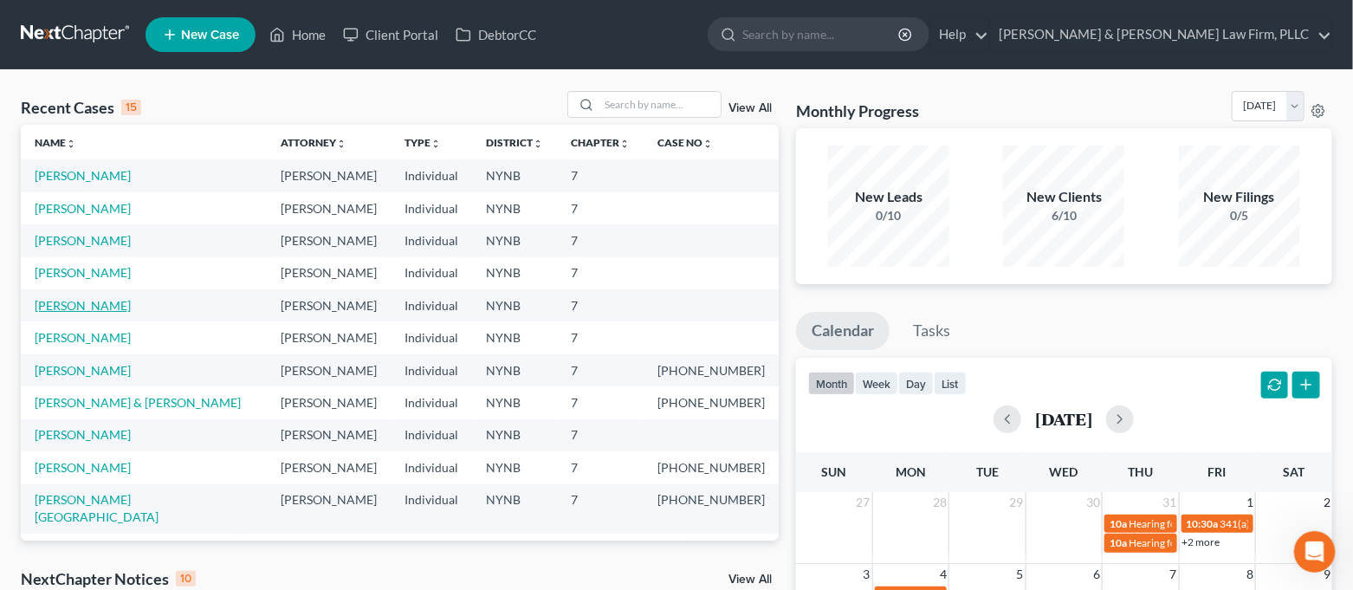
click at [68, 307] on link "[PERSON_NAME]" at bounding box center [83, 305] width 96 height 15
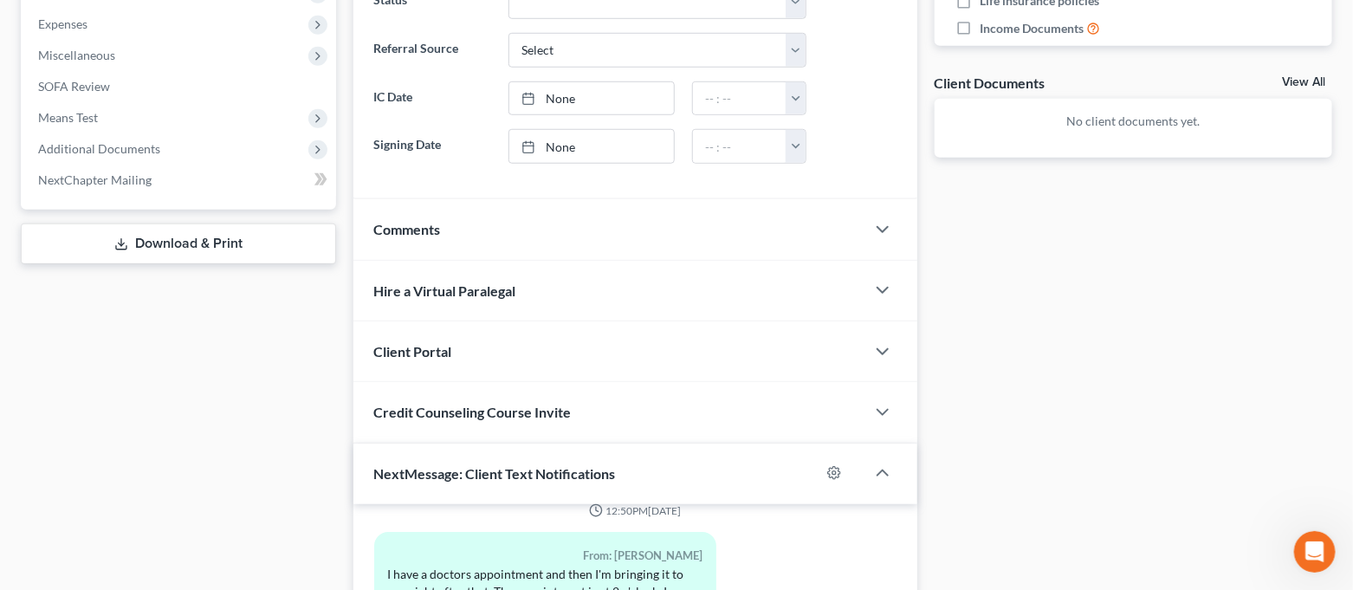
scroll to position [943, 0]
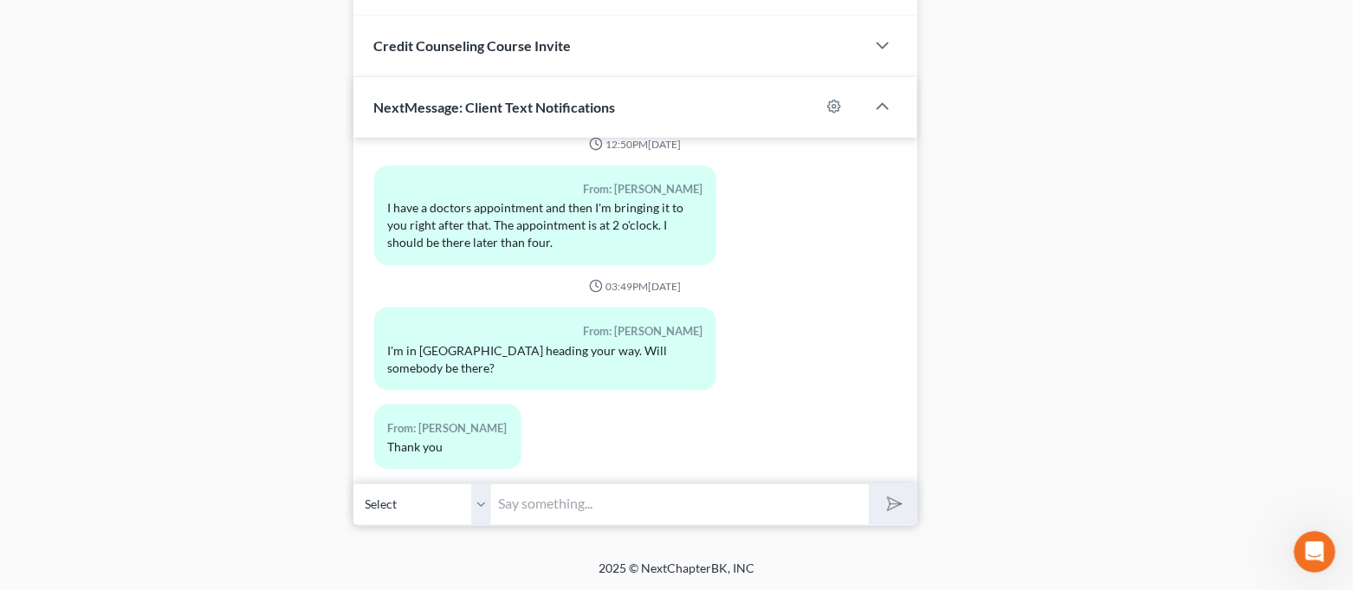
click at [673, 502] on input "text" at bounding box center [681, 504] width 378 height 42
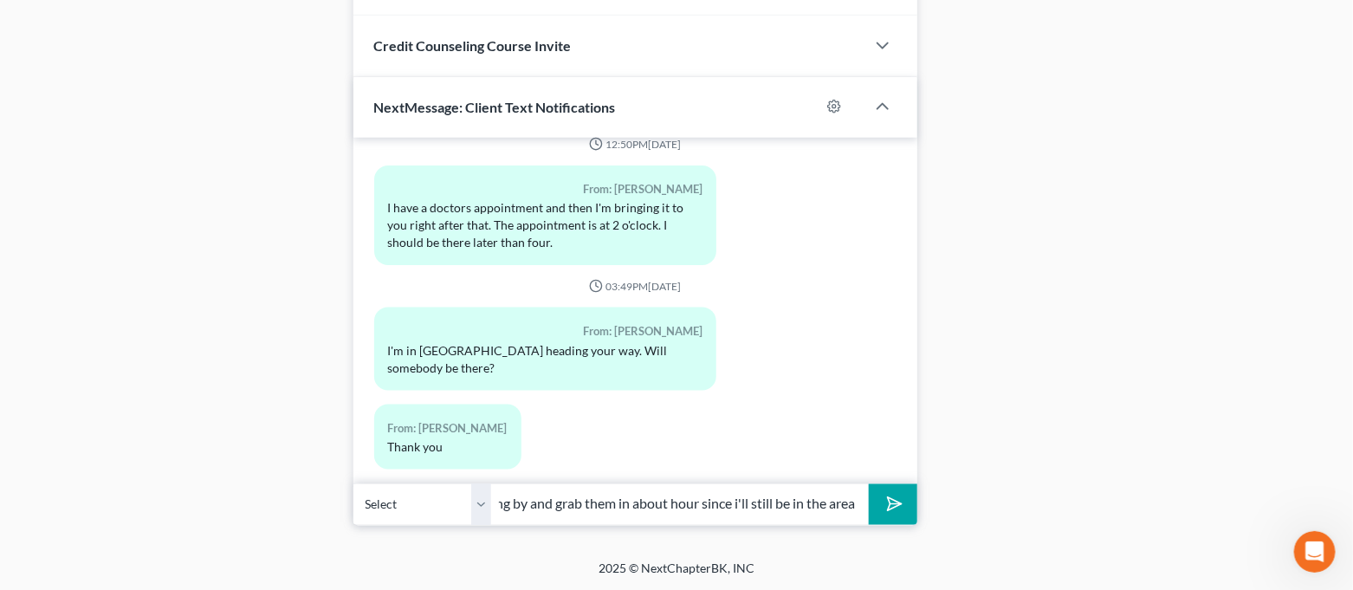
scroll to position [0, 454]
type input "We are heading out for the day, but leave them in the mailbox and I will swing …"
click at [869, 484] on button "submit" at bounding box center [893, 504] width 48 height 41
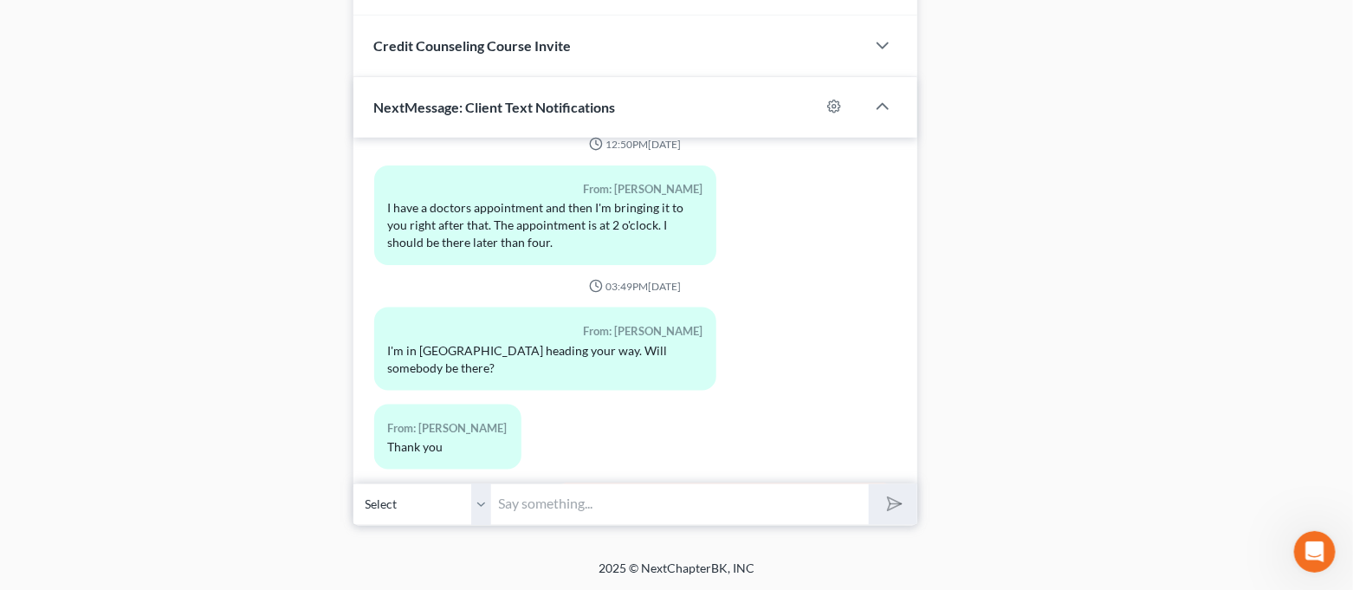
scroll to position [2832, 0]
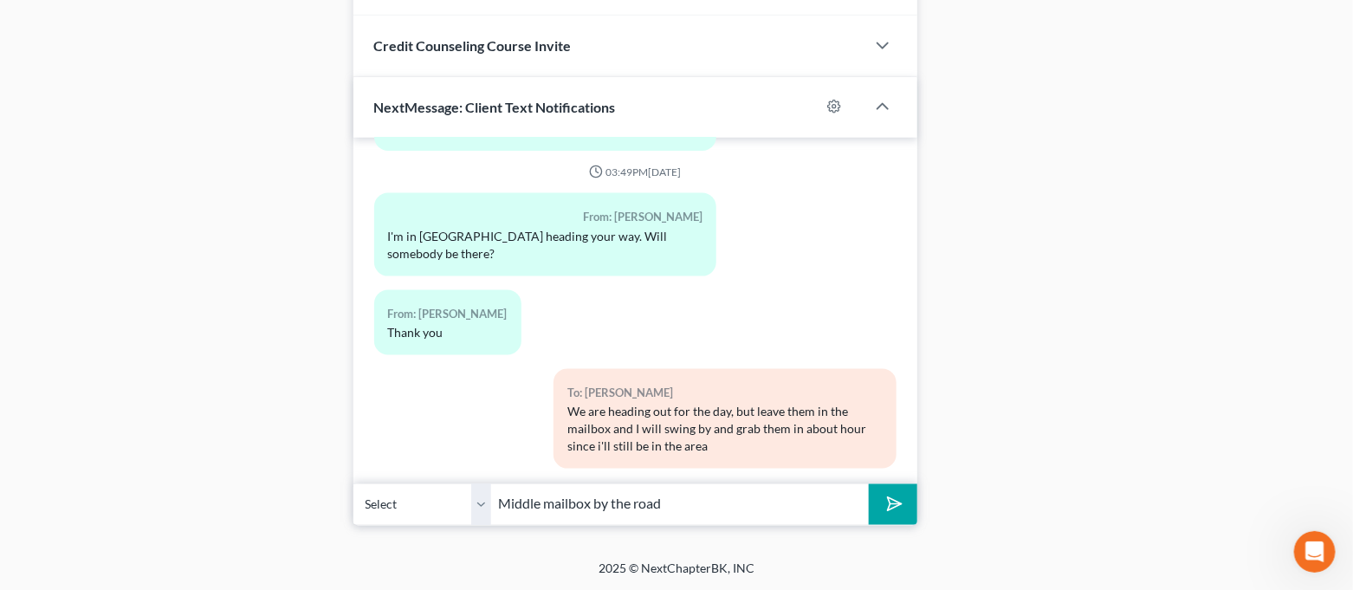
type input "Middle mailbox by the road"
click at [869, 484] on button "submit" at bounding box center [893, 504] width 48 height 41
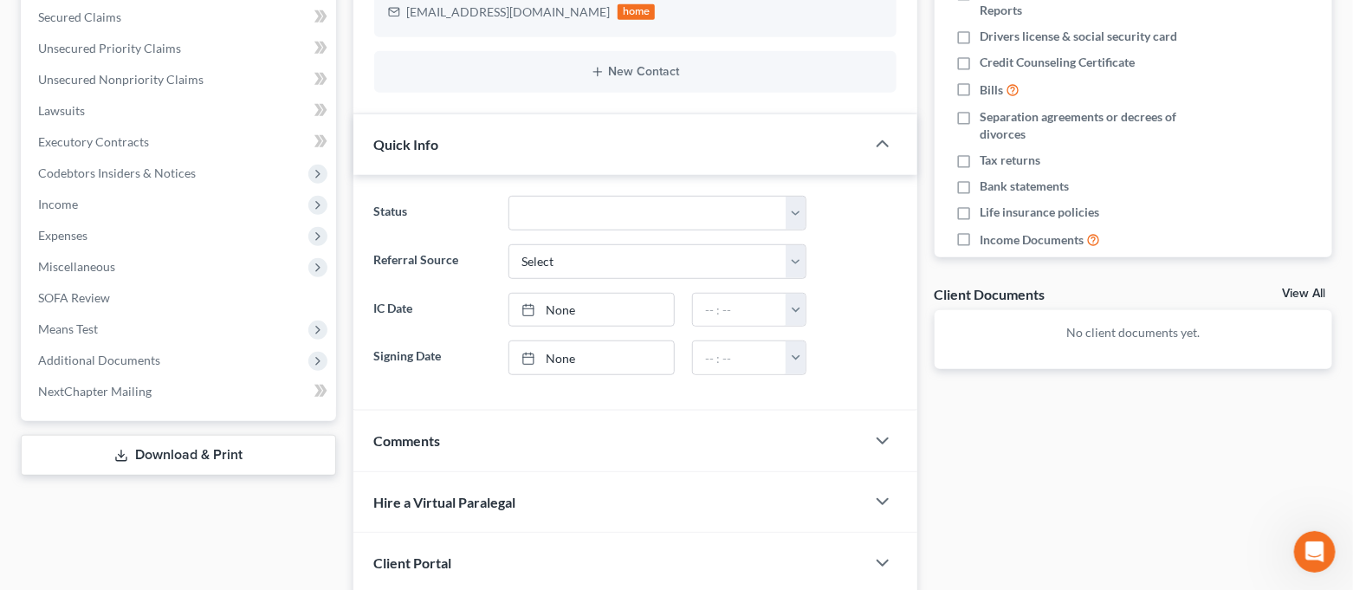
scroll to position [0, 0]
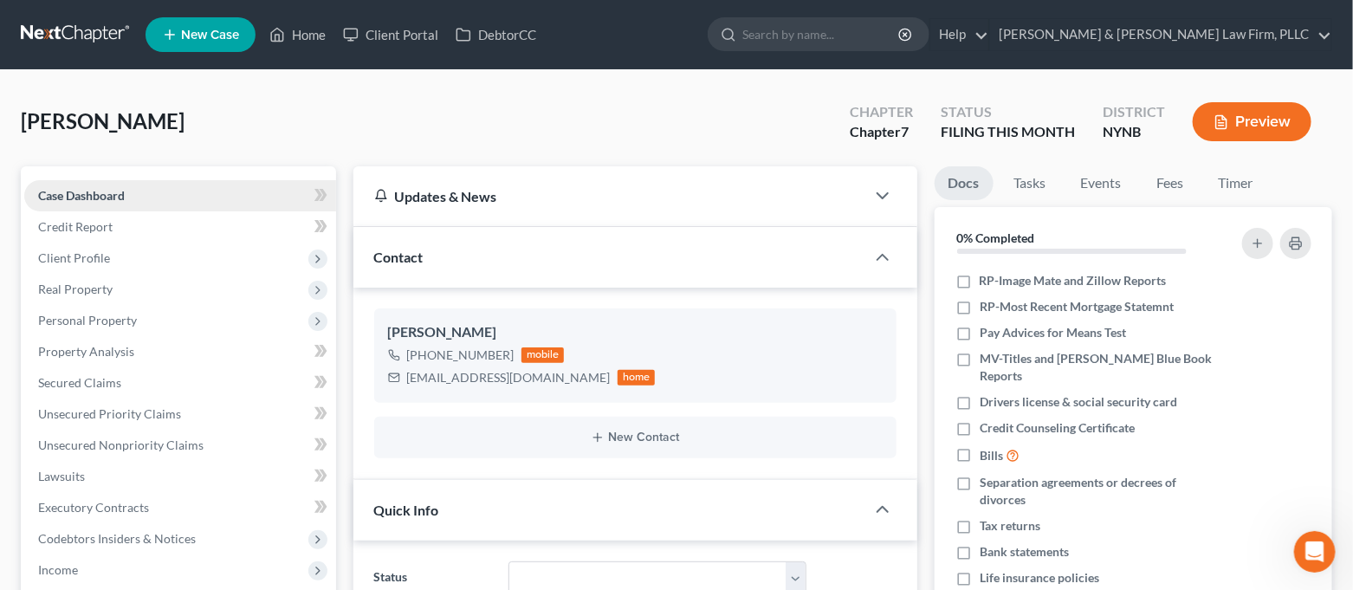
click at [250, 188] on link "Case Dashboard" at bounding box center [180, 195] width 312 height 31
click at [206, 232] on link "Credit Report" at bounding box center [180, 226] width 312 height 31
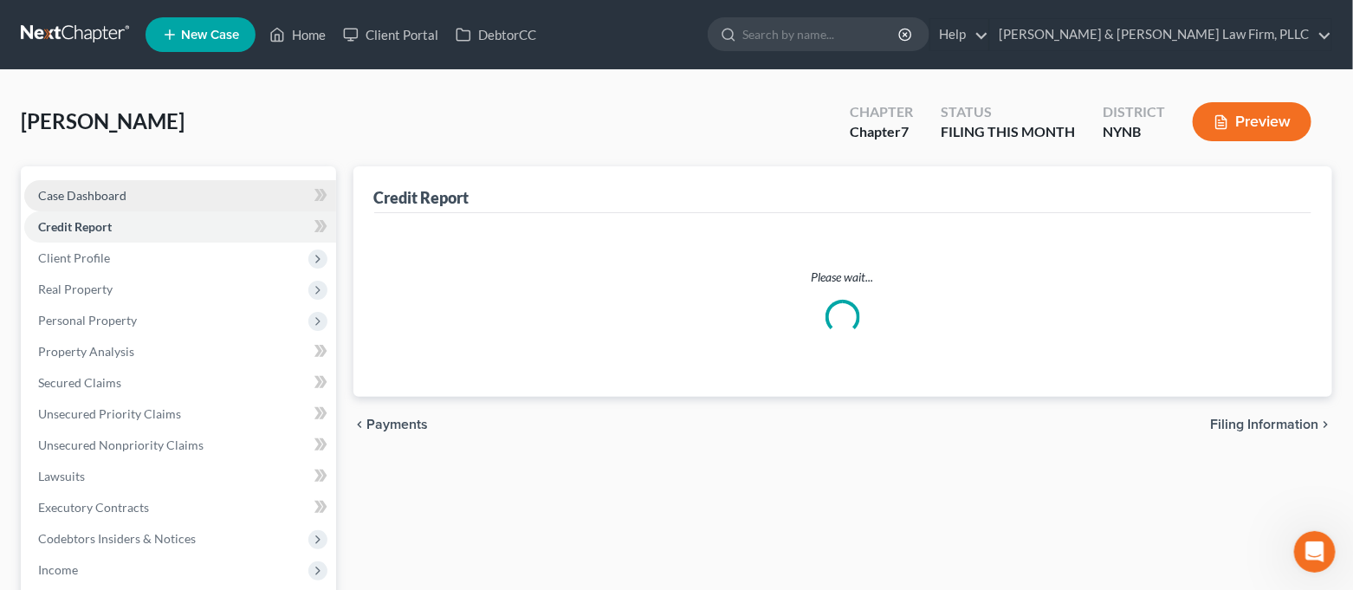
click at [204, 195] on link "Case Dashboard" at bounding box center [180, 195] width 312 height 31
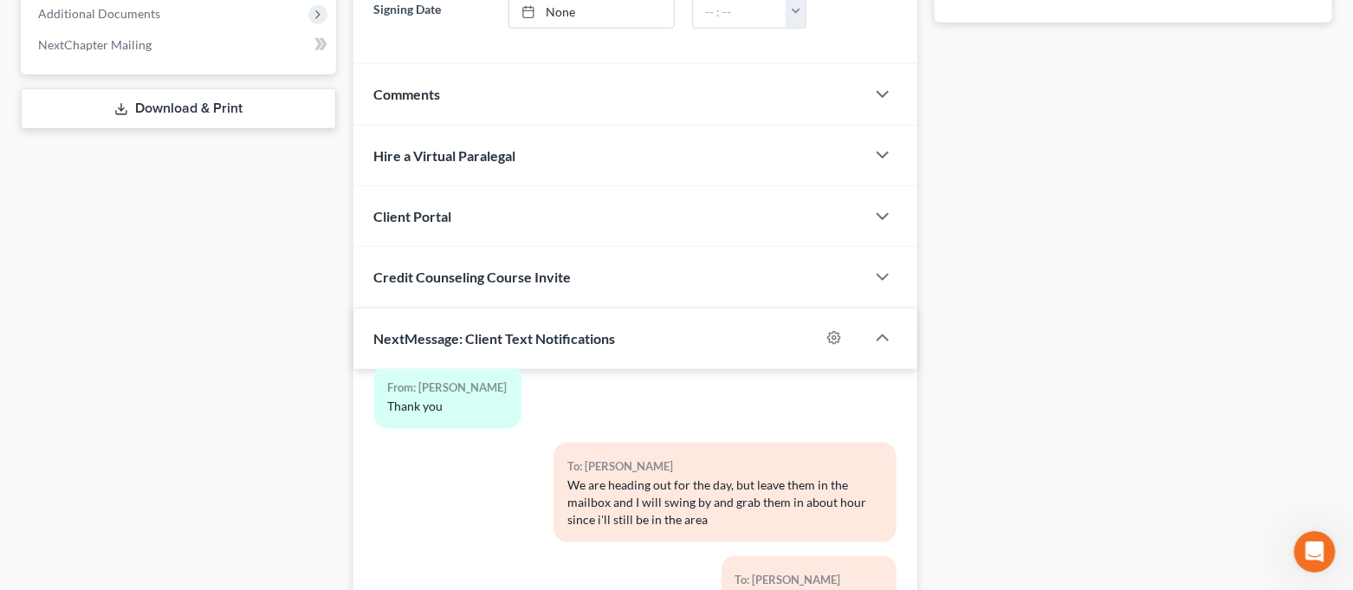
scroll to position [943, 0]
